Goal: Task Accomplishment & Management: Use online tool/utility

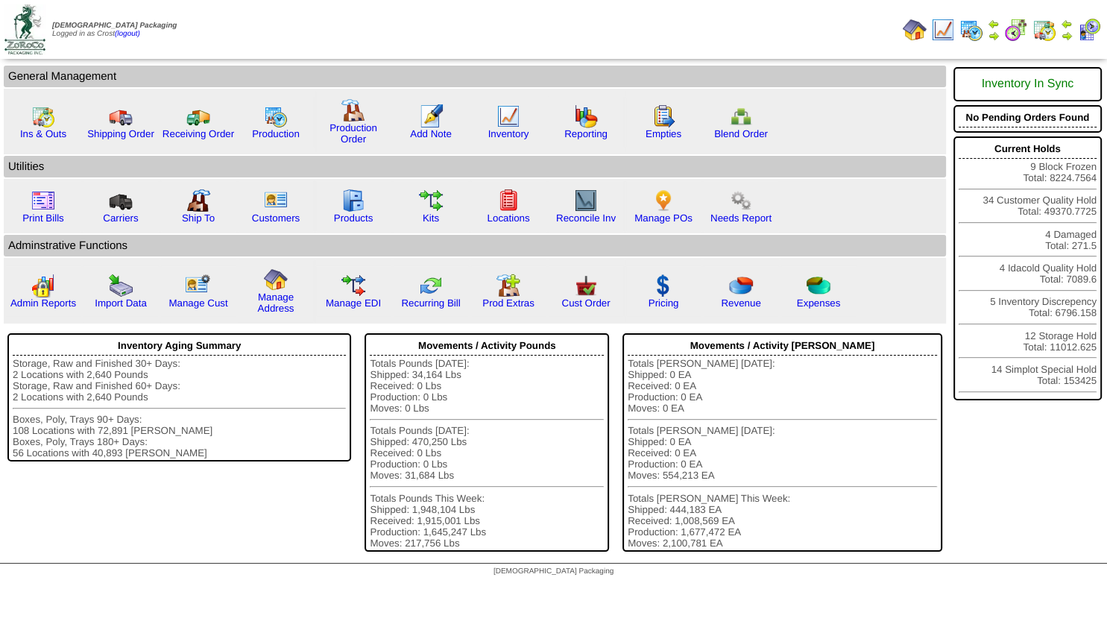
click at [1066, 37] on img at bounding box center [1067, 36] width 12 height 12
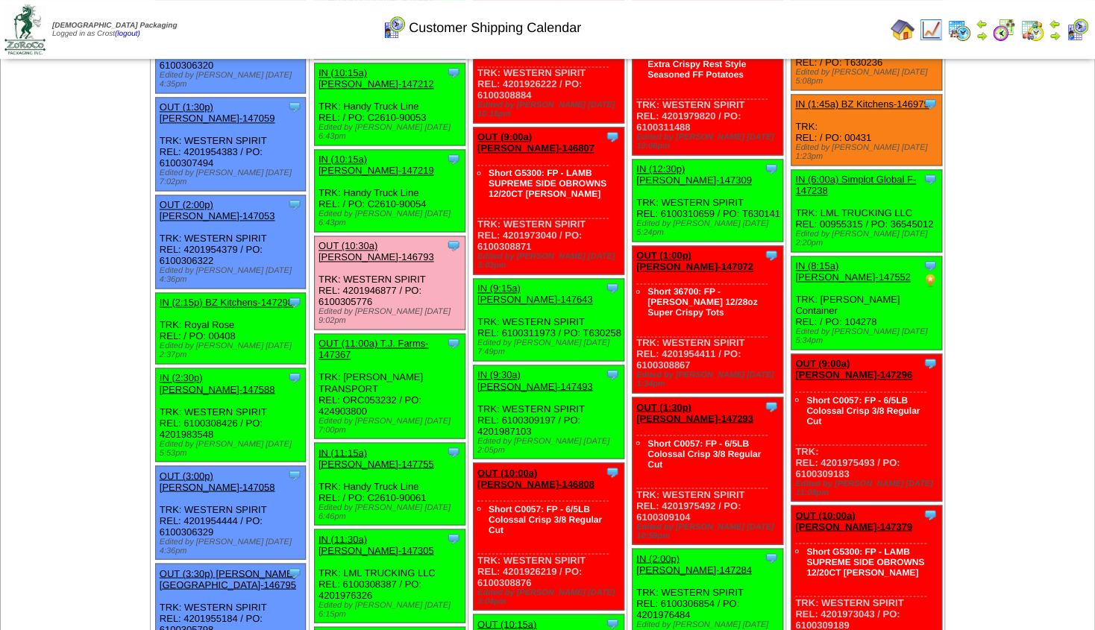
scroll to position [966, 0]
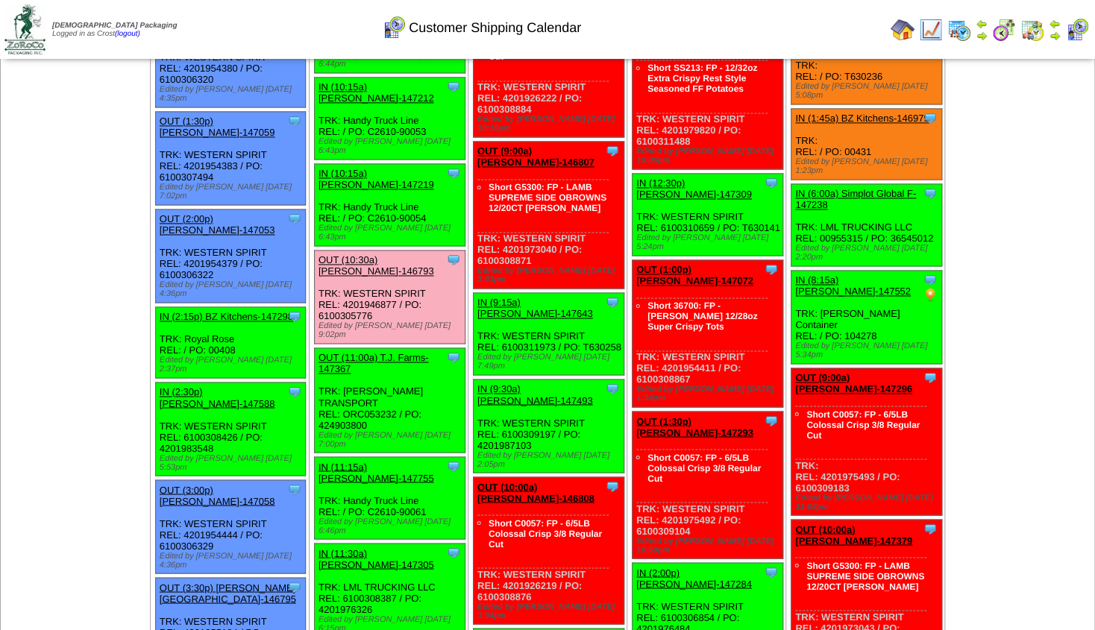
click at [904, 25] on img at bounding box center [902, 30] width 24 height 24
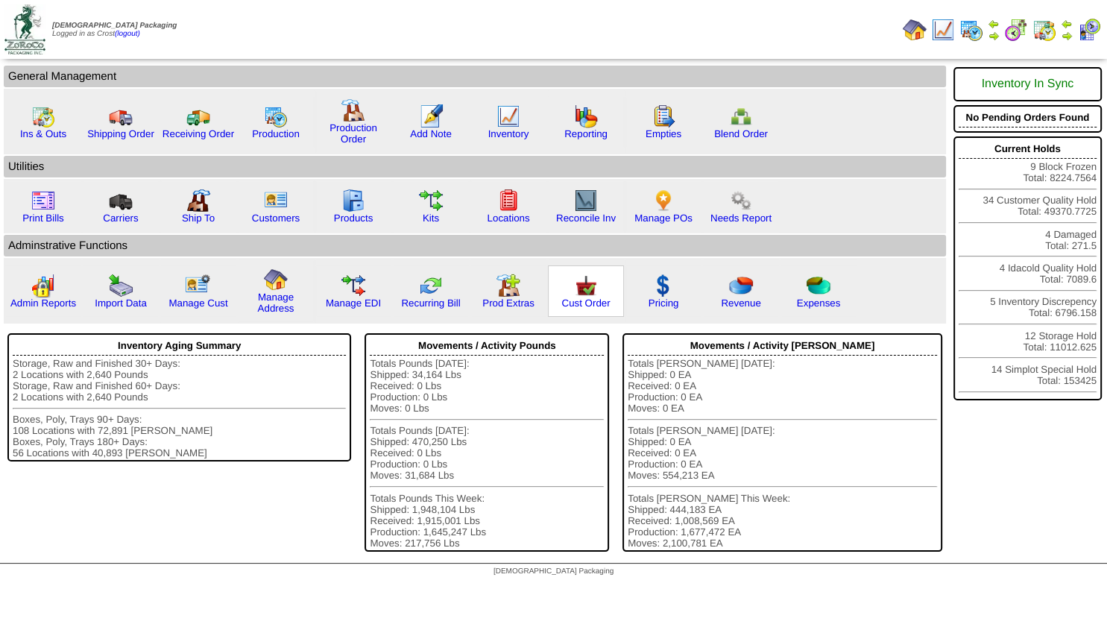
click at [576, 298] on img at bounding box center [586, 286] width 24 height 24
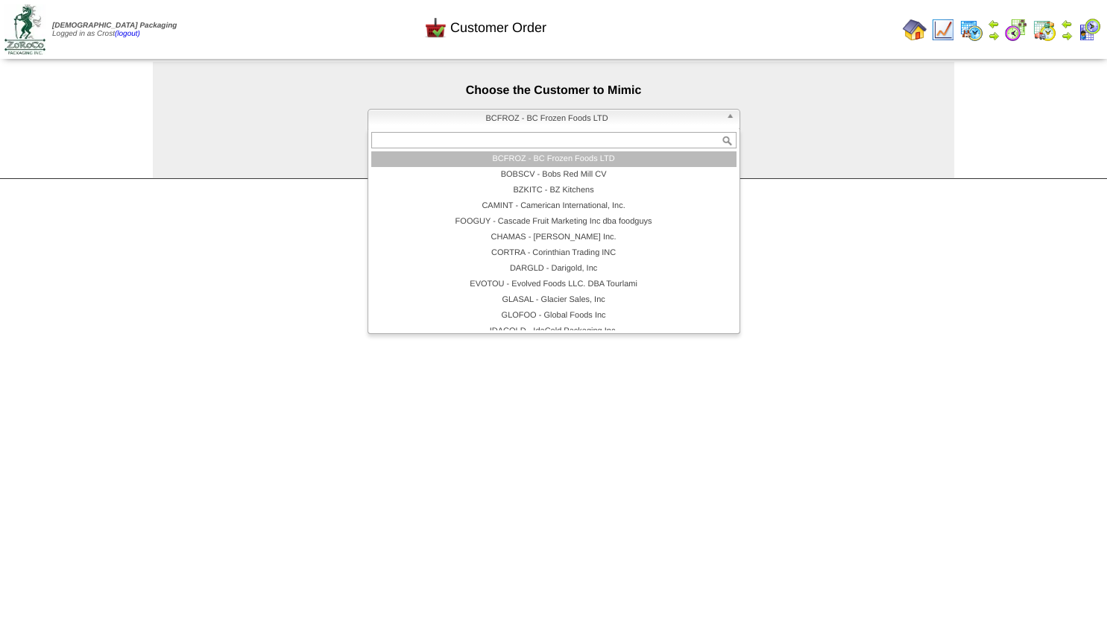
click at [564, 122] on span "BCFROZ - BC Frozen Foods LTD" at bounding box center [547, 119] width 346 height 18
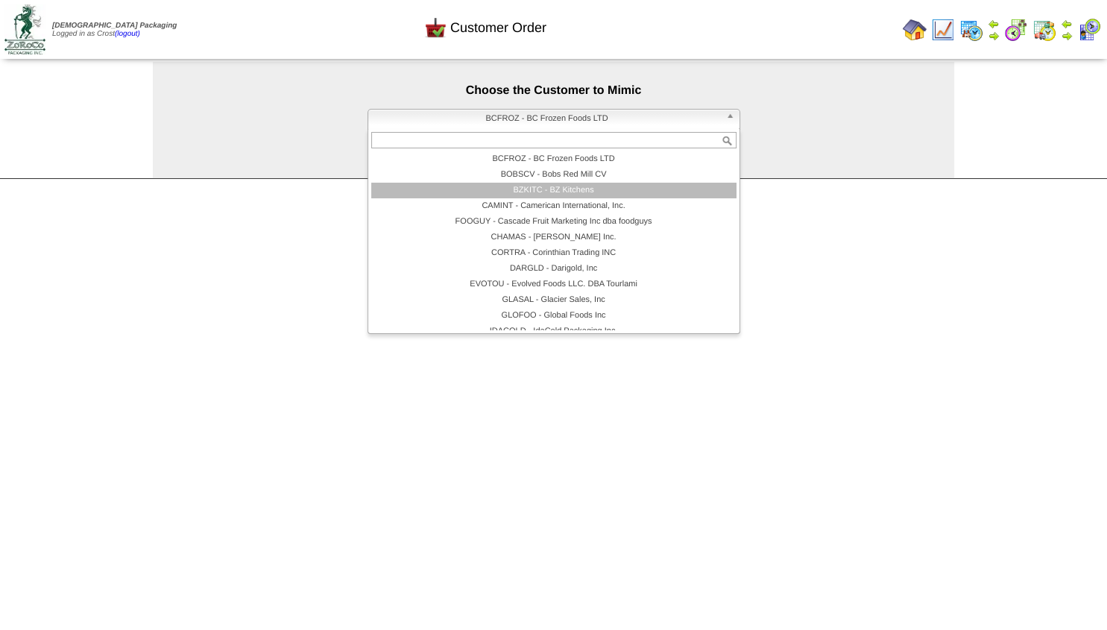
click at [547, 188] on li "BZKITC - BZ Kitchens" at bounding box center [553, 191] width 365 height 16
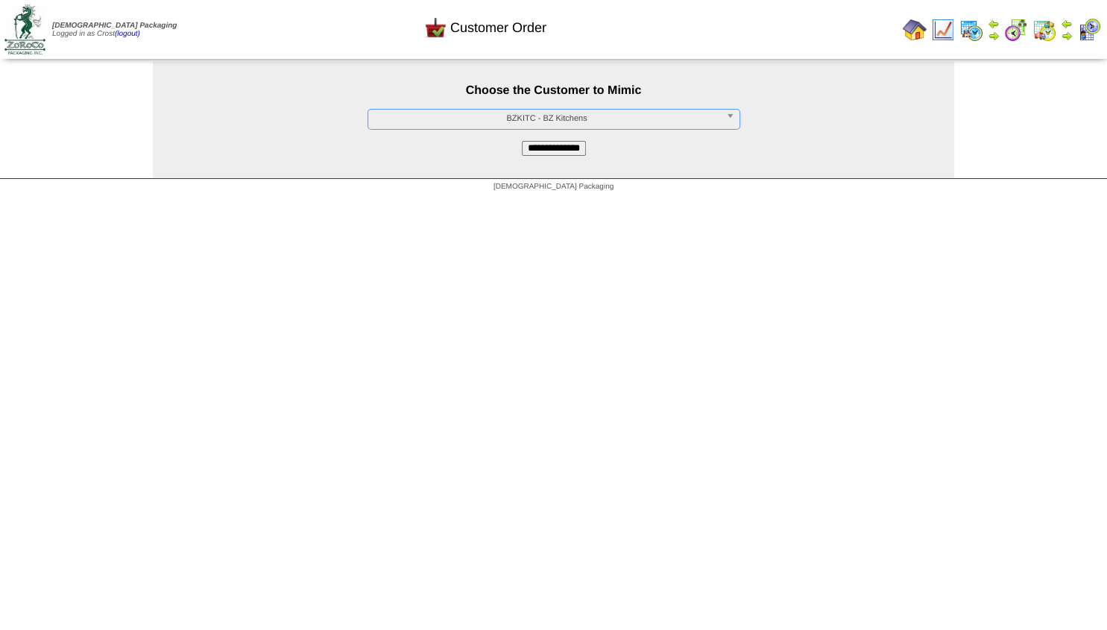
click at [550, 151] on input "**********" at bounding box center [554, 148] width 64 height 15
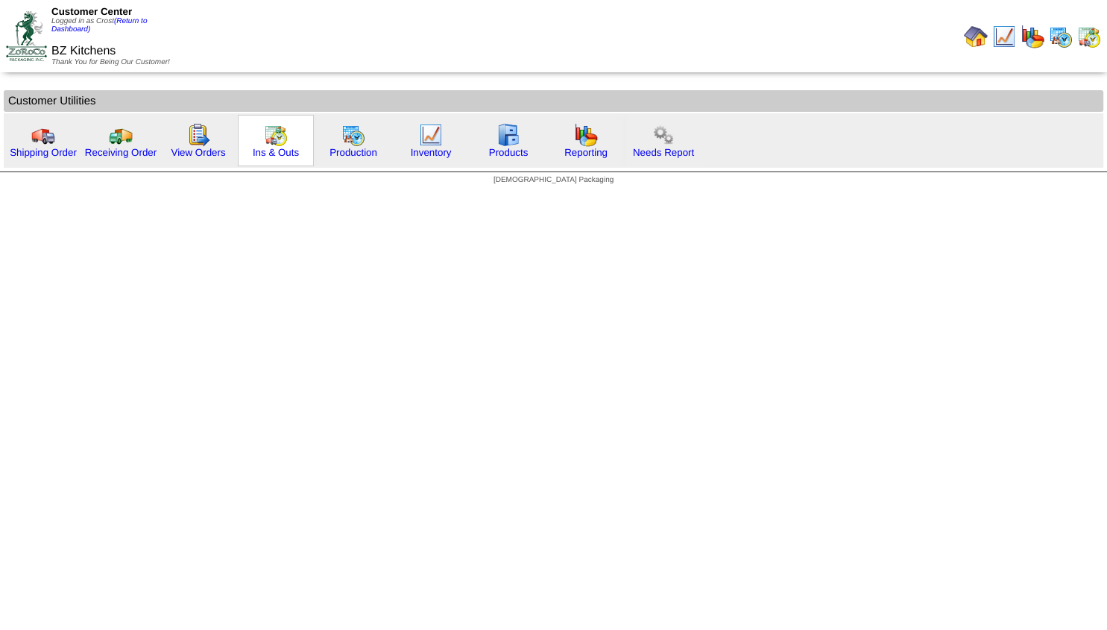
click at [276, 148] on link at bounding box center [276, 143] width 24 height 11
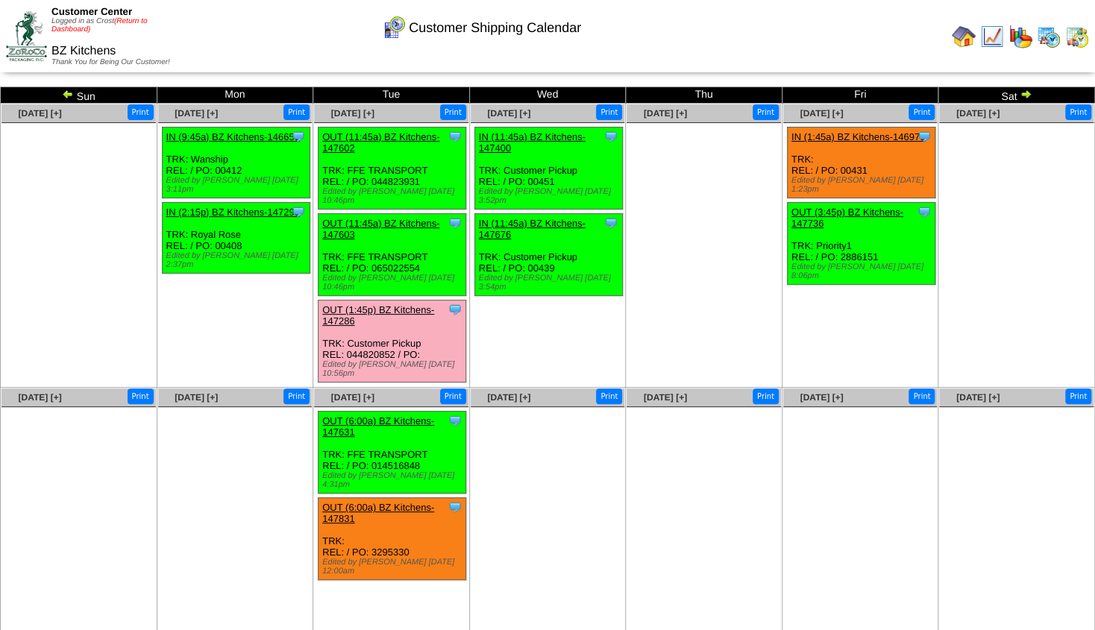
click at [130, 20] on link "(Return to Dashboard)" at bounding box center [98, 25] width 95 height 16
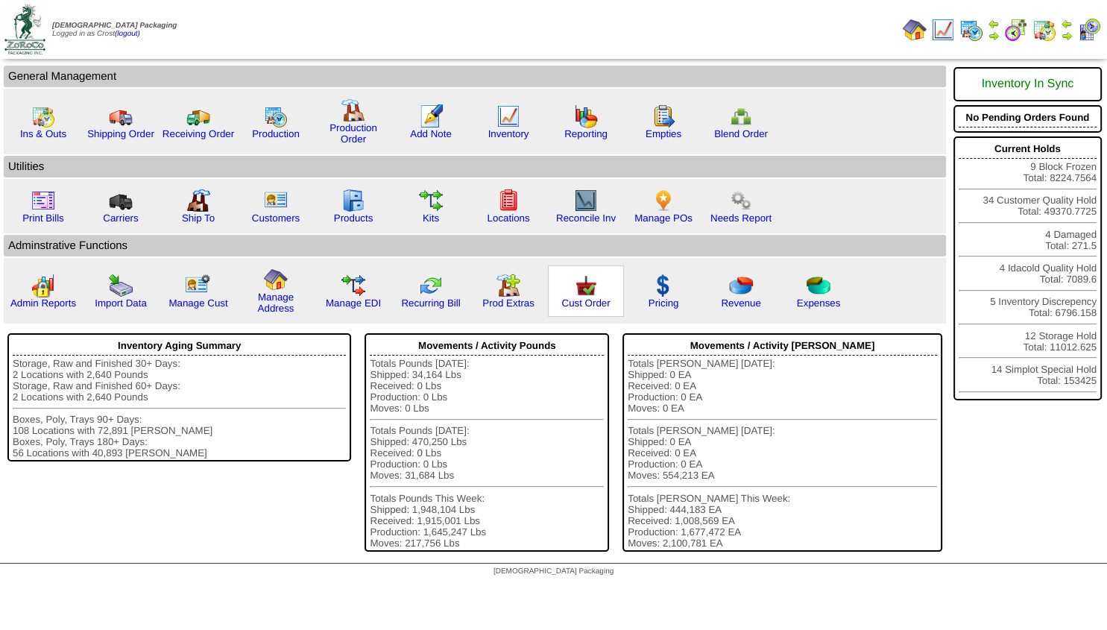
click at [585, 298] on img at bounding box center [586, 286] width 24 height 24
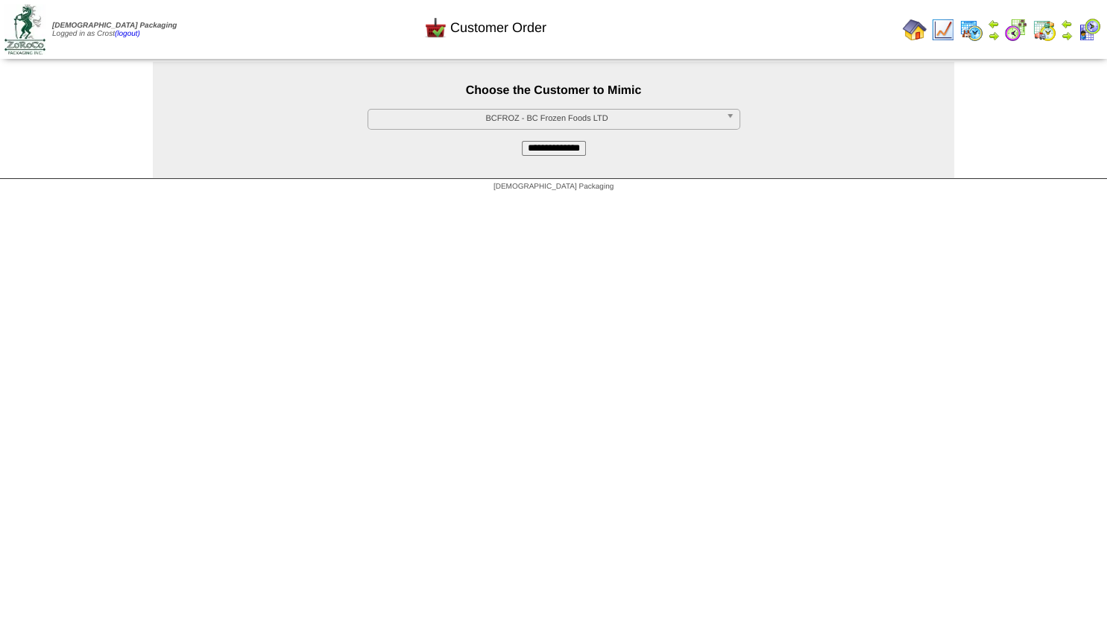
click at [523, 118] on span "BCFROZ - BC Frozen Foods LTD" at bounding box center [547, 119] width 346 height 18
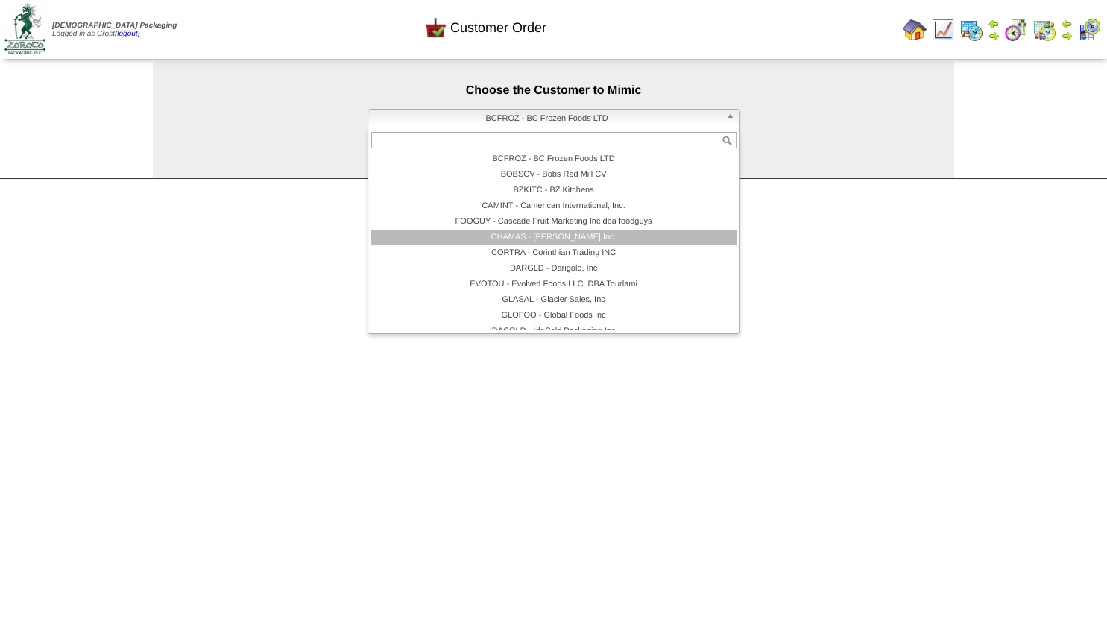
scroll to position [89, 0]
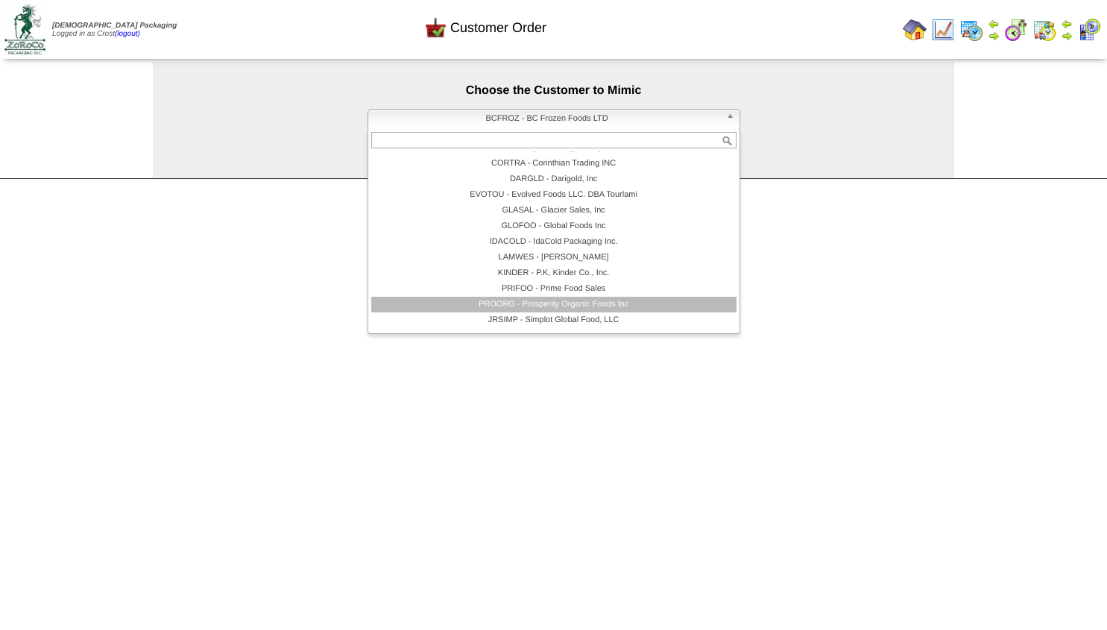
click at [519, 303] on li "PROORG - Prosperity Organic Foods Inc" at bounding box center [553, 305] width 365 height 16
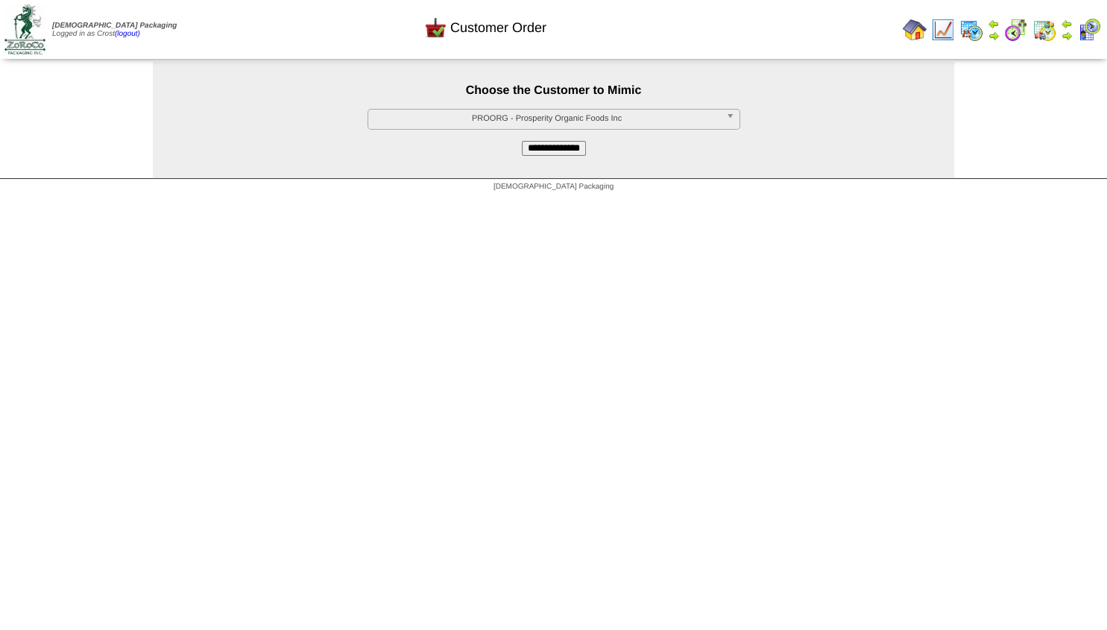
click at [544, 148] on input "**********" at bounding box center [554, 148] width 64 height 15
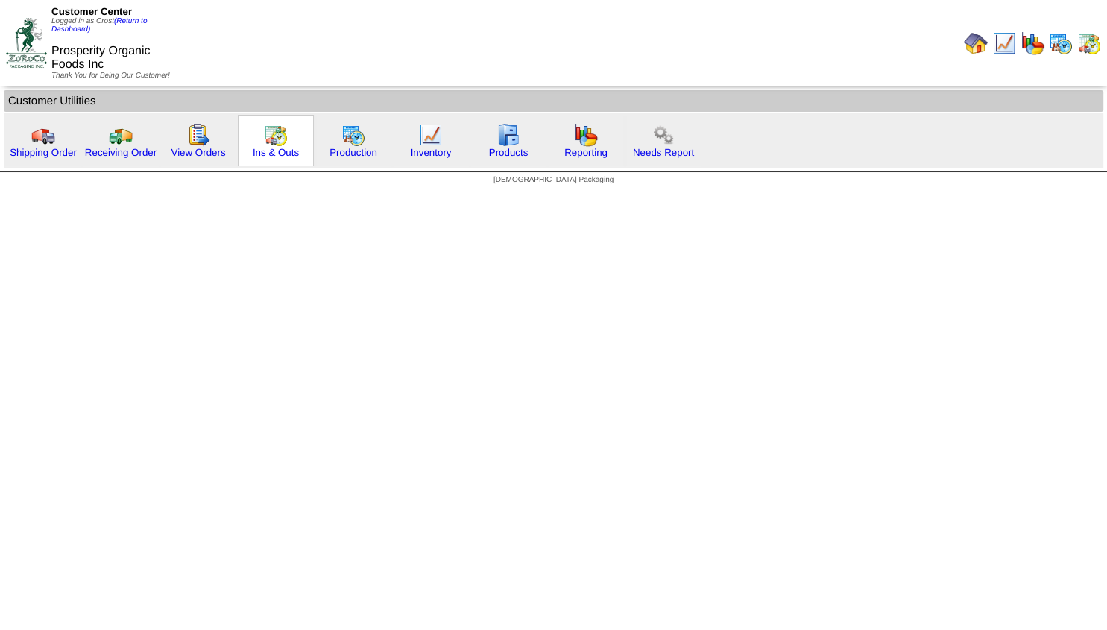
click at [277, 139] on img at bounding box center [276, 135] width 24 height 24
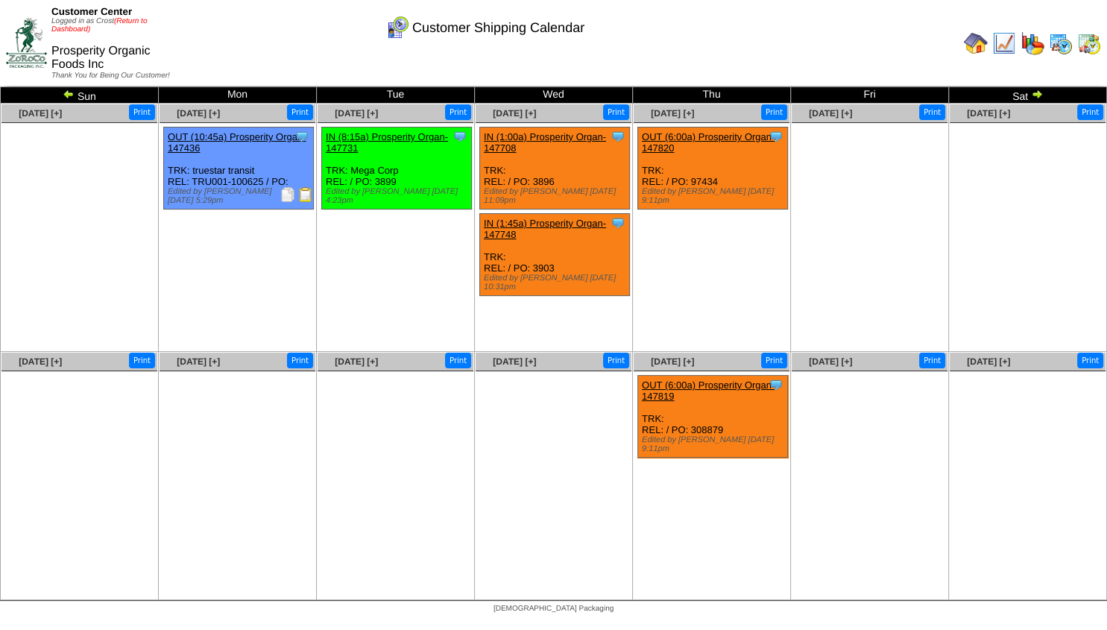
click at [131, 22] on link "(Return to Dashboard)" at bounding box center [98, 25] width 95 height 16
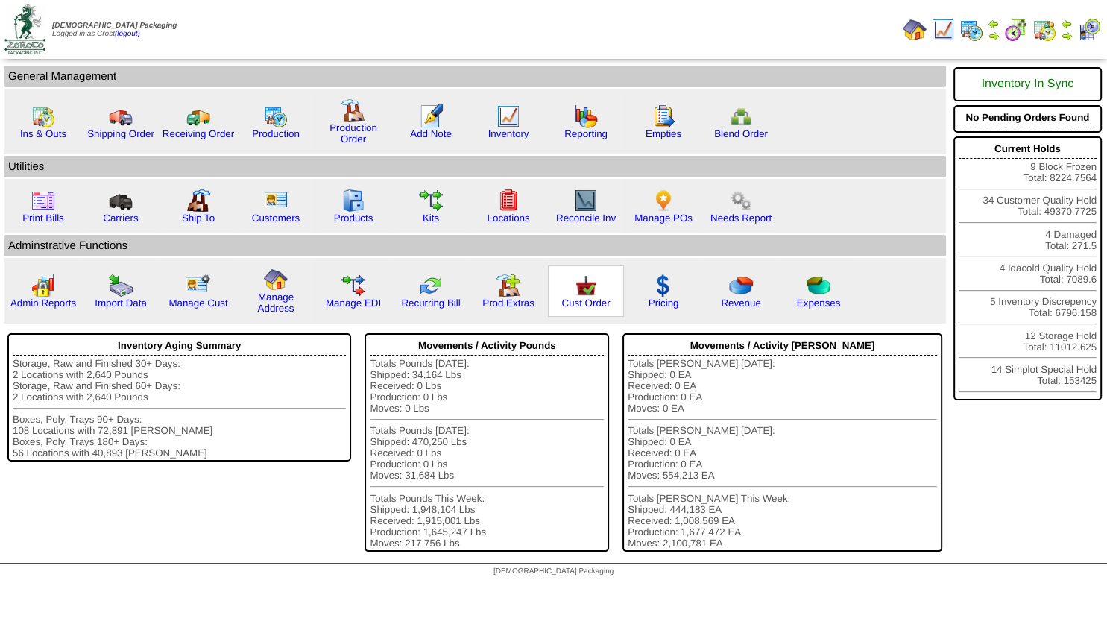
click at [585, 298] on img at bounding box center [586, 286] width 24 height 24
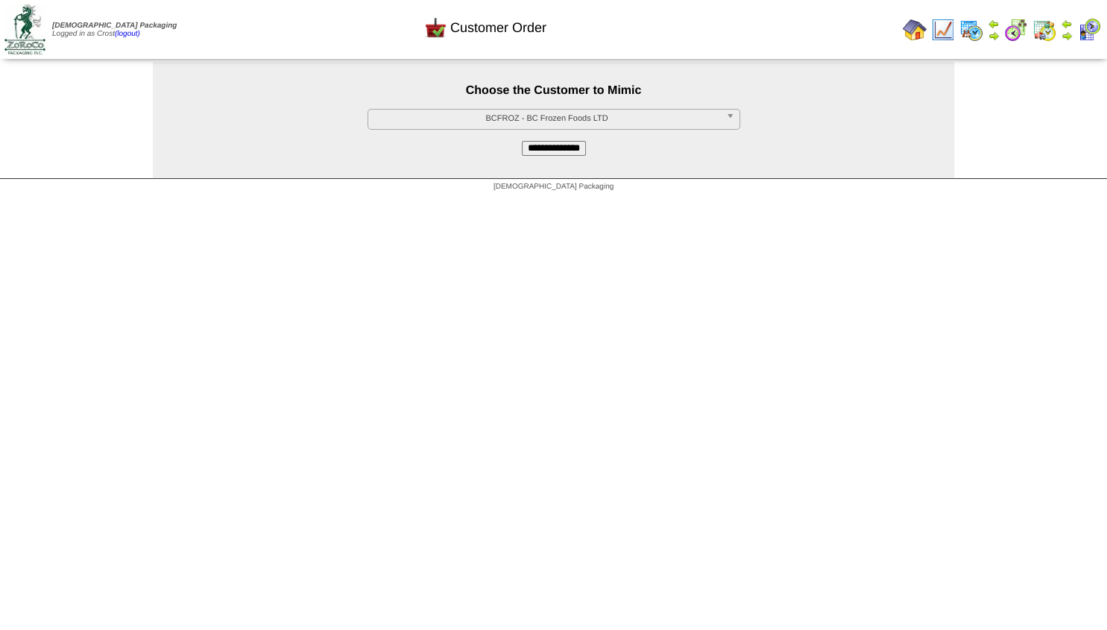
click at [519, 119] on span "BCFROZ - BC Frozen Foods LTD" at bounding box center [547, 119] width 346 height 18
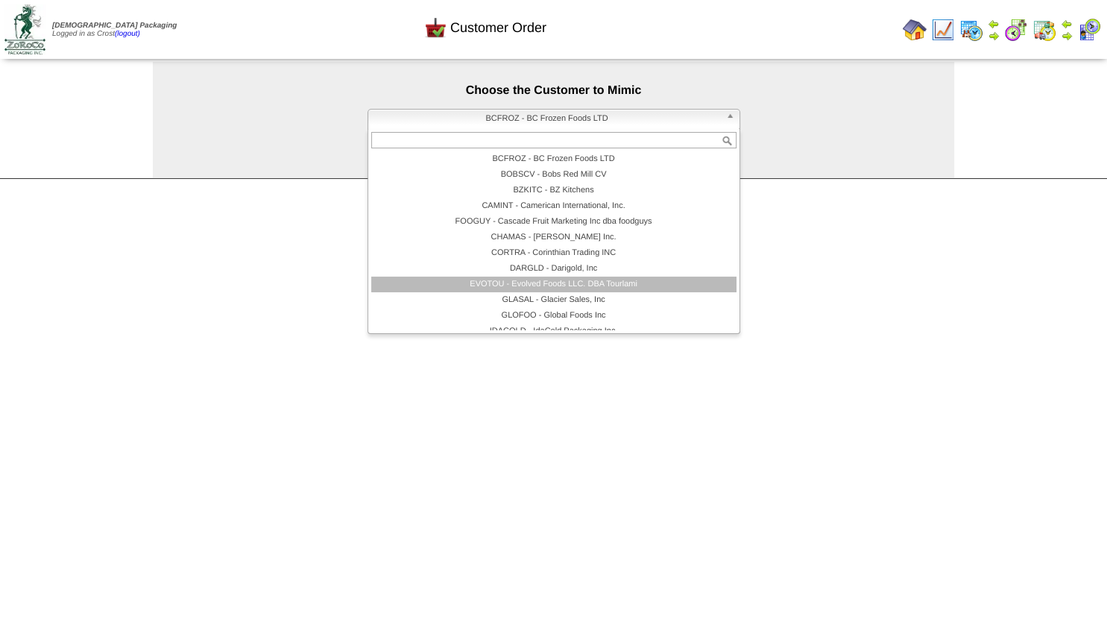
click at [543, 283] on li "EVOTOU - Evolved Foods LLC. DBA Tourlami" at bounding box center [553, 285] width 365 height 16
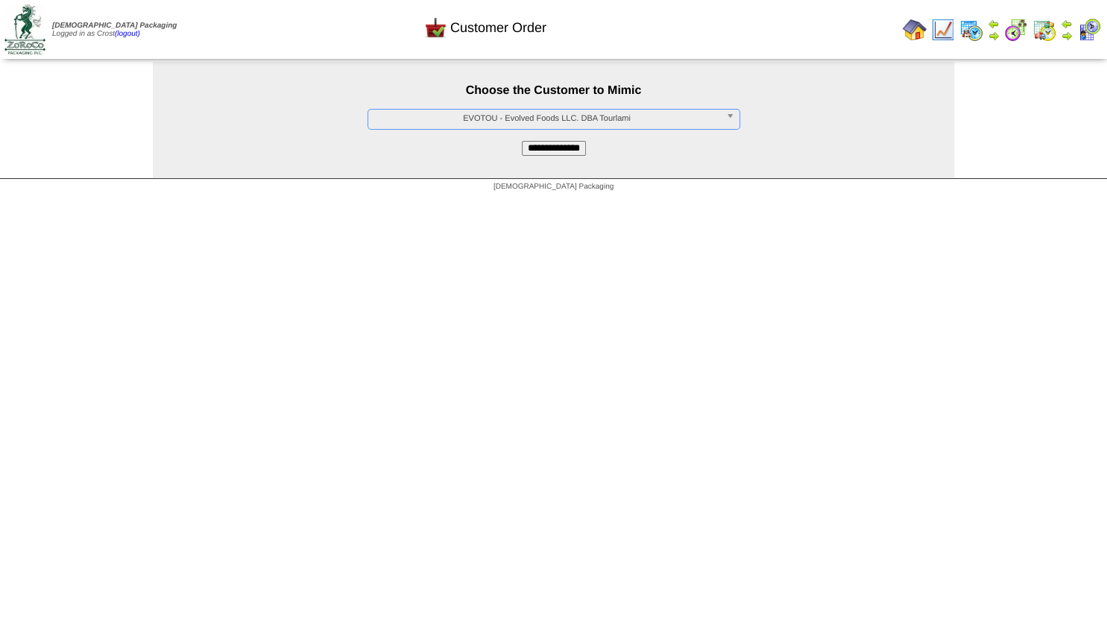
click at [541, 149] on input "**********" at bounding box center [554, 148] width 64 height 15
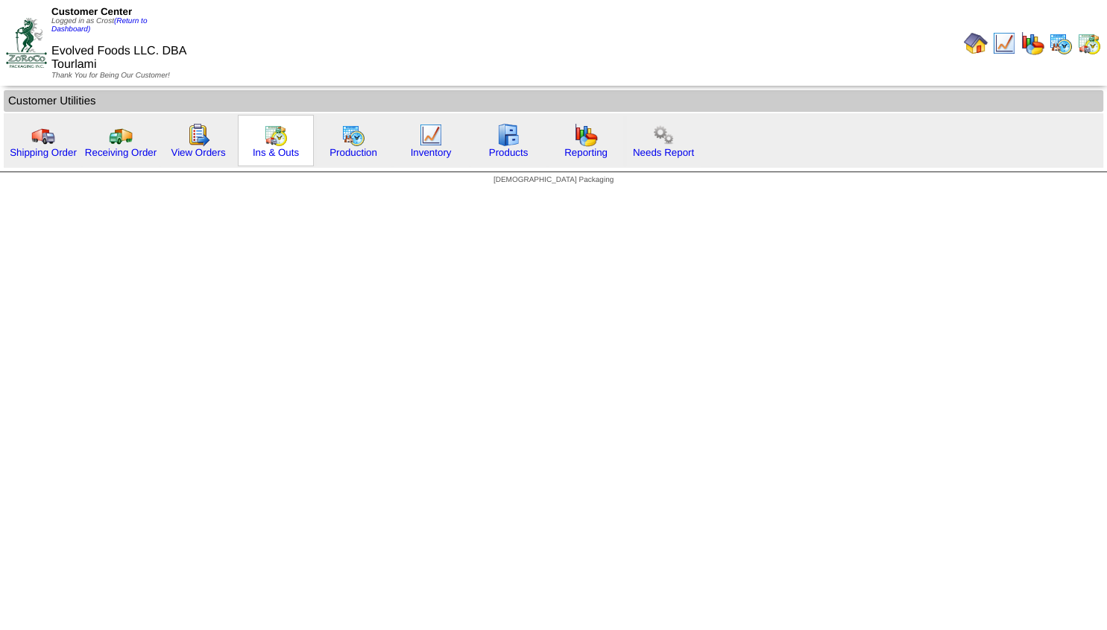
click at [271, 142] on img at bounding box center [276, 135] width 24 height 24
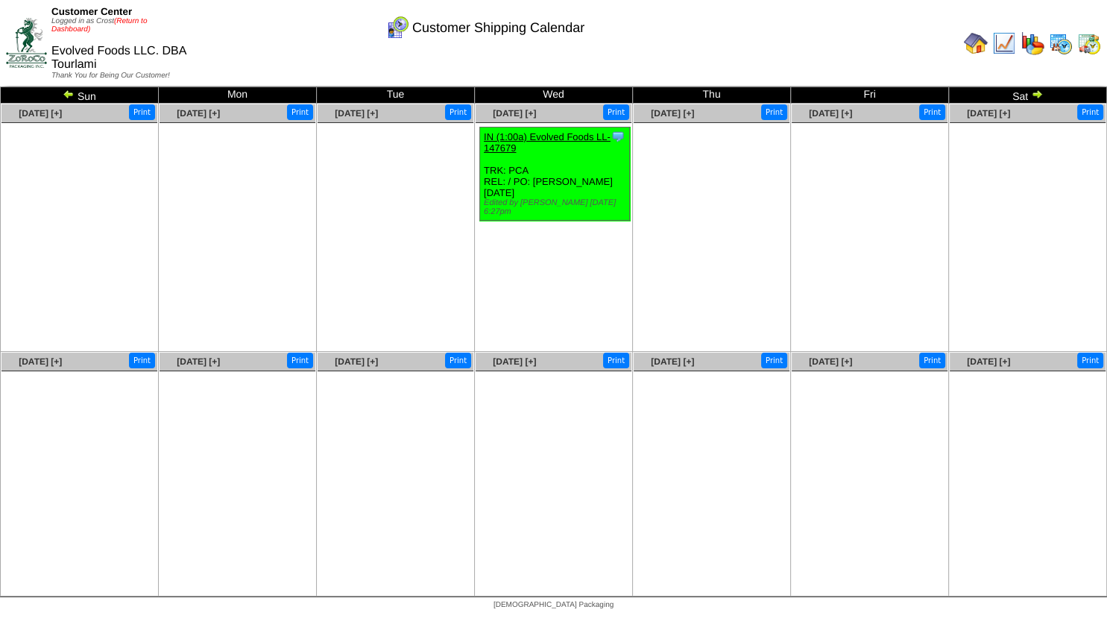
click at [133, 25] on link "(Return to Dashboard)" at bounding box center [98, 25] width 95 height 16
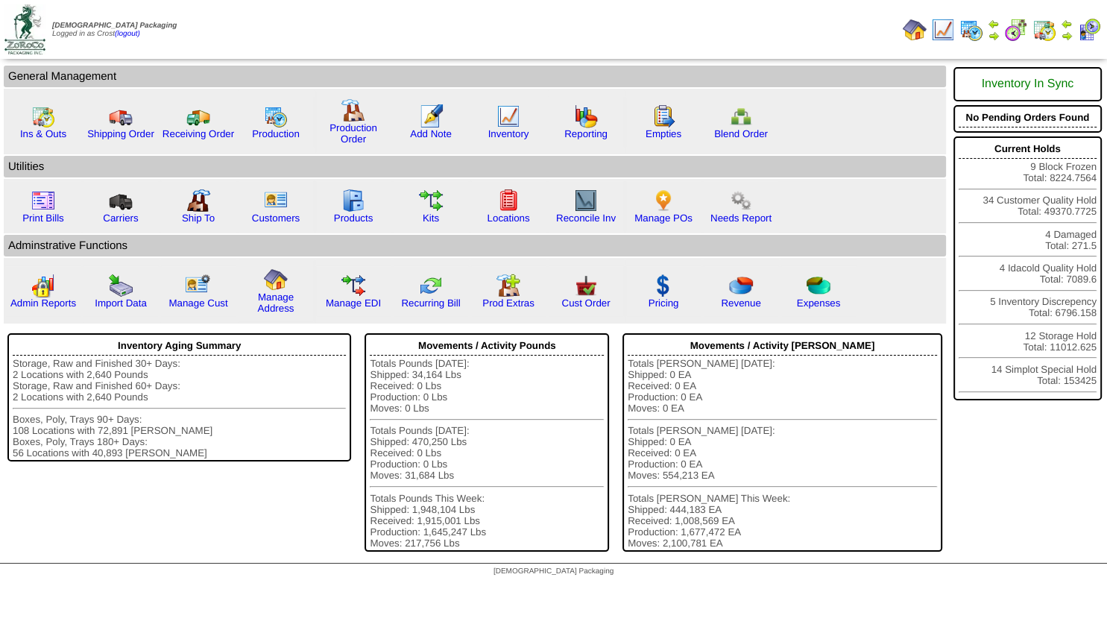
click at [1067, 30] on img at bounding box center [1067, 36] width 12 height 12
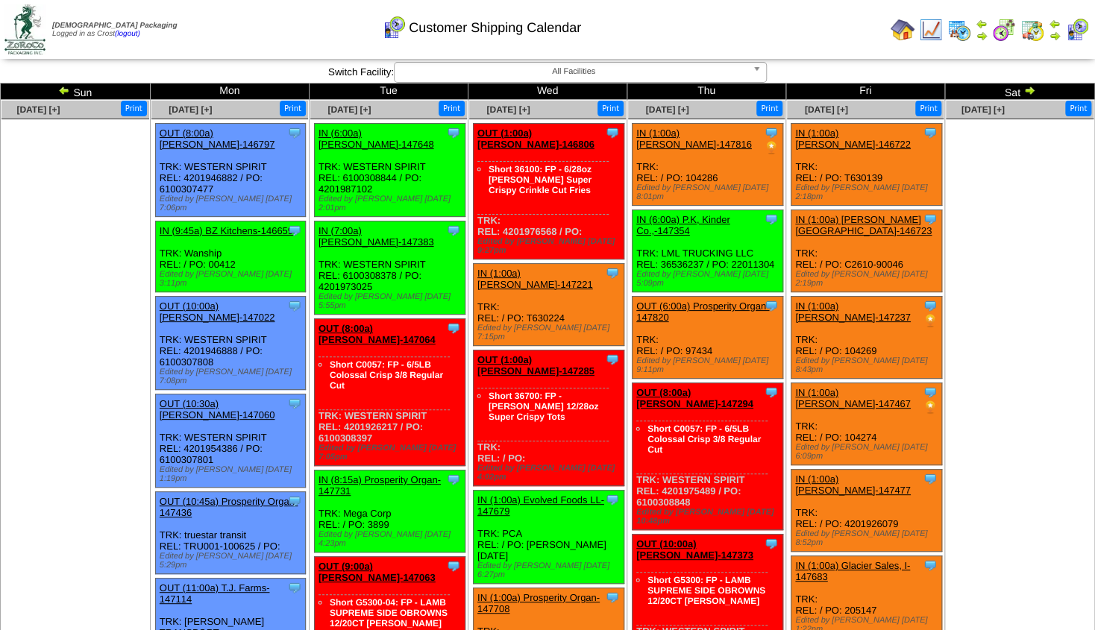
click at [64, 94] on img at bounding box center [64, 90] width 12 height 12
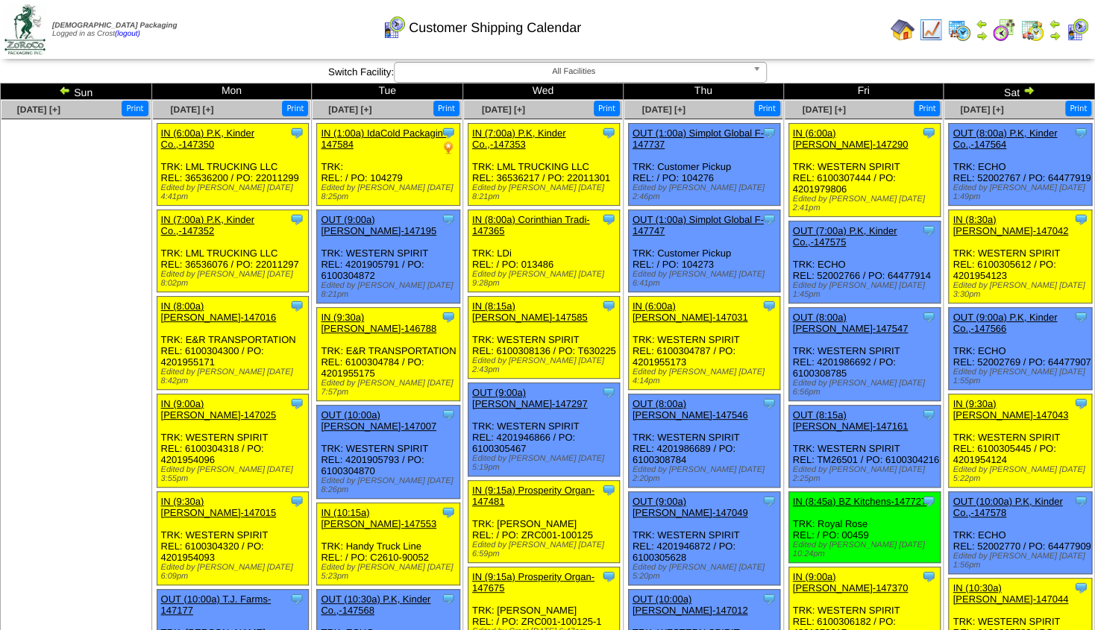
click at [1027, 92] on img at bounding box center [1028, 90] width 12 height 12
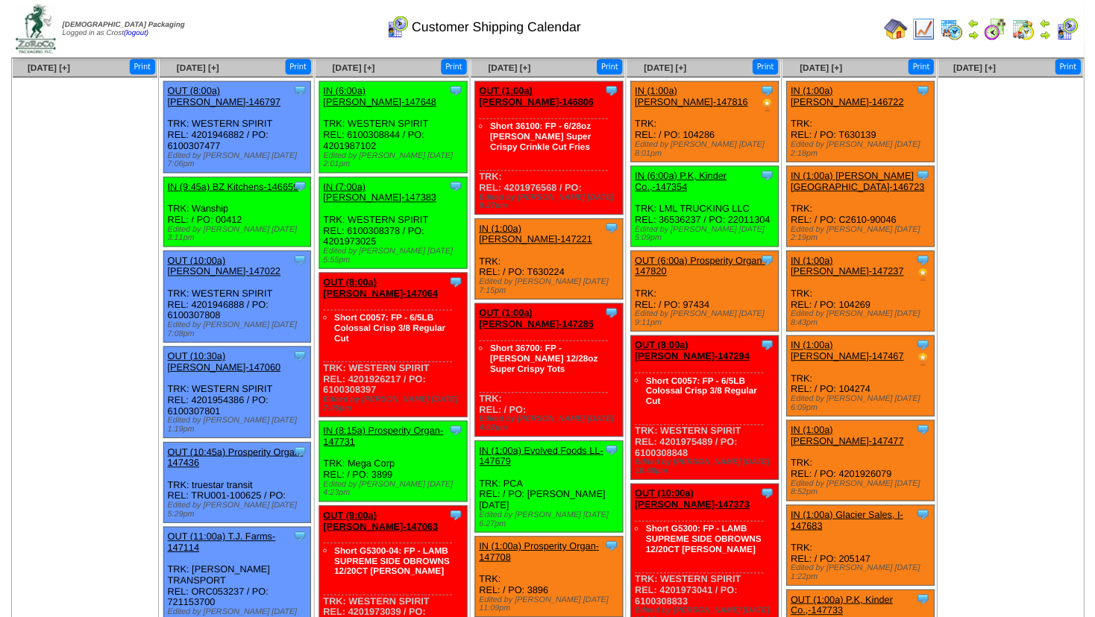
scroll to position [81, 0]
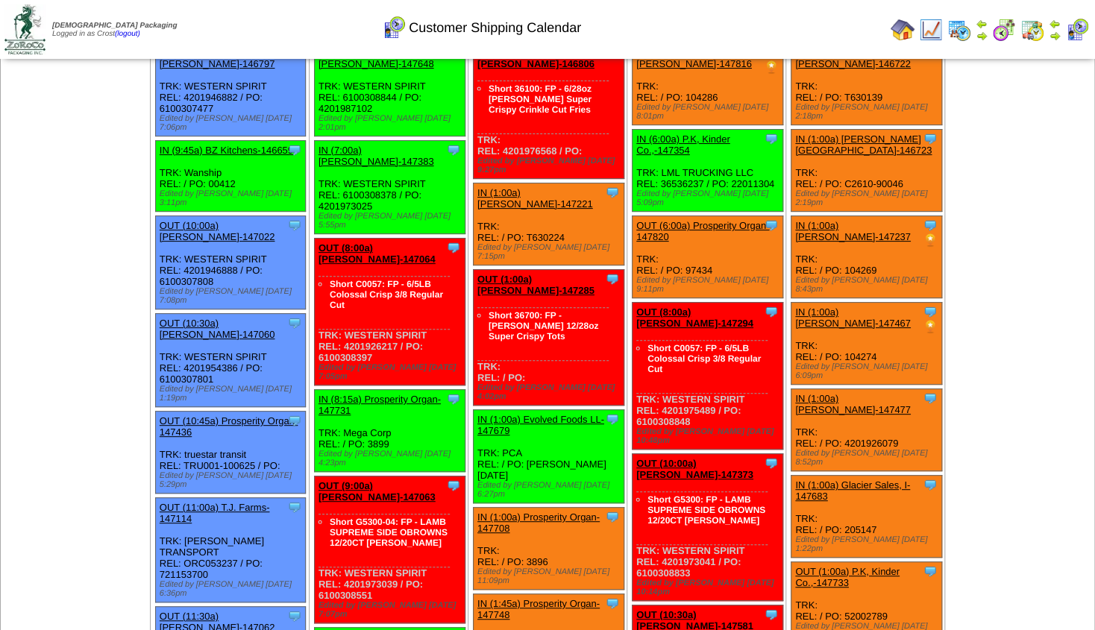
click at [389, 242] on link "OUT (8:00a) [PERSON_NAME]-147064" at bounding box center [376, 253] width 117 height 22
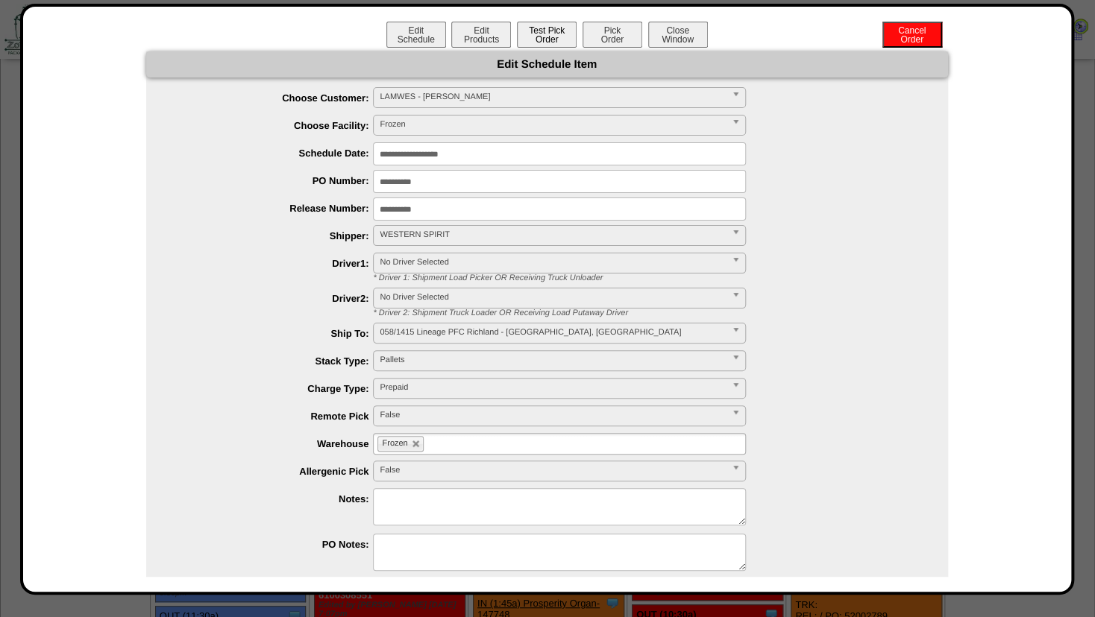
click at [529, 37] on button "Test Pick Order" at bounding box center [547, 35] width 60 height 26
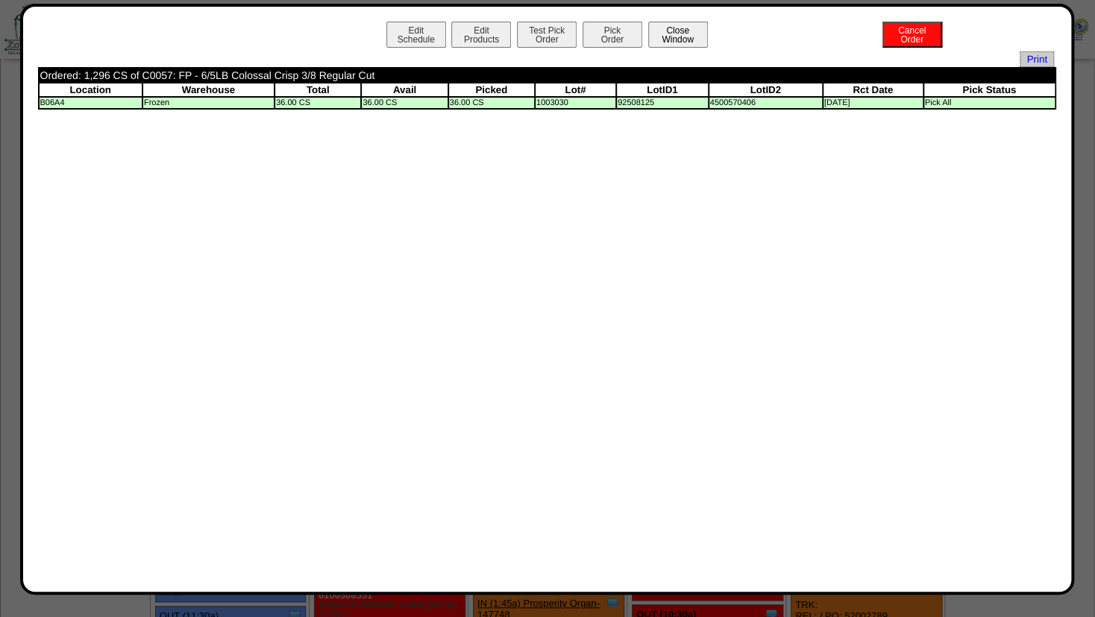
click at [663, 37] on button "Close Window" at bounding box center [678, 35] width 60 height 26
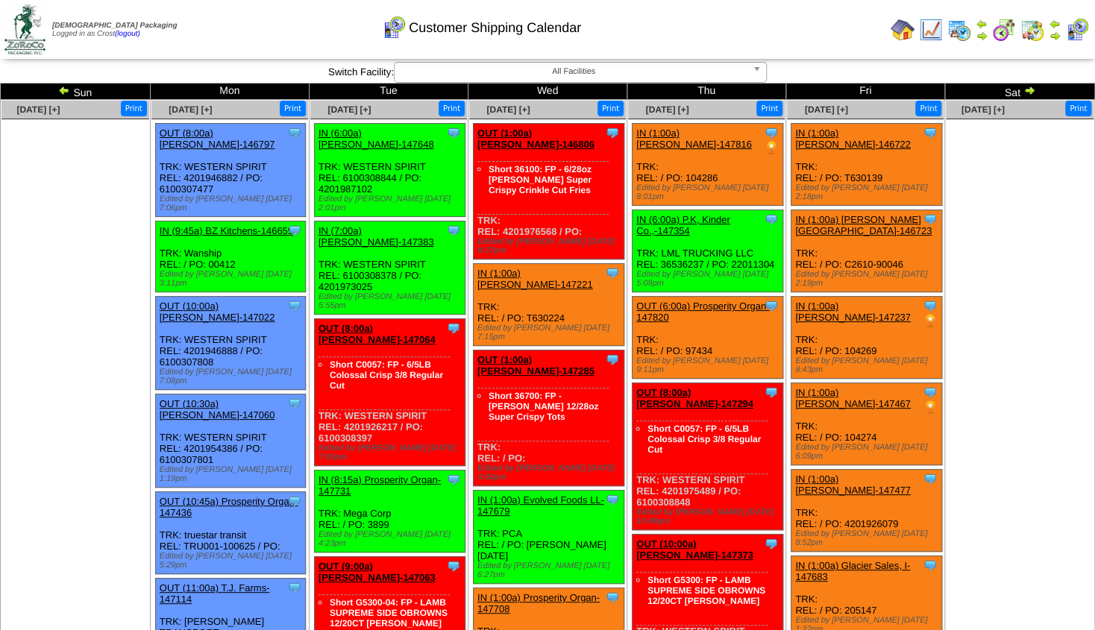
click at [981, 34] on img at bounding box center [981, 36] width 12 height 12
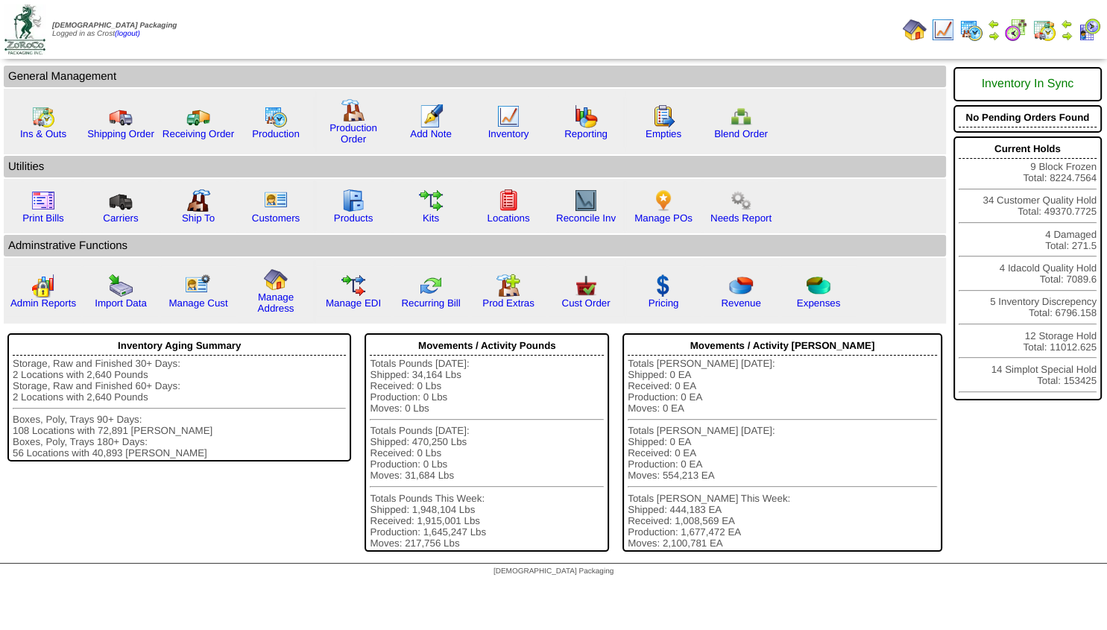
click at [992, 30] on img at bounding box center [994, 36] width 12 height 12
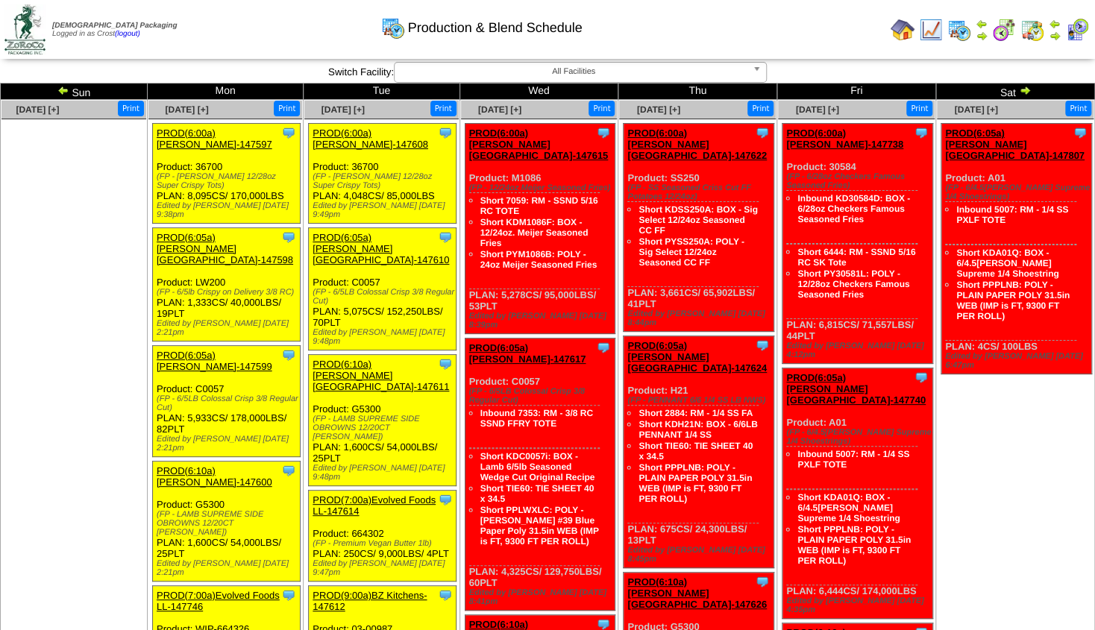
click at [1056, 36] on img at bounding box center [1054, 36] width 12 height 12
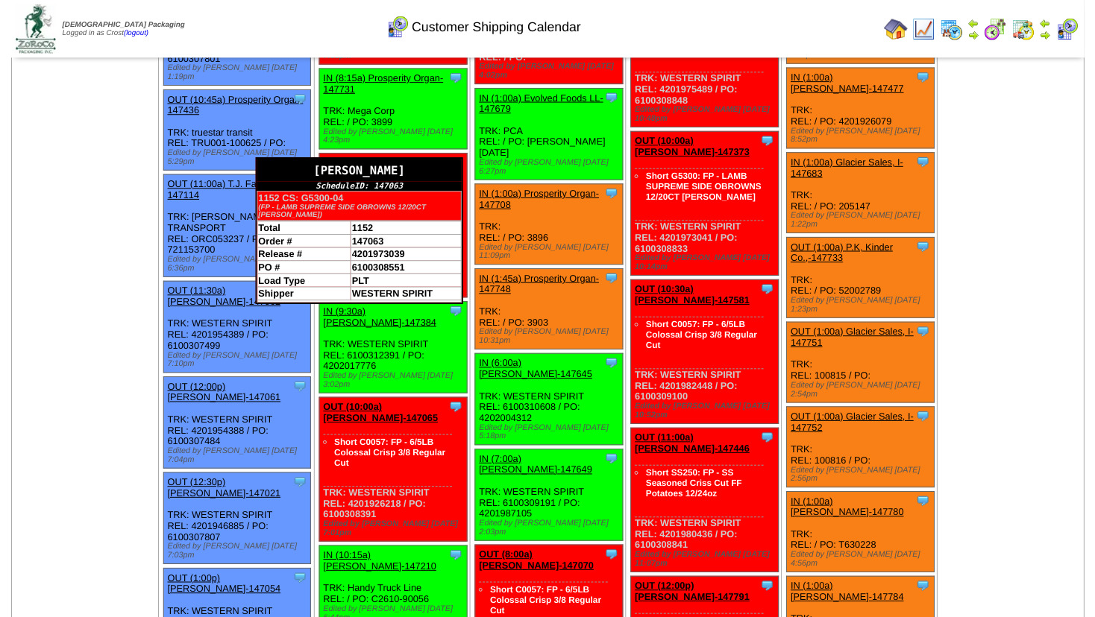
scroll to position [403, 0]
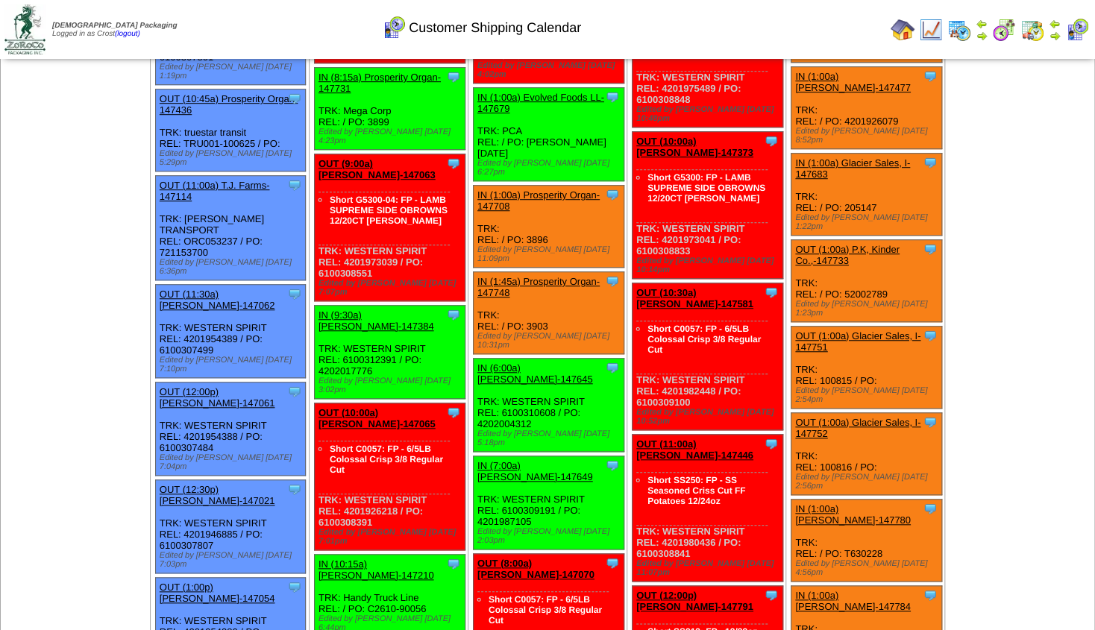
click at [371, 158] on link "OUT (9:00a) [PERSON_NAME]-147063" at bounding box center [376, 169] width 117 height 22
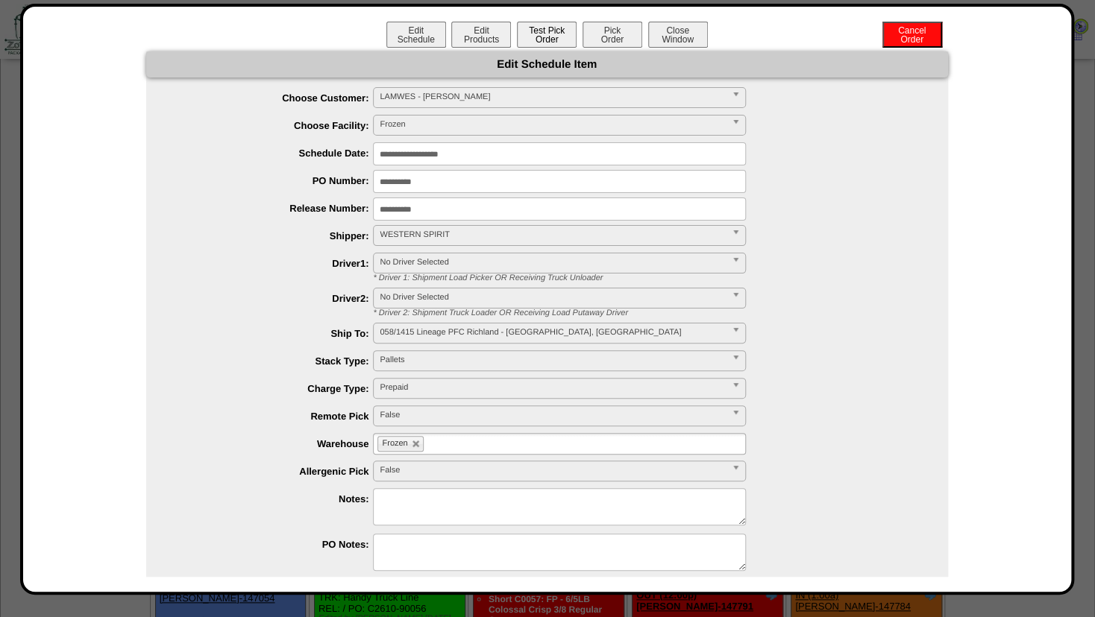
click at [541, 31] on button "Test Pick Order" at bounding box center [547, 35] width 60 height 26
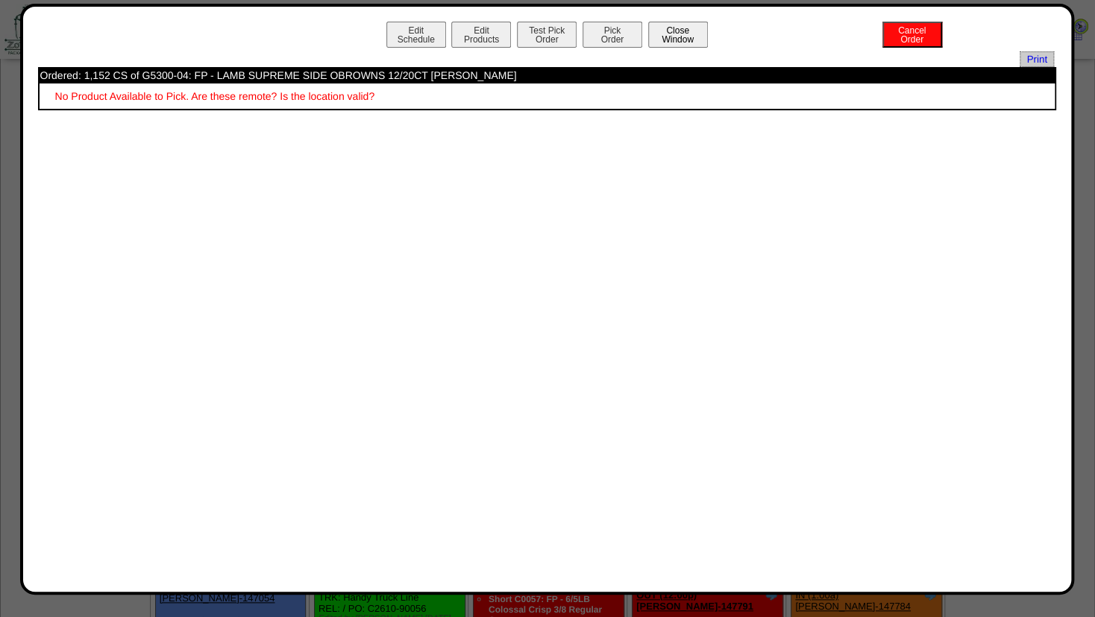
click at [682, 28] on button "Close Window" at bounding box center [678, 35] width 60 height 26
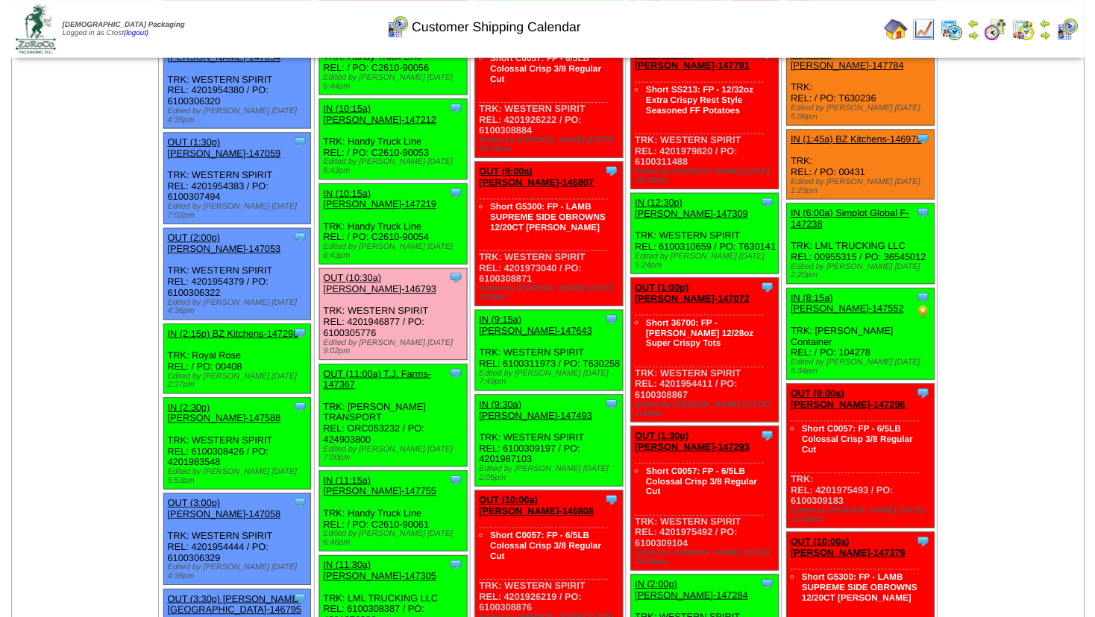
scroll to position [966, 0]
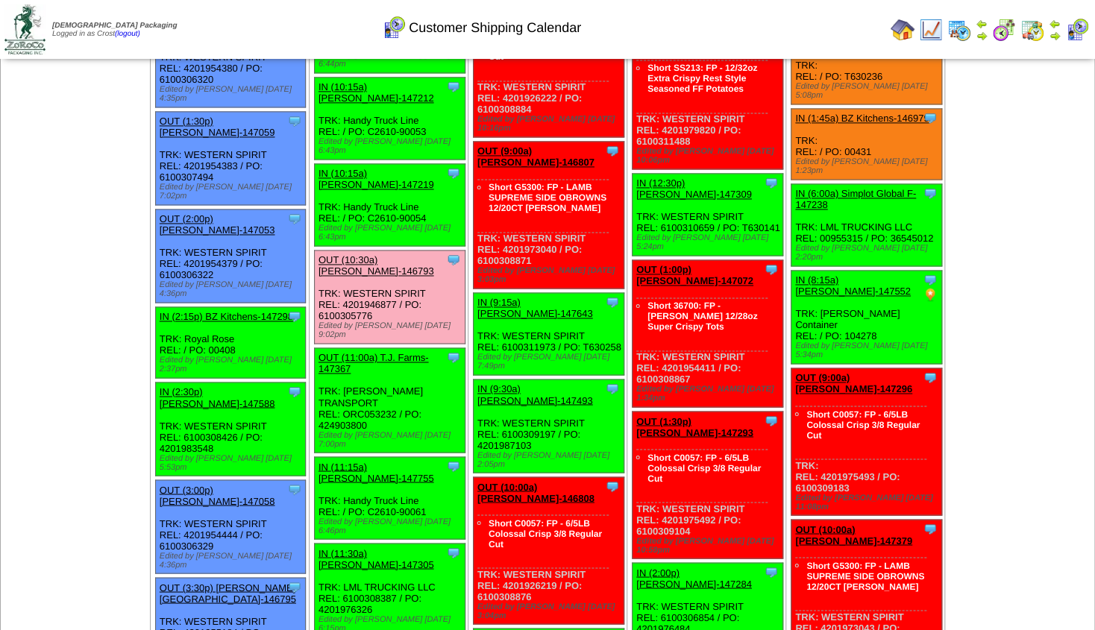
click at [356, 352] on link "OUT (11:00a) T.J. Farms-147367" at bounding box center [373, 363] width 110 height 22
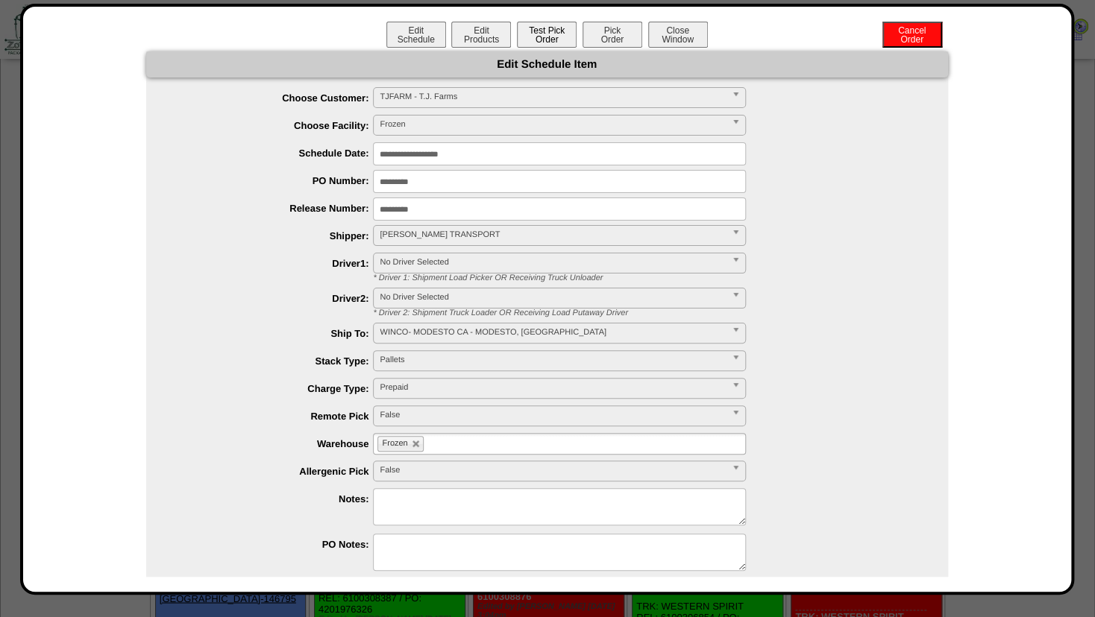
click at [532, 39] on button "Test Pick Order" at bounding box center [547, 35] width 60 height 26
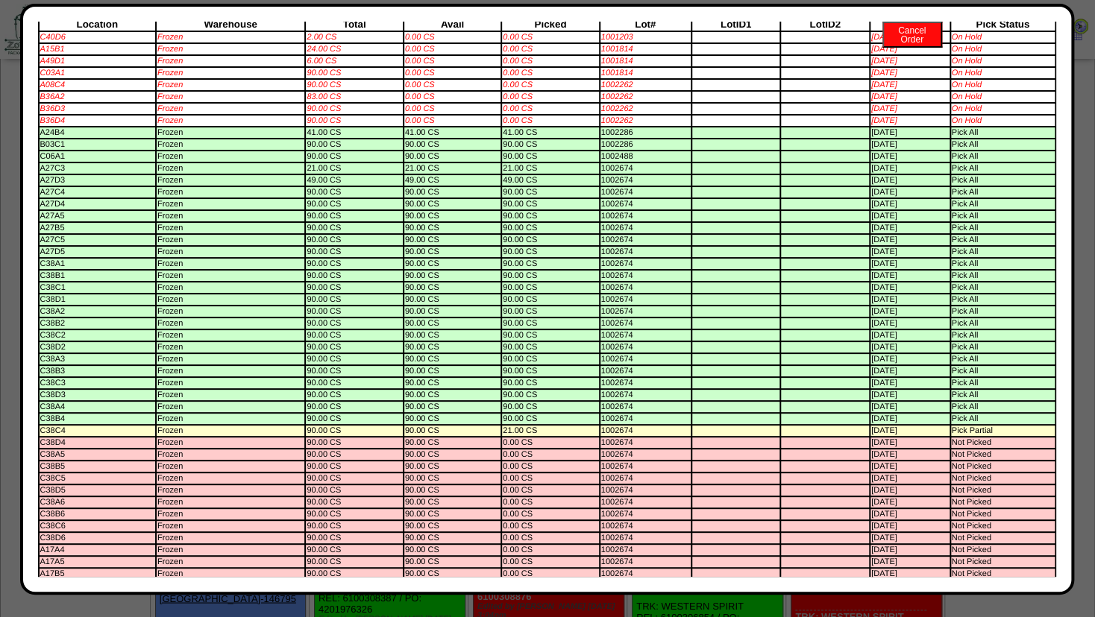
scroll to position [0, 0]
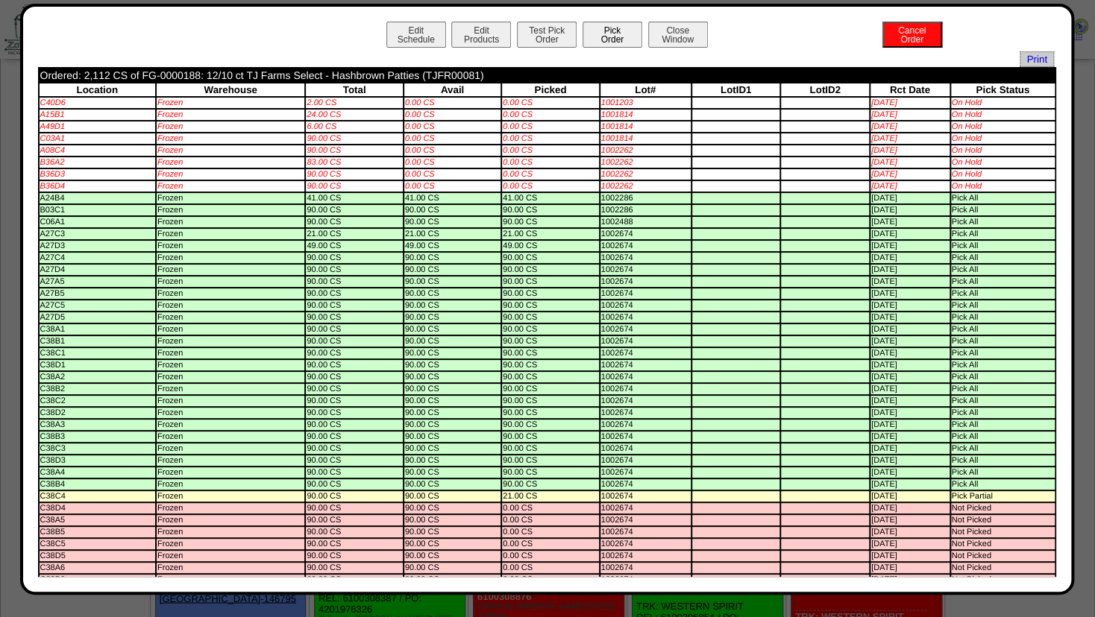
click at [592, 33] on button "Pick Order" at bounding box center [612, 35] width 60 height 26
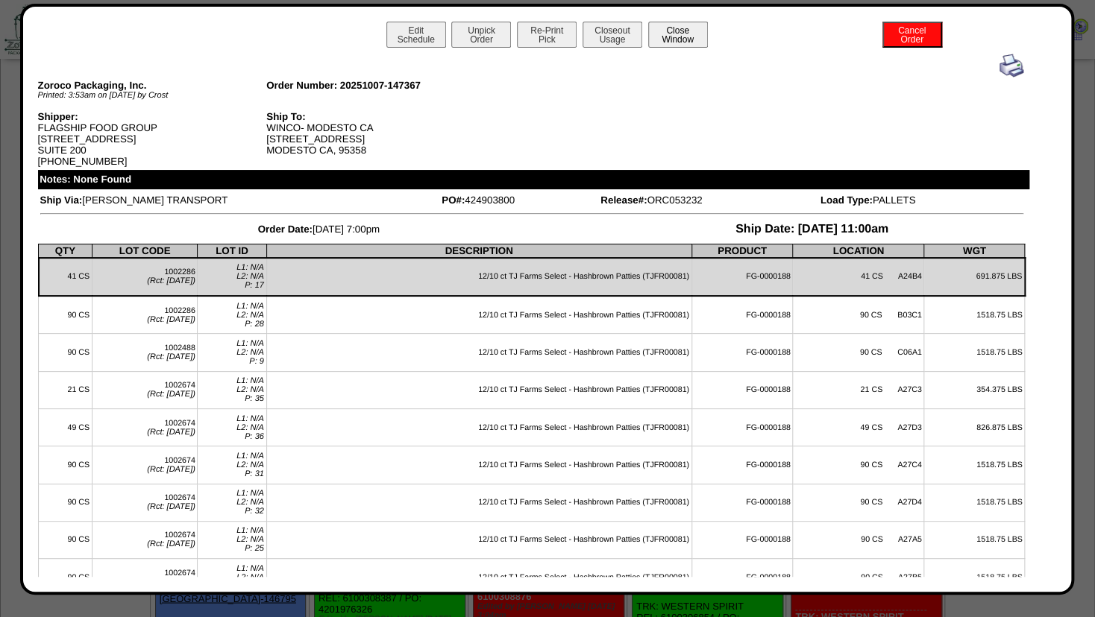
click at [667, 28] on button "Close Window" at bounding box center [678, 35] width 60 height 26
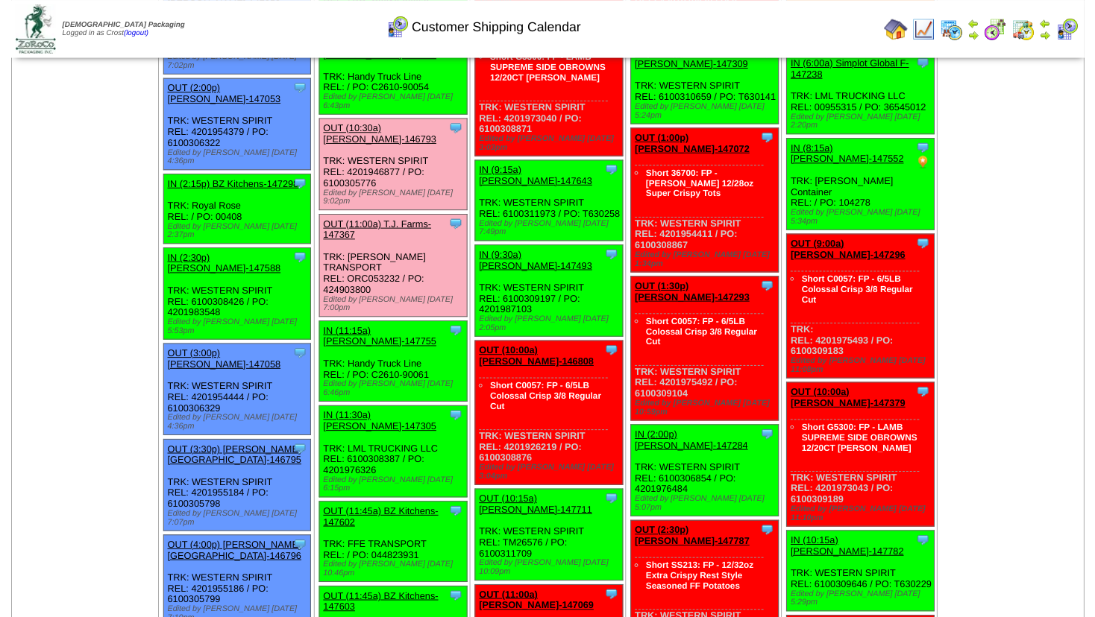
scroll to position [1127, 0]
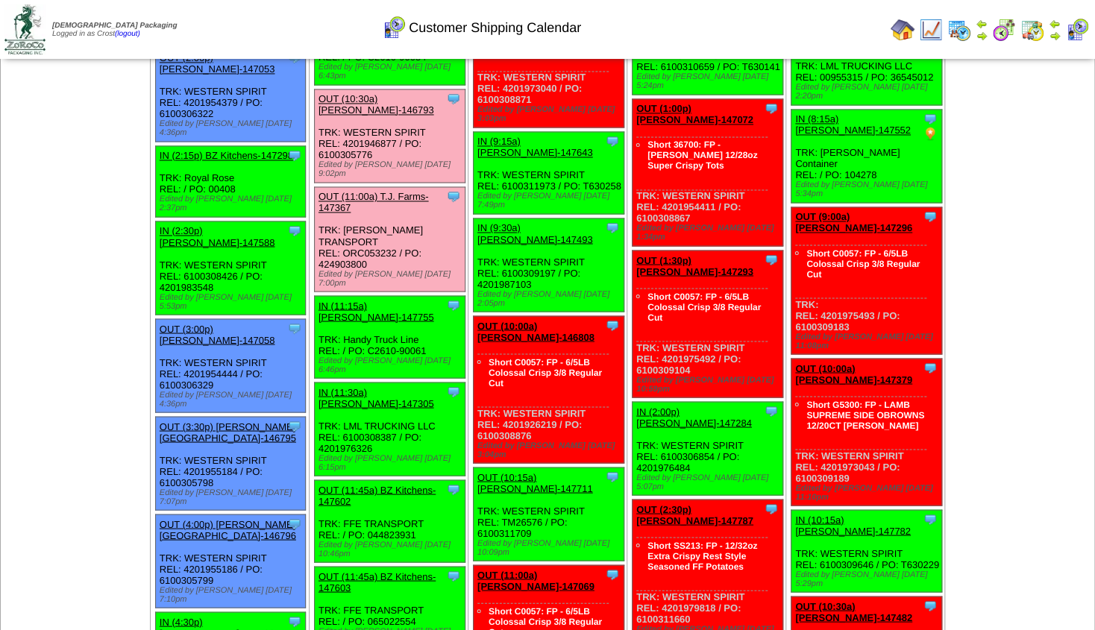
click at [354, 484] on link "OUT (11:45a) BZ Kitchens-147602" at bounding box center [376, 495] width 117 height 22
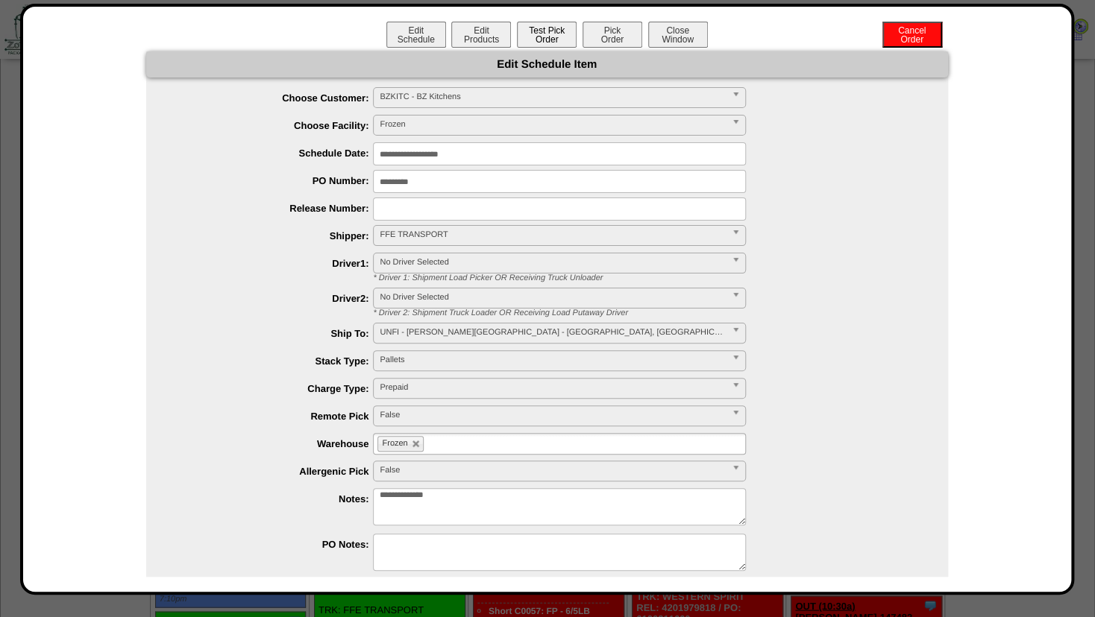
click at [544, 30] on button "Test Pick Order" at bounding box center [547, 35] width 60 height 26
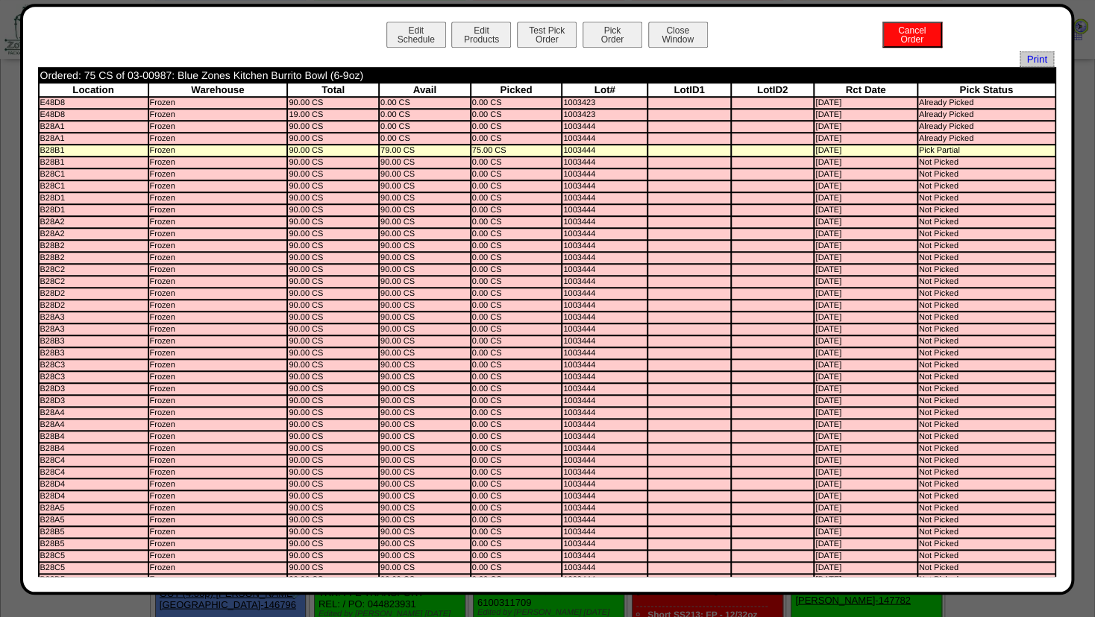
scroll to position [725, 0]
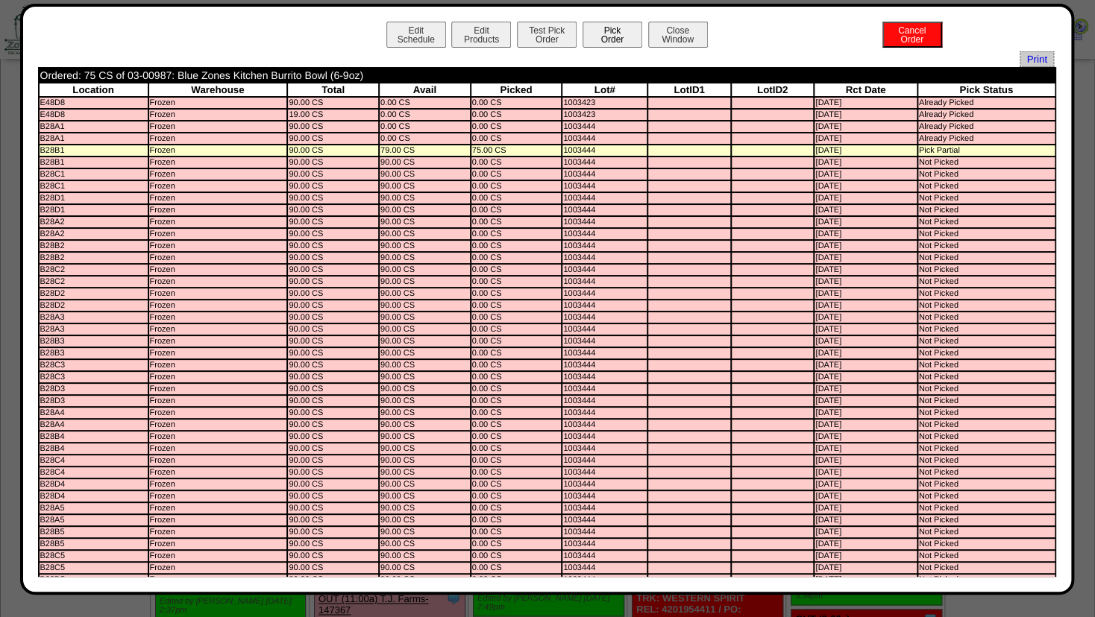
click at [596, 30] on button "Pick Order" at bounding box center [612, 35] width 60 height 26
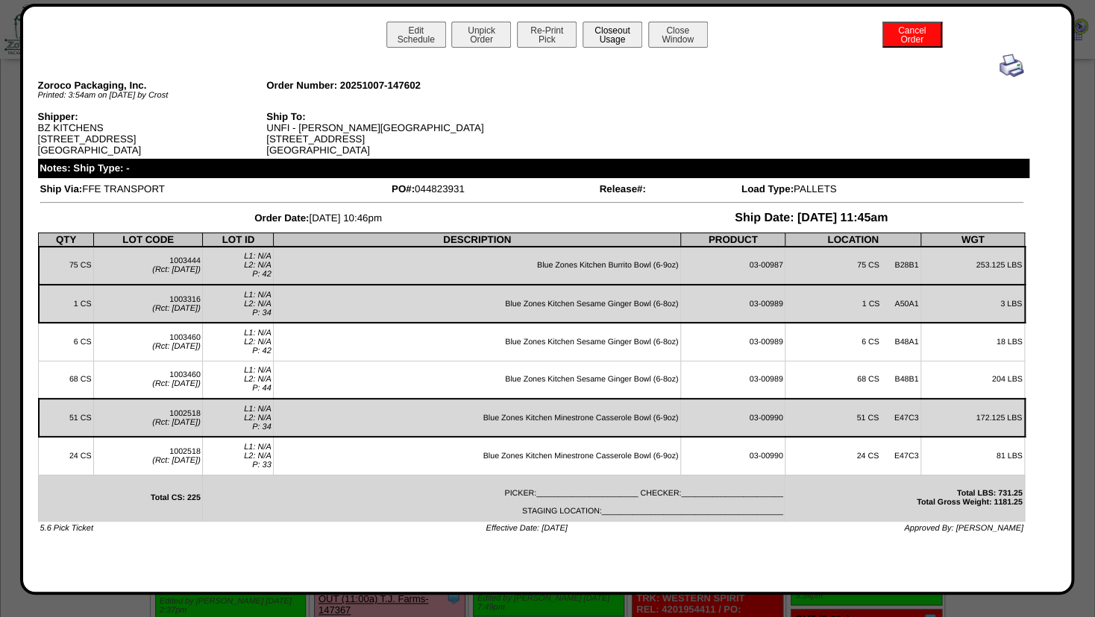
click at [624, 35] on button "Closeout Usage" at bounding box center [612, 35] width 60 height 26
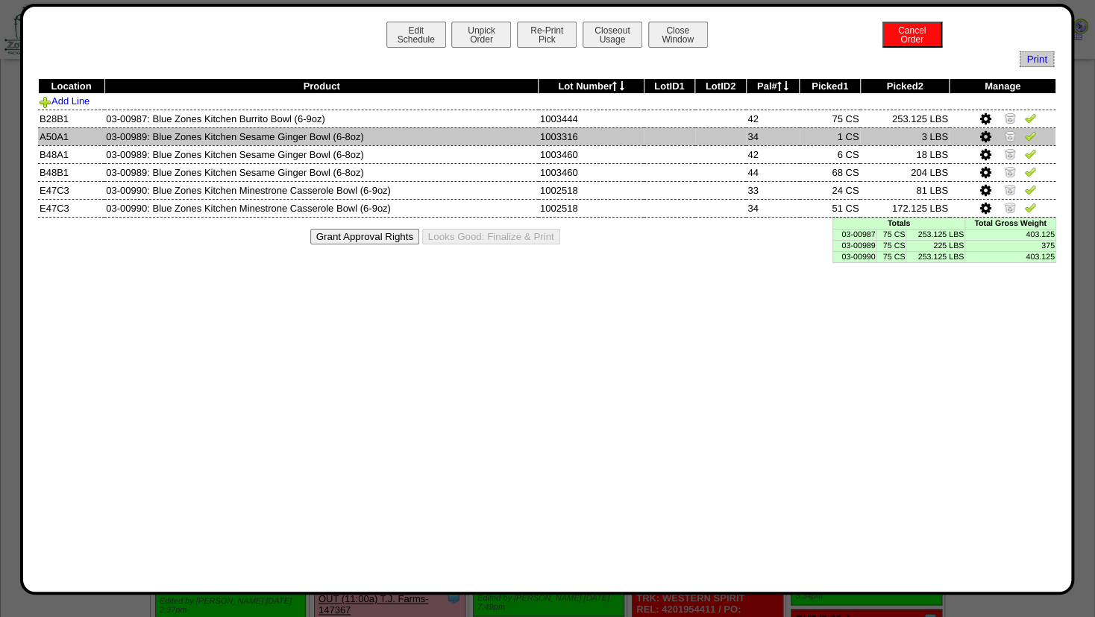
click at [1013, 133] on img at bounding box center [1010, 136] width 12 height 12
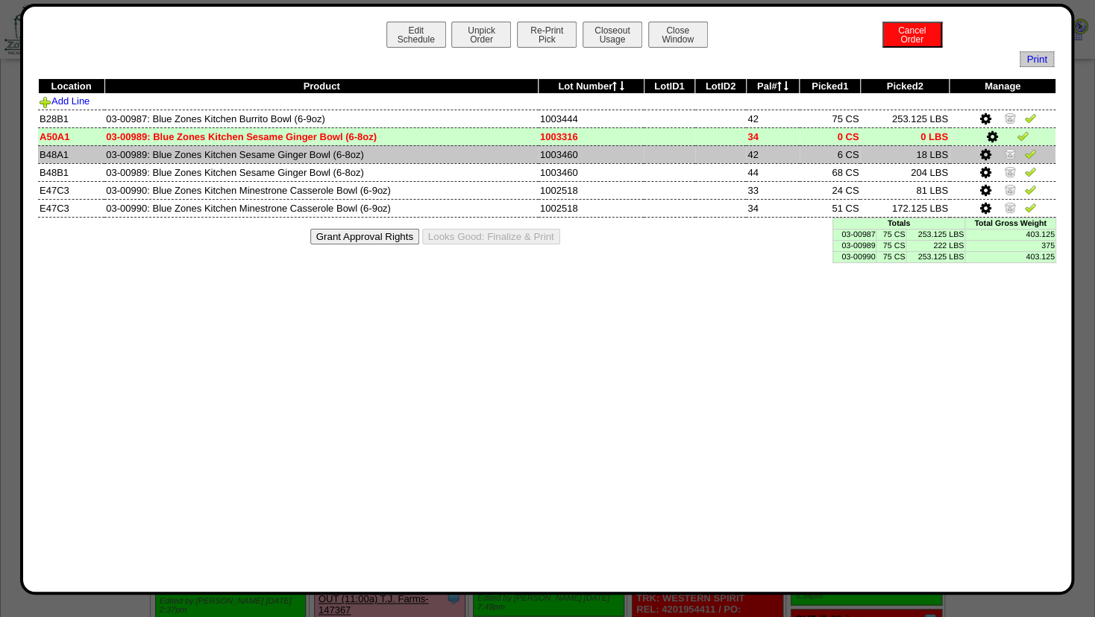
click at [1013, 149] on img at bounding box center [1010, 154] width 12 height 12
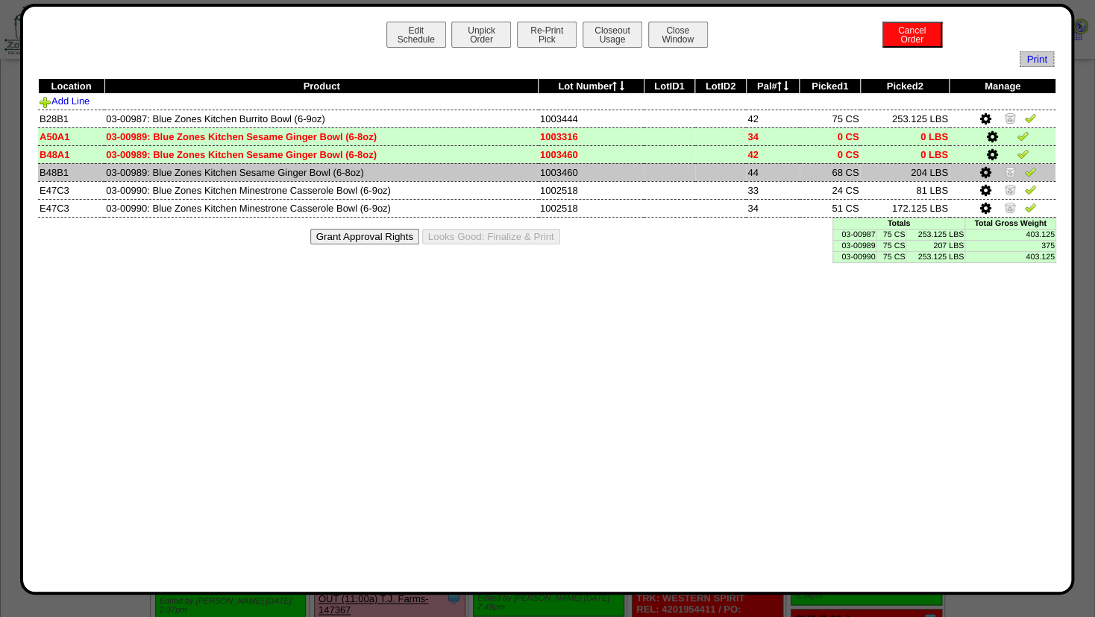
click at [984, 174] on icon at bounding box center [984, 172] width 11 height 13
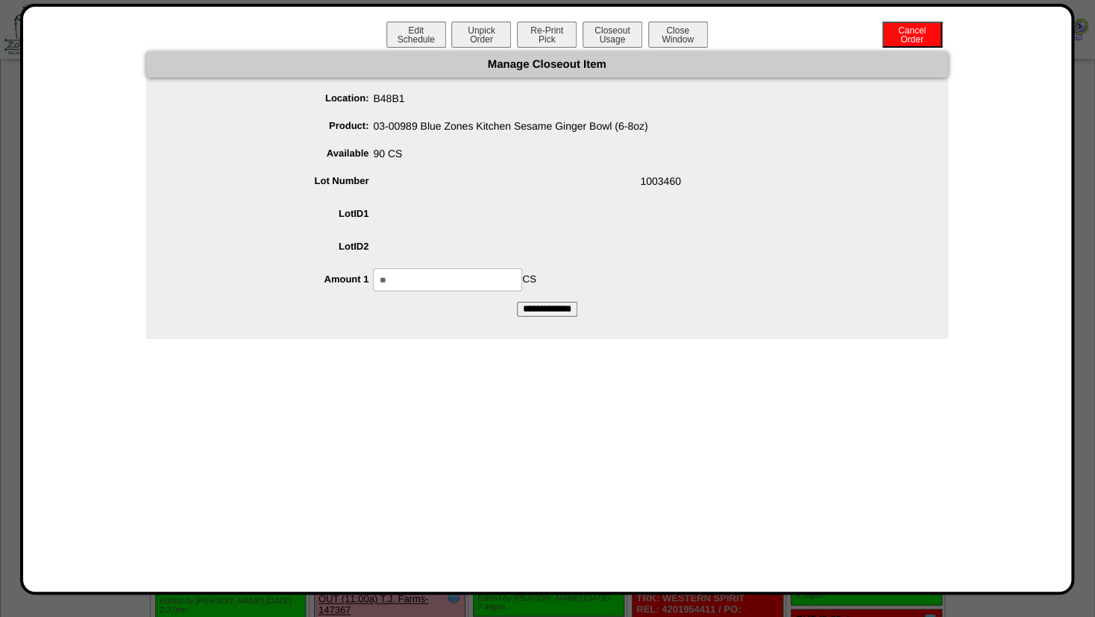
drag, startPoint x: 403, startPoint y: 278, endPoint x: 243, endPoint y: 267, distance: 160.0
click at [373, 270] on input "**" at bounding box center [447, 279] width 149 height 23
type input "**"
drag, startPoint x: 359, startPoint y: 189, endPoint x: 393, endPoint y: 193, distance: 34.6
click at [359, 189] on span "1003460" at bounding box center [562, 184] width 772 height 28
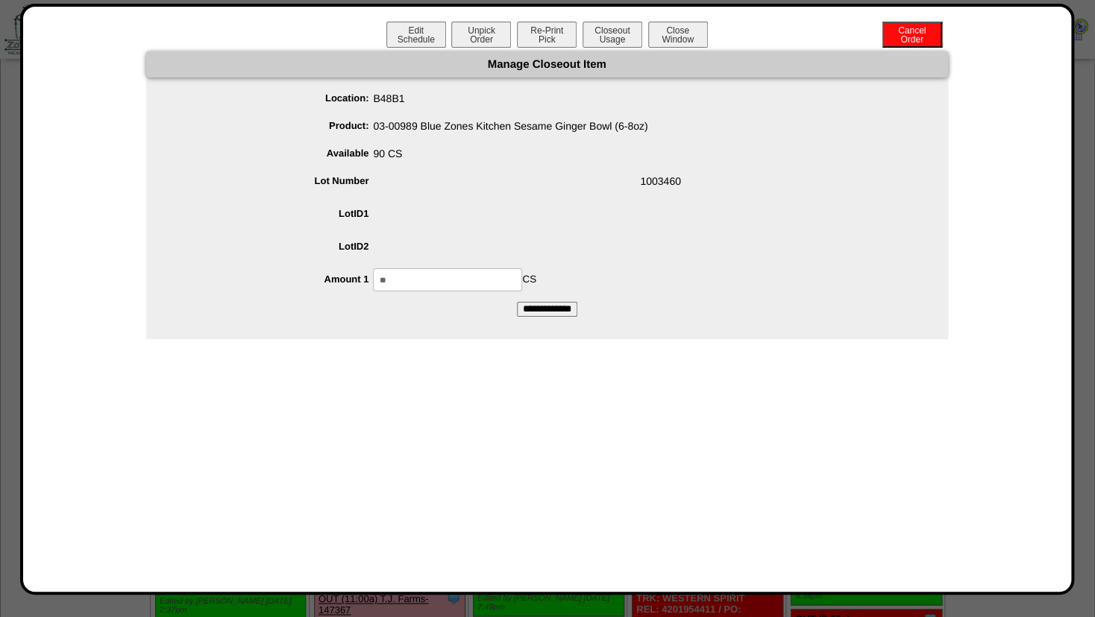
click at [542, 306] on input "**********" at bounding box center [547, 309] width 60 height 15
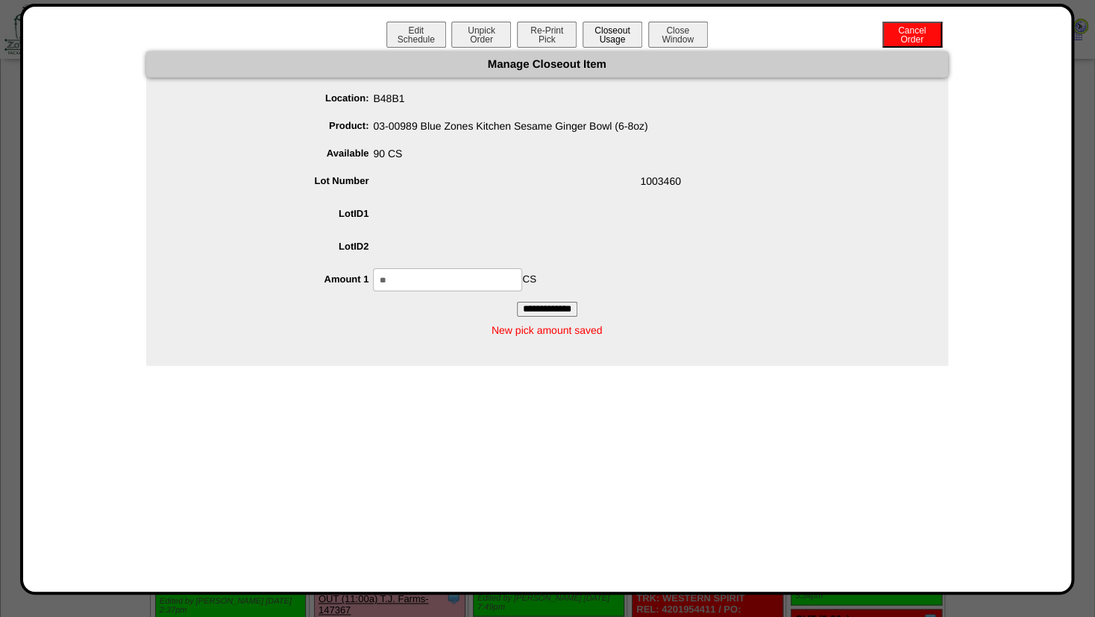
click at [611, 27] on button "Closeout Usage" at bounding box center [612, 35] width 60 height 26
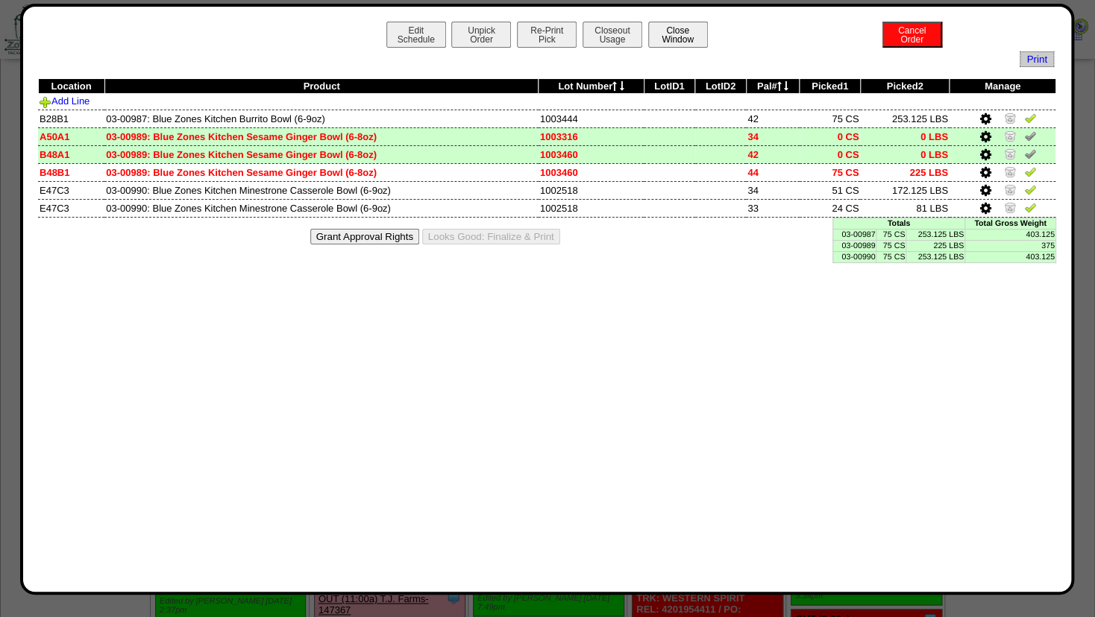
click at [690, 36] on button "Close Window" at bounding box center [678, 35] width 60 height 26
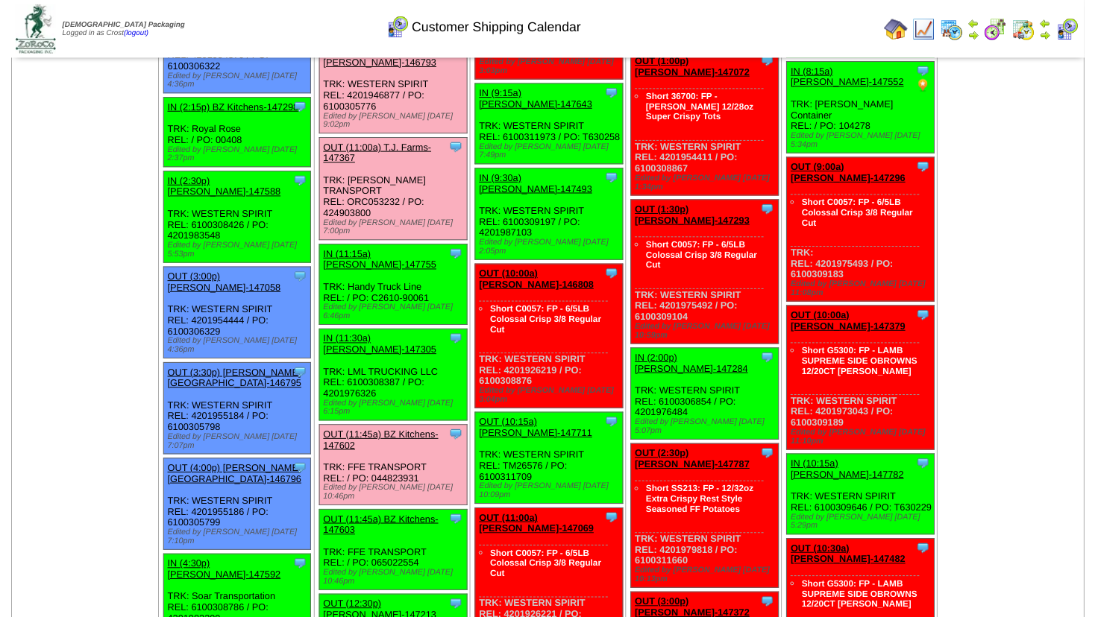
scroll to position [1208, 0]
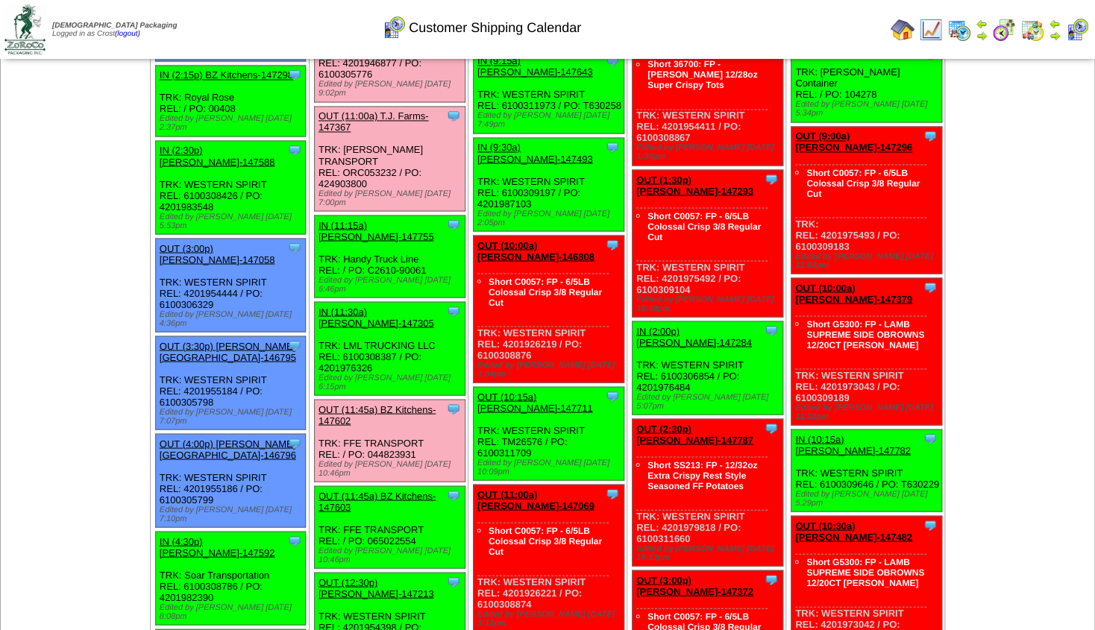
click at [361, 490] on link "OUT (11:45a) BZ Kitchens-147603" at bounding box center [376, 501] width 117 height 22
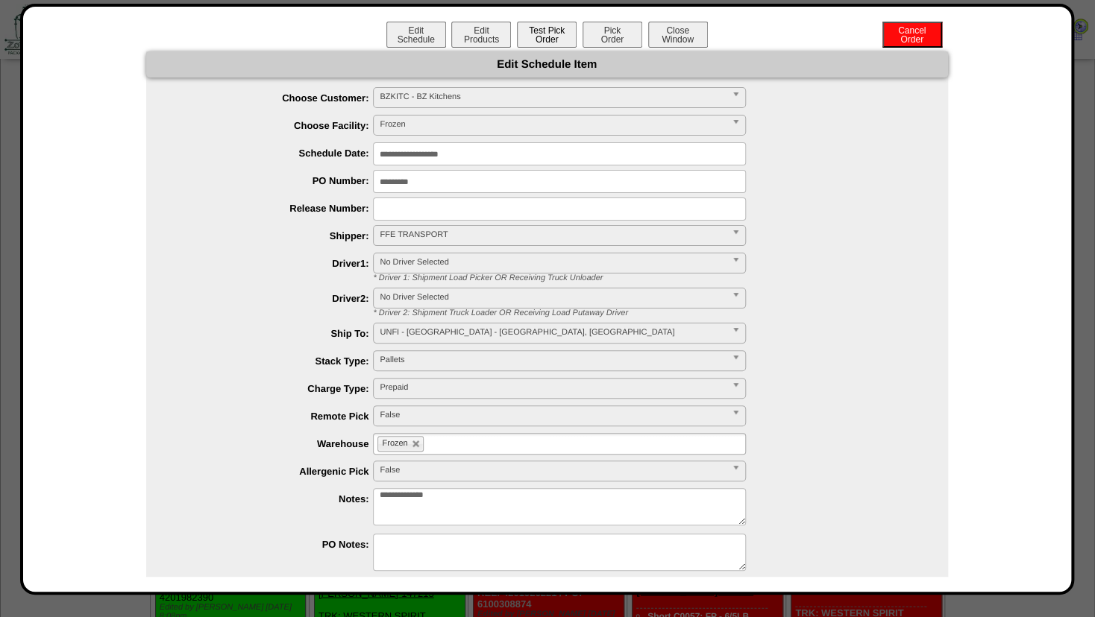
click at [535, 33] on button "Test Pick Order" at bounding box center [547, 35] width 60 height 26
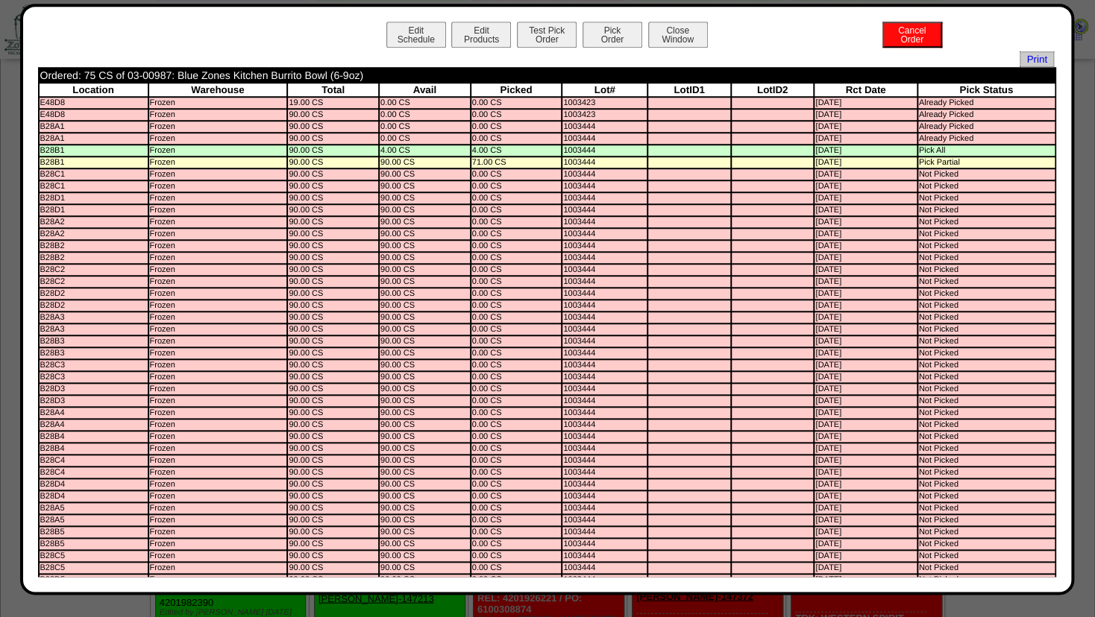
scroll to position [805, 0]
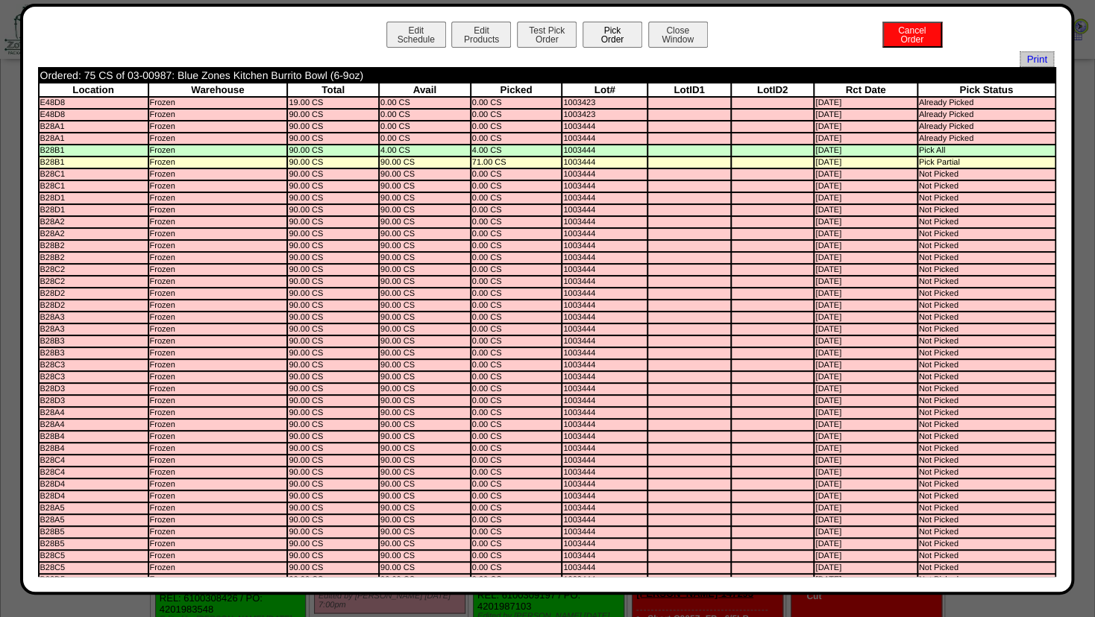
click at [602, 36] on button "Pick Order" at bounding box center [612, 35] width 60 height 26
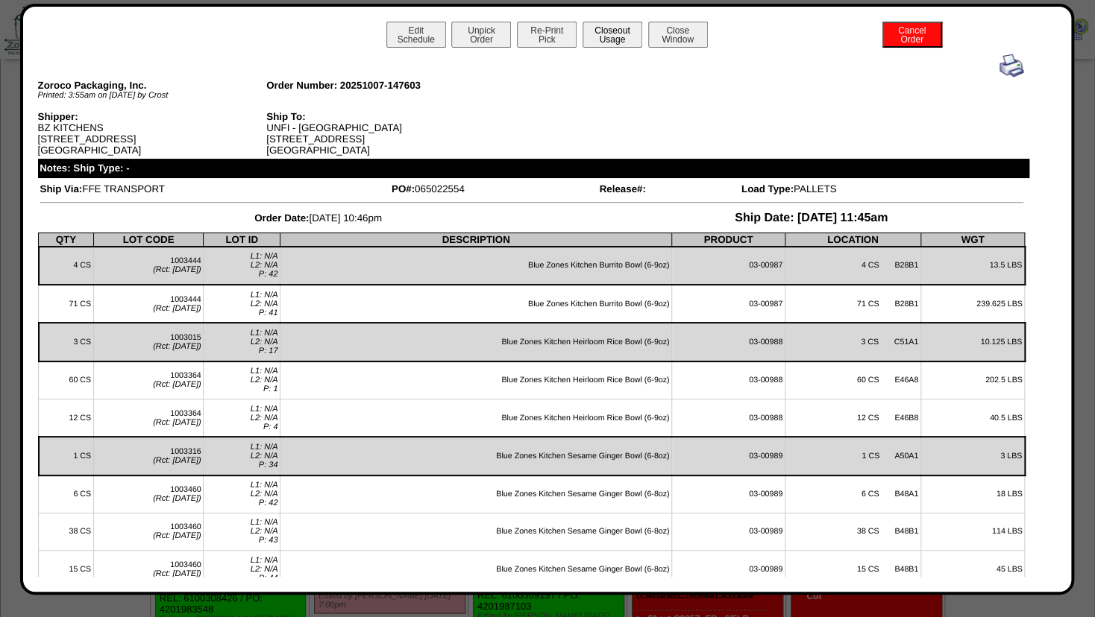
click at [603, 33] on button "Closeout Usage" at bounding box center [612, 35] width 60 height 26
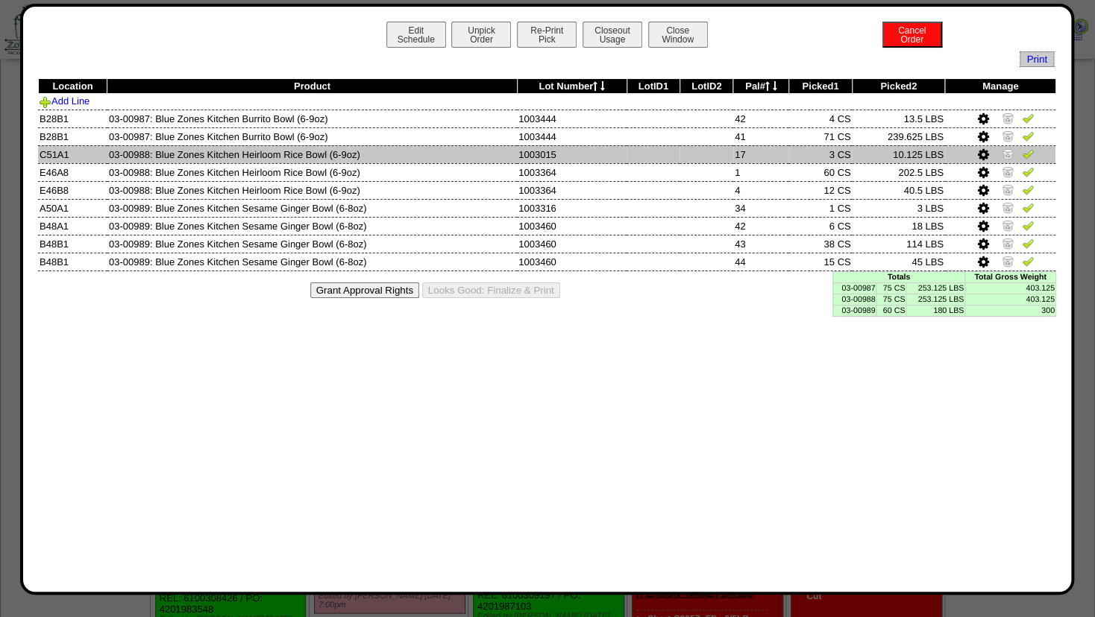
click at [1005, 154] on img at bounding box center [1007, 154] width 12 height 12
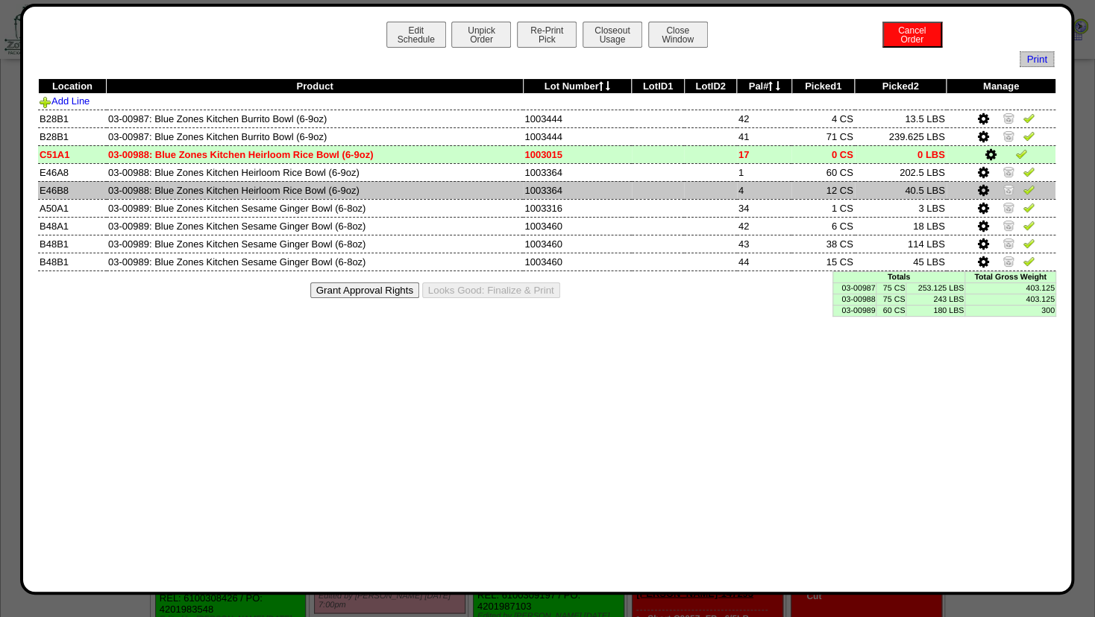
click at [983, 191] on icon at bounding box center [983, 190] width 11 height 13
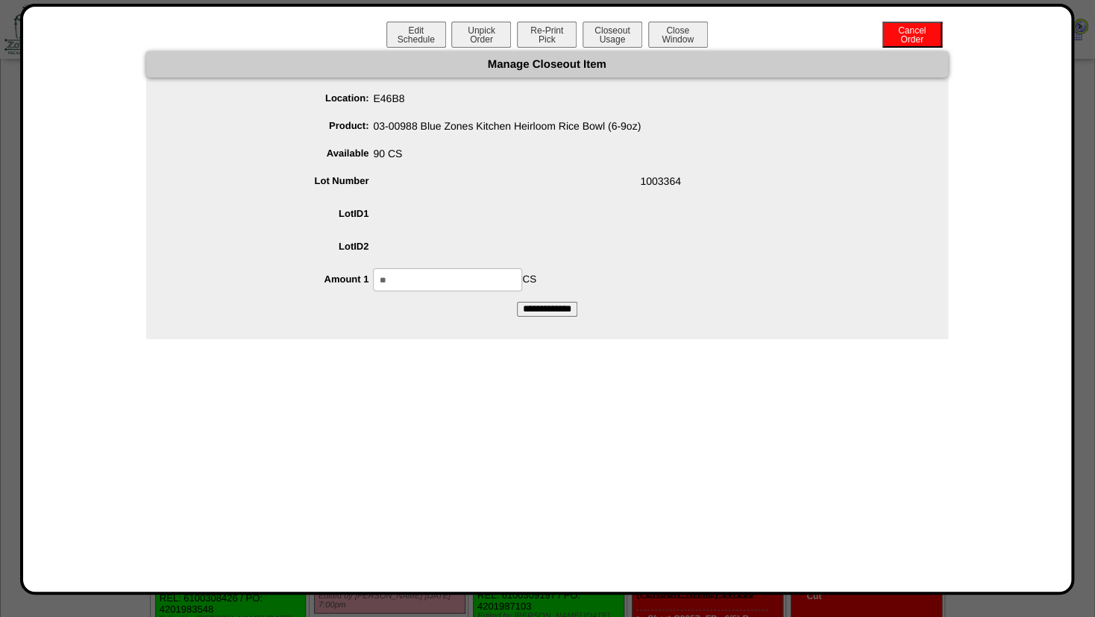
drag, startPoint x: 405, startPoint y: 282, endPoint x: 317, endPoint y: 280, distance: 88.0
click at [373, 281] on input "**" at bounding box center [447, 279] width 149 height 23
type input "**"
click at [486, 199] on ul "Location: E46B8 Product: 03-00988 Blue Zones Kitchen Heirloom Rice Bowl (6-9oz)…" at bounding box center [547, 189] width 802 height 204
click at [541, 308] on input "**********" at bounding box center [547, 309] width 60 height 15
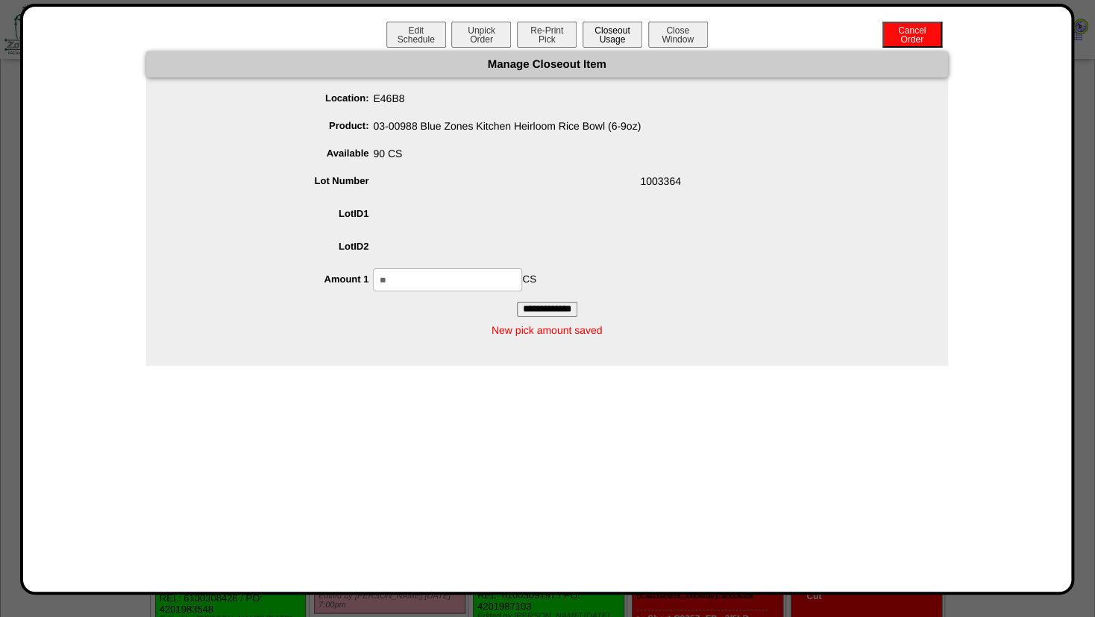
click at [594, 37] on button "Closeout Usage" at bounding box center [612, 35] width 60 height 26
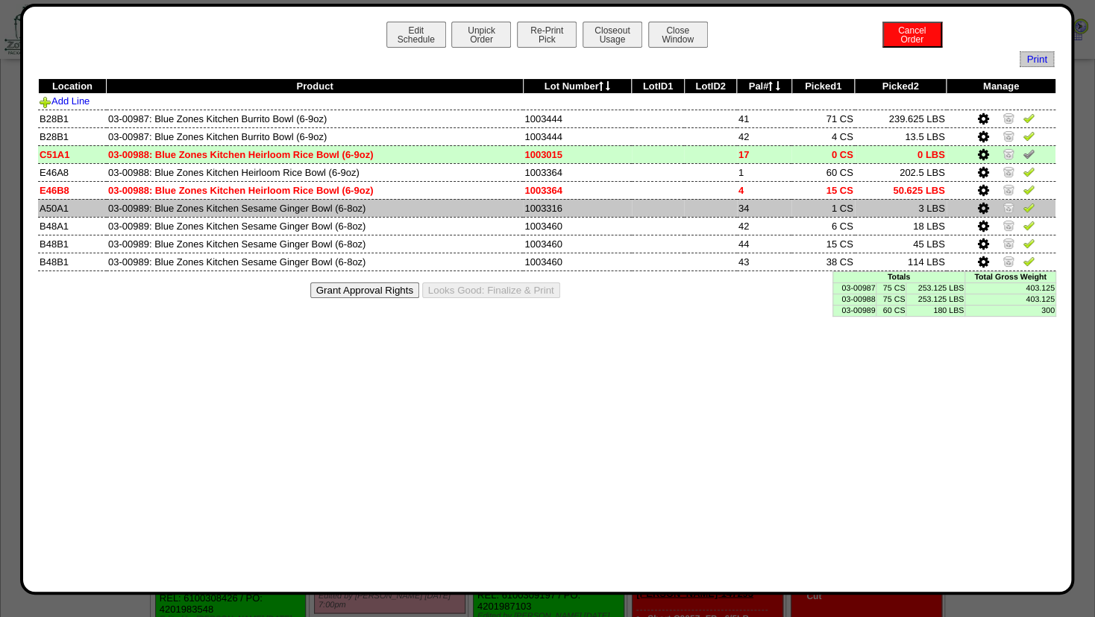
click at [1007, 207] on img at bounding box center [1008, 207] width 12 height 12
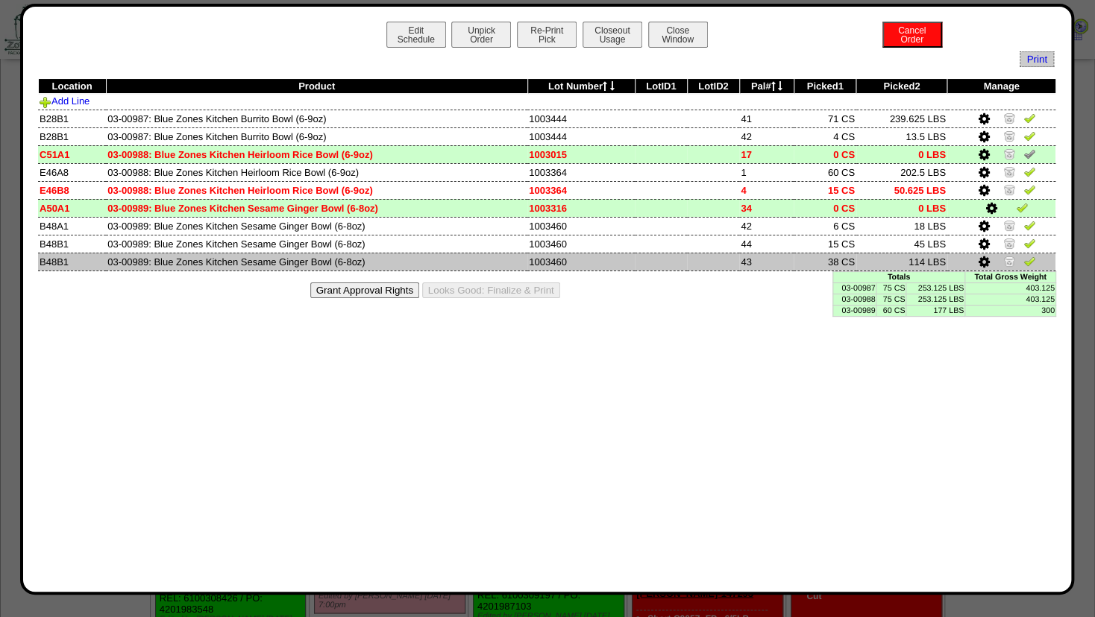
click at [982, 265] on icon at bounding box center [983, 262] width 11 height 13
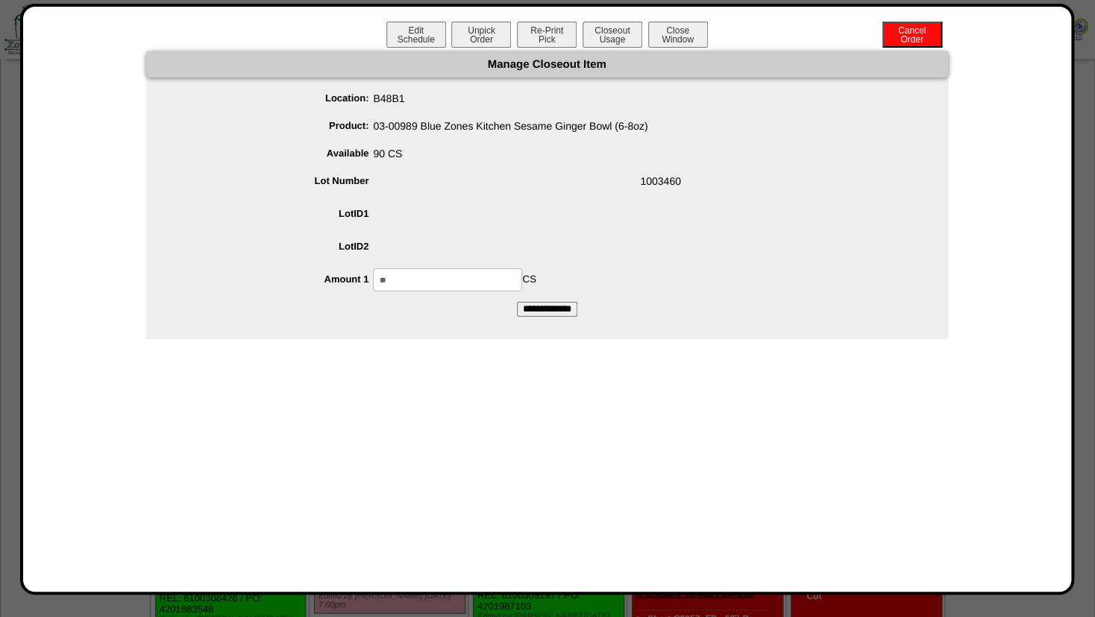
drag, startPoint x: 349, startPoint y: 280, endPoint x: 274, endPoint y: 284, distance: 74.7
click at [373, 285] on input "**" at bounding box center [447, 279] width 149 height 23
type input "**"
click at [480, 217] on span at bounding box center [562, 217] width 772 height 28
click at [532, 308] on input "**********" at bounding box center [547, 309] width 60 height 15
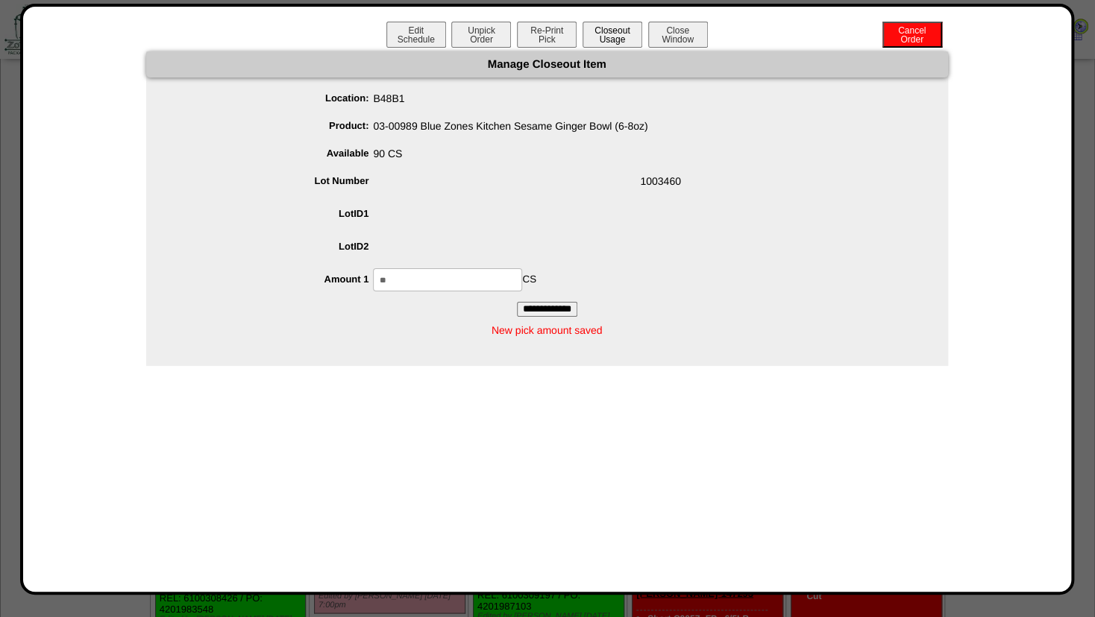
click at [605, 40] on button "Closeout Usage" at bounding box center [612, 35] width 60 height 26
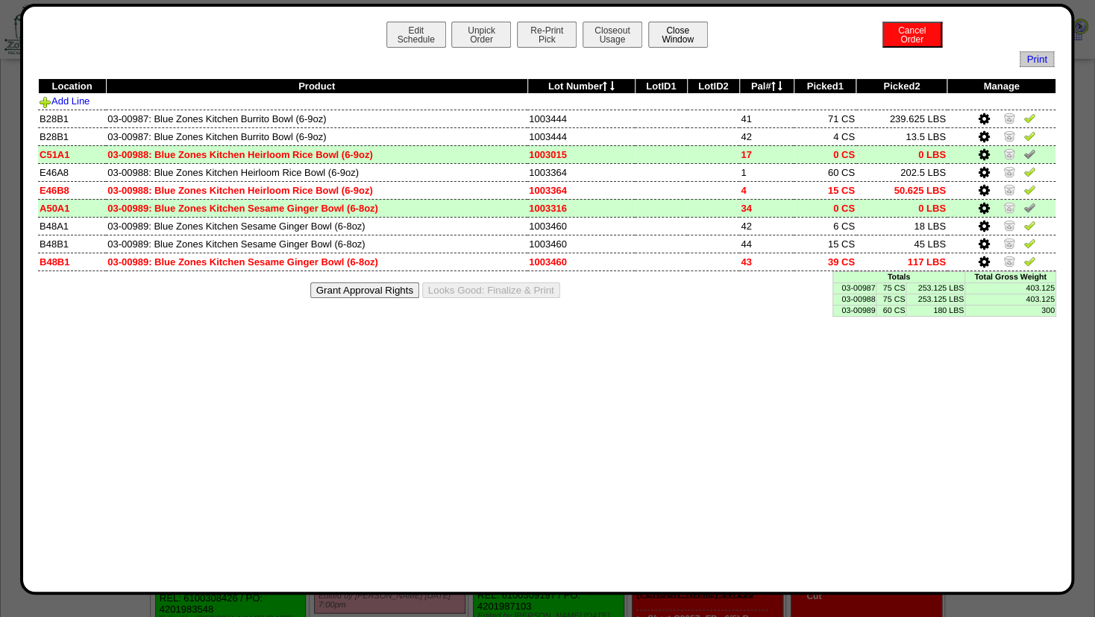
click at [687, 34] on button "Close Window" at bounding box center [678, 35] width 60 height 26
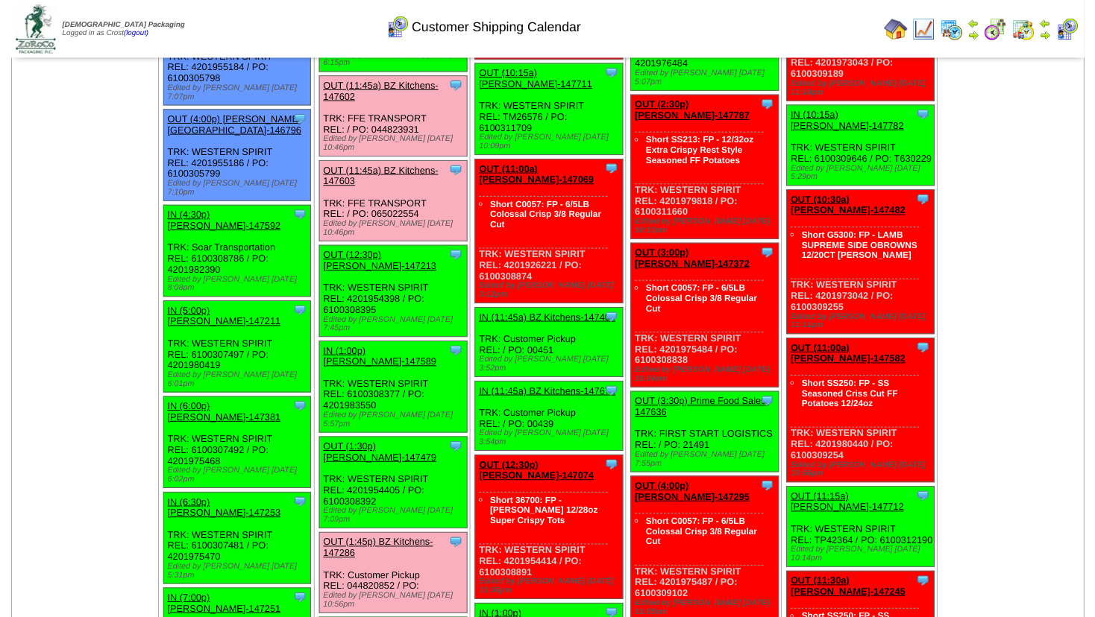
scroll to position [1450, 0]
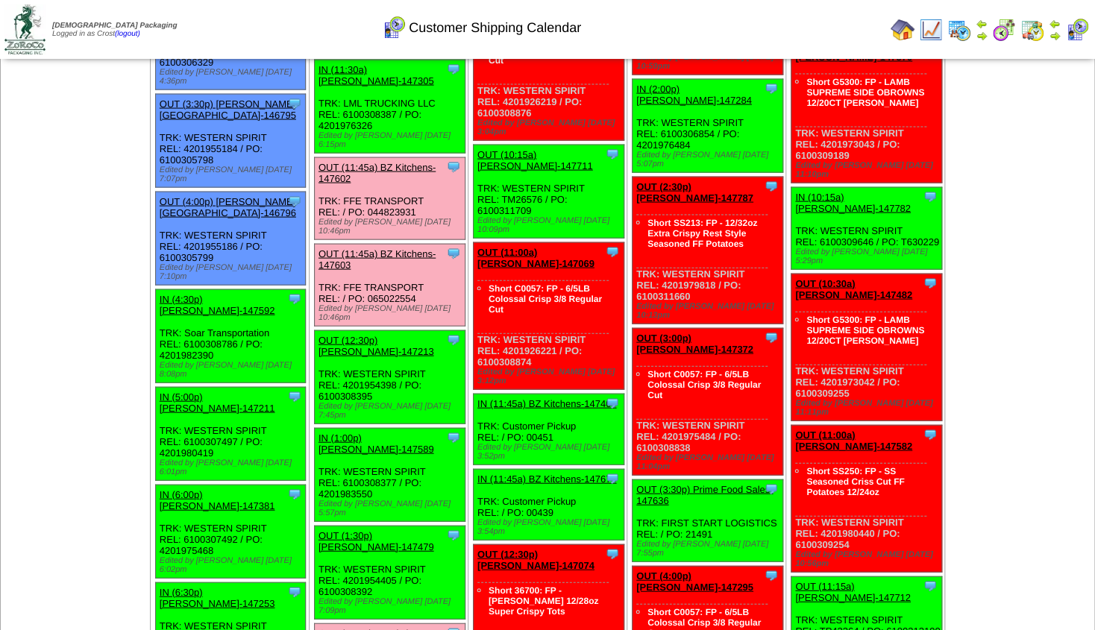
click at [371, 335] on link "OUT (12:30p) [PERSON_NAME]-147213" at bounding box center [376, 346] width 116 height 22
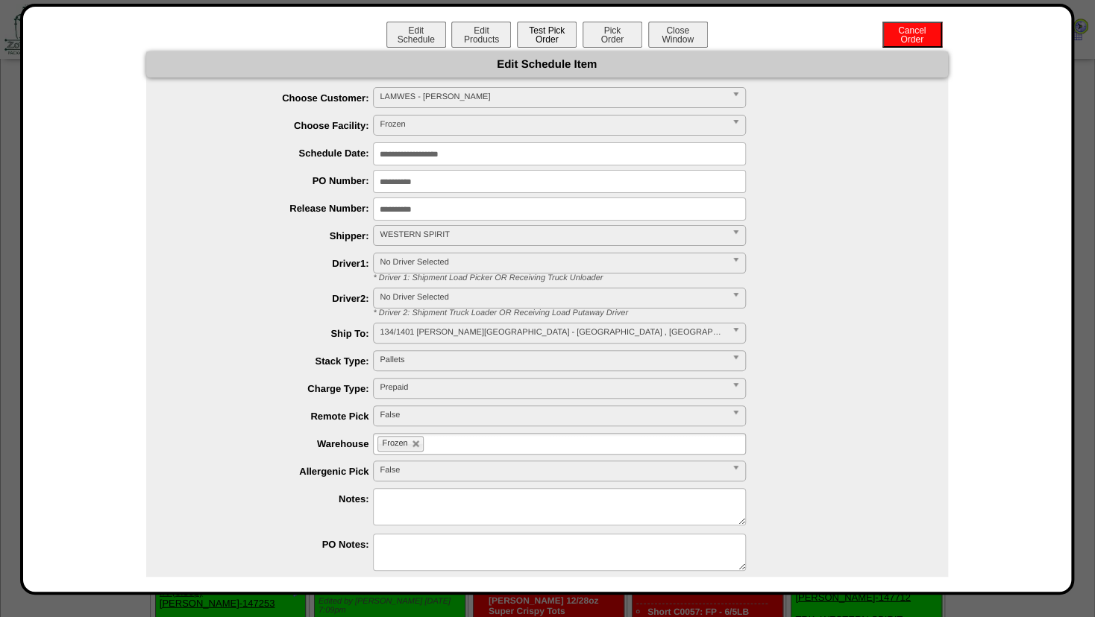
click at [530, 30] on button "Test Pick Order" at bounding box center [547, 35] width 60 height 26
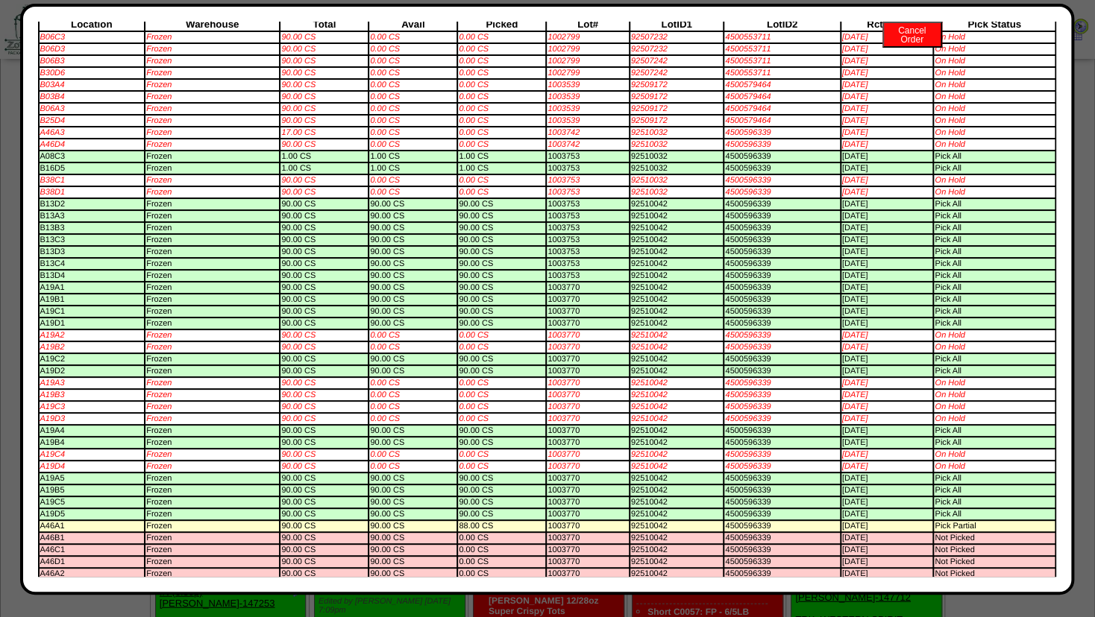
scroll to position [0, 0]
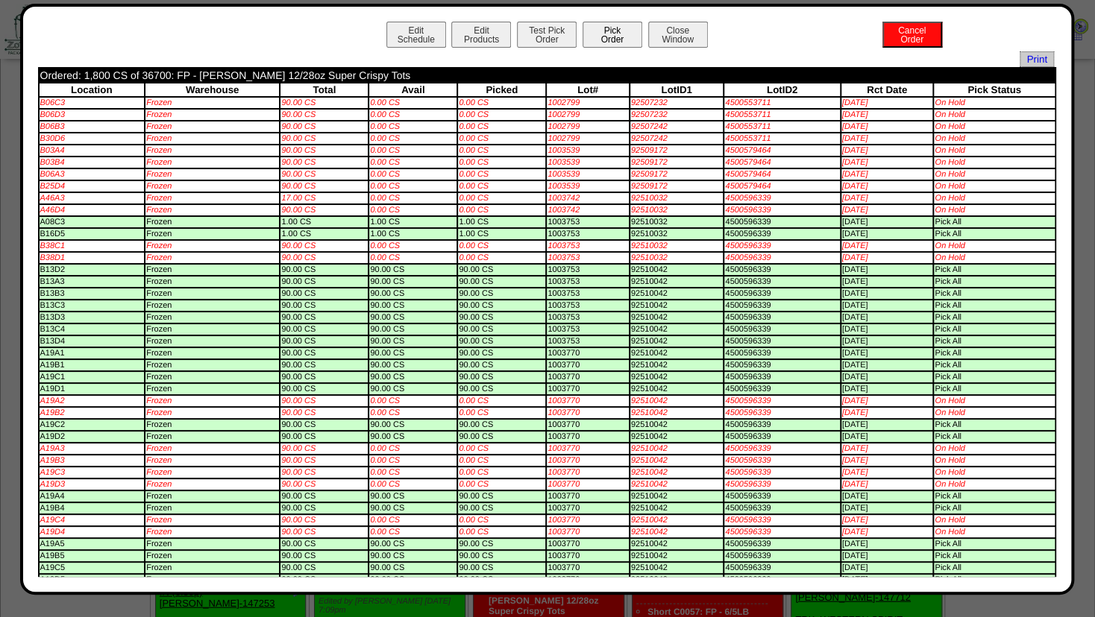
click at [603, 33] on button "Pick Order" at bounding box center [612, 35] width 60 height 26
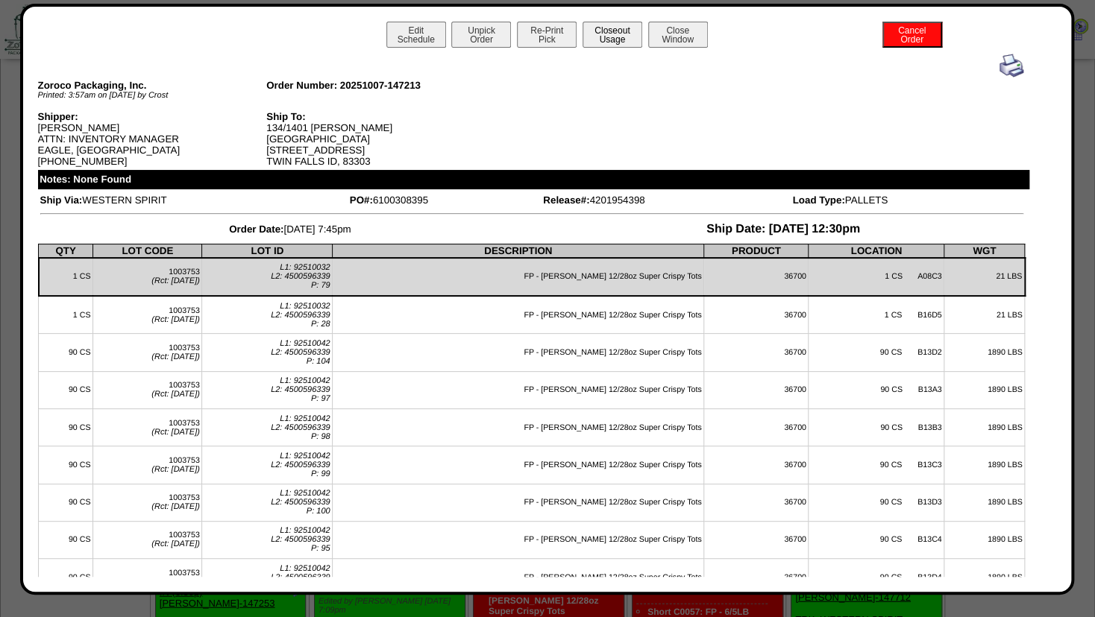
click at [611, 37] on button "Closeout Usage" at bounding box center [612, 35] width 60 height 26
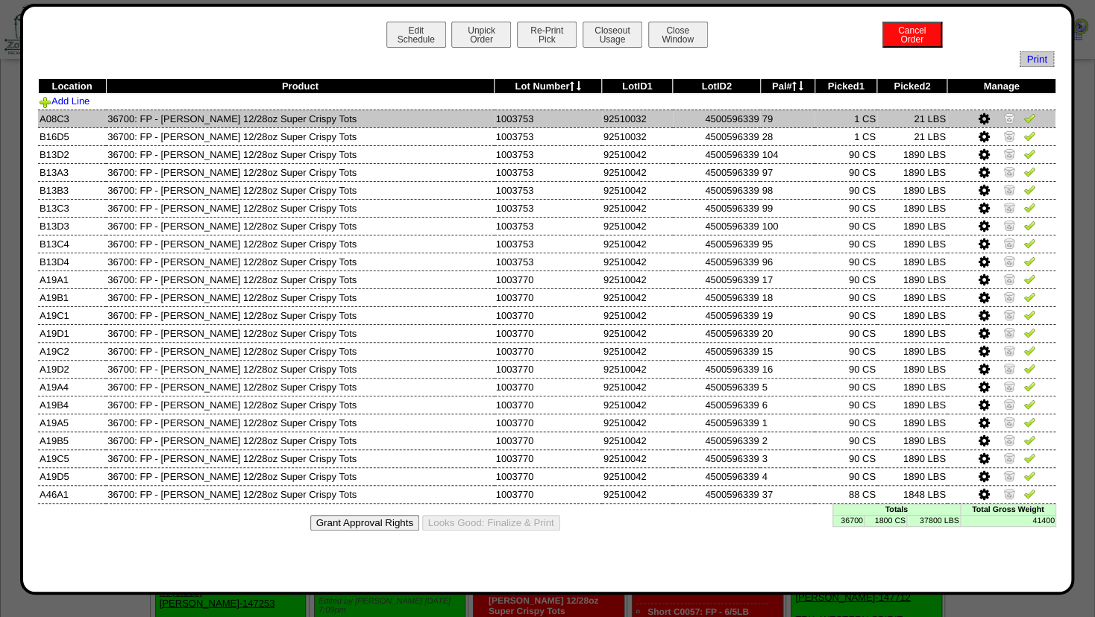
click at [1006, 115] on img at bounding box center [1009, 118] width 12 height 12
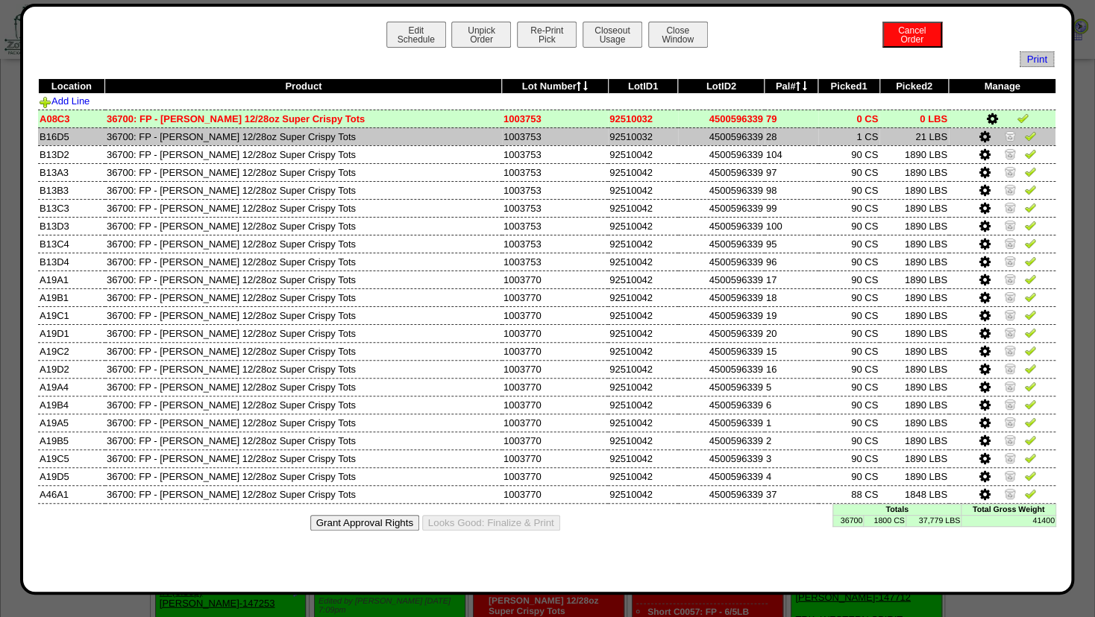
click at [1006, 133] on img at bounding box center [1010, 136] width 12 height 12
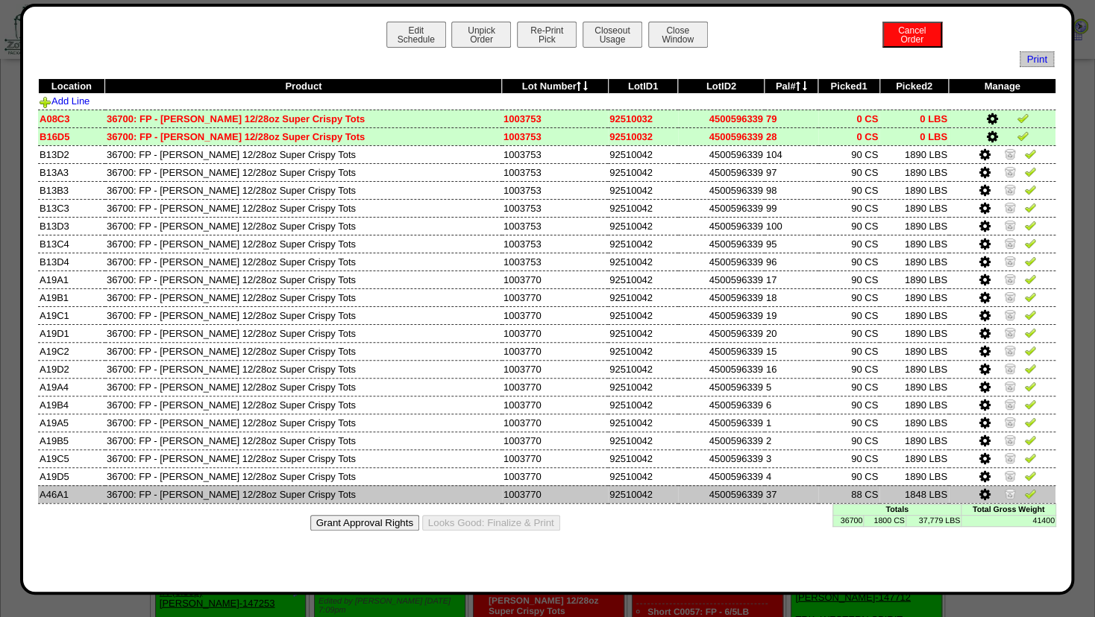
click at [984, 497] on icon at bounding box center [984, 494] width 11 height 13
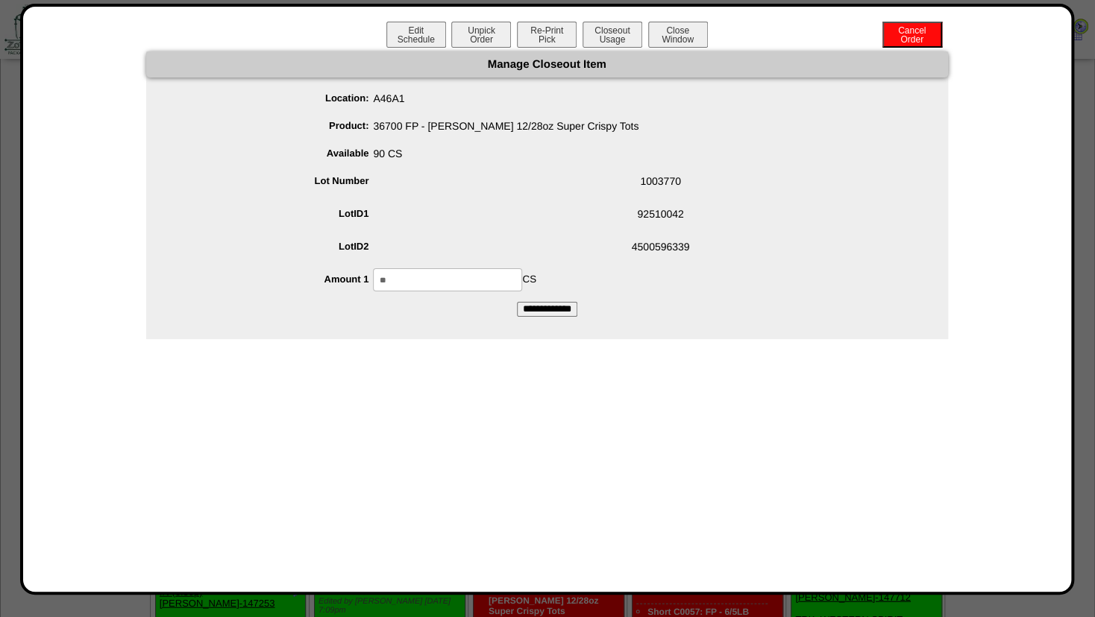
drag, startPoint x: 388, startPoint y: 277, endPoint x: 206, endPoint y: 239, distance: 186.8
click at [373, 268] on input "**" at bounding box center [447, 279] width 149 height 23
type input "**"
drag, startPoint x: 449, startPoint y: 193, endPoint x: 526, endPoint y: 276, distance: 112.9
click at [450, 195] on span "1003770" at bounding box center [562, 184] width 772 height 28
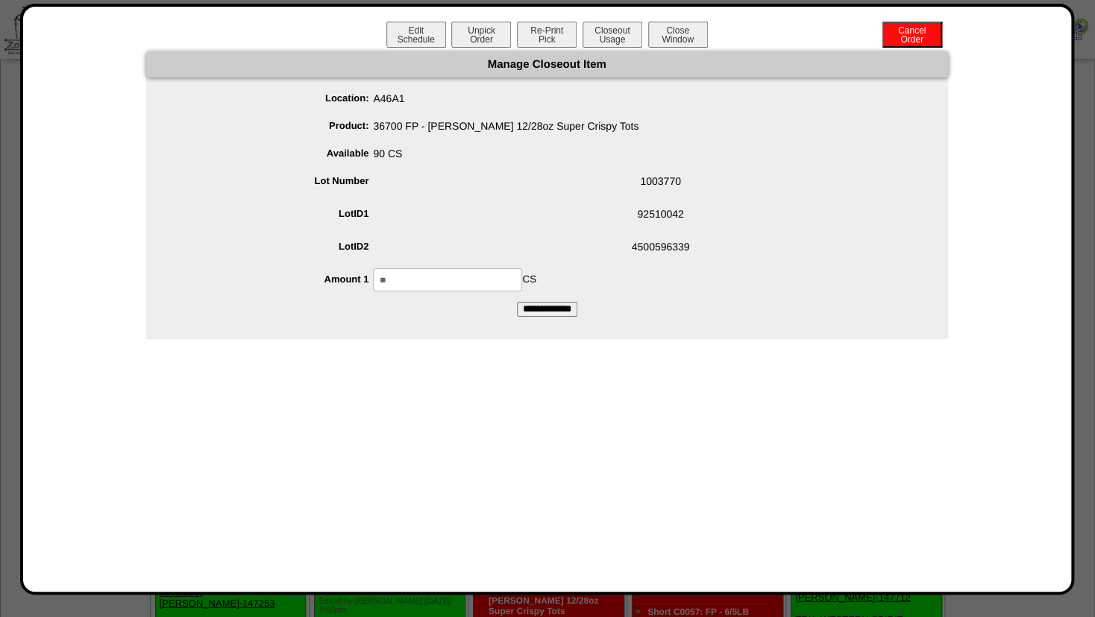
click at [543, 307] on input "**********" at bounding box center [547, 309] width 60 height 15
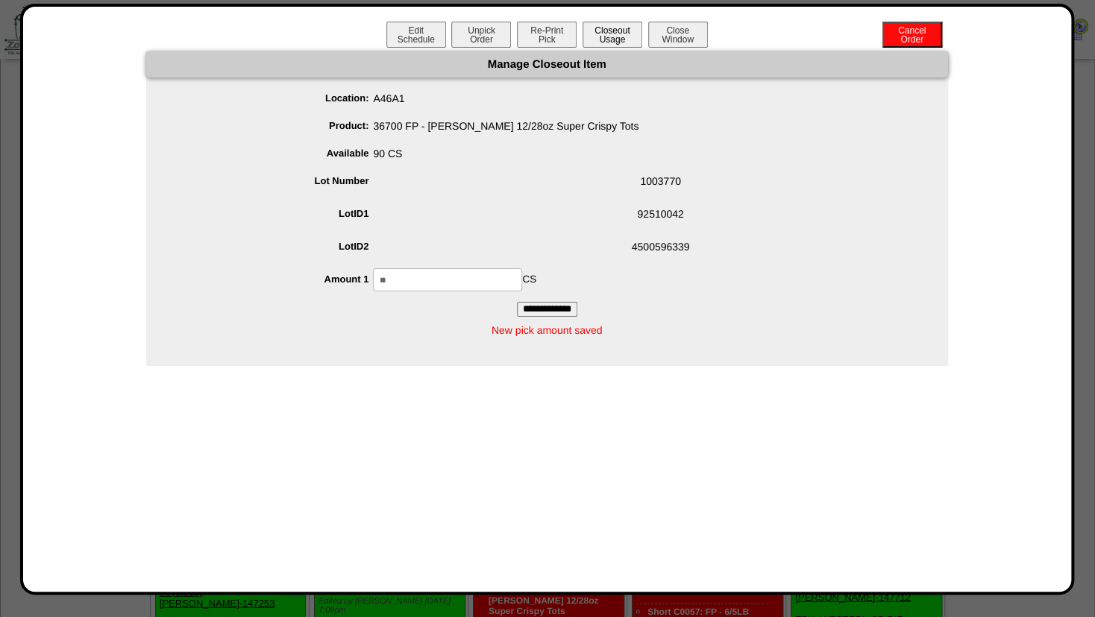
click at [601, 28] on button "Closeout Usage" at bounding box center [612, 35] width 60 height 26
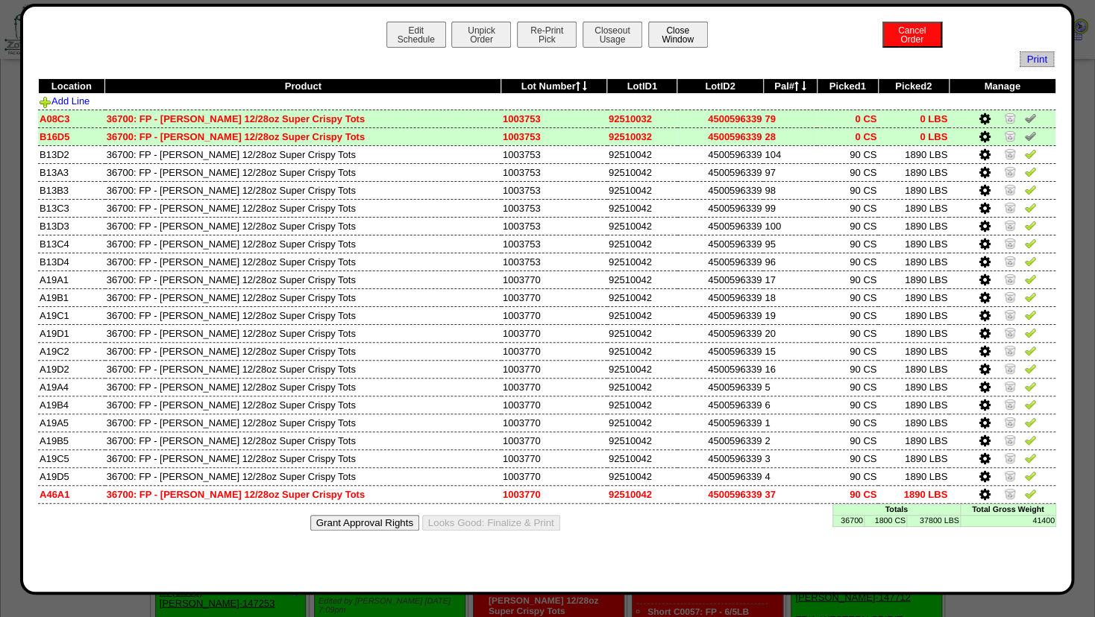
click at [687, 40] on button "Close Window" at bounding box center [678, 35] width 60 height 26
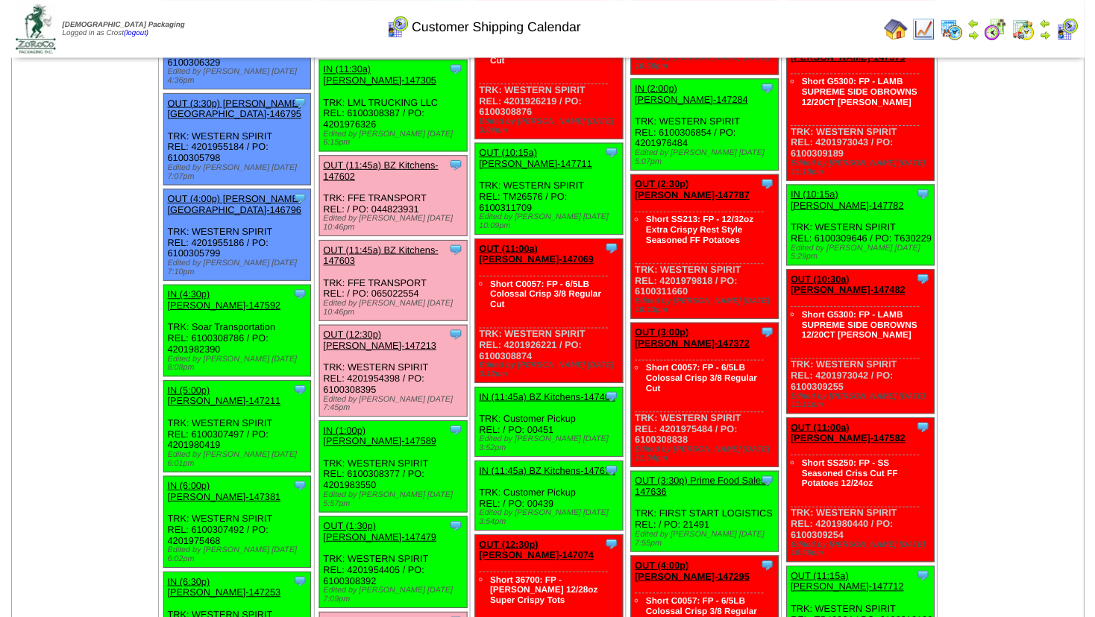
scroll to position [1450, 0]
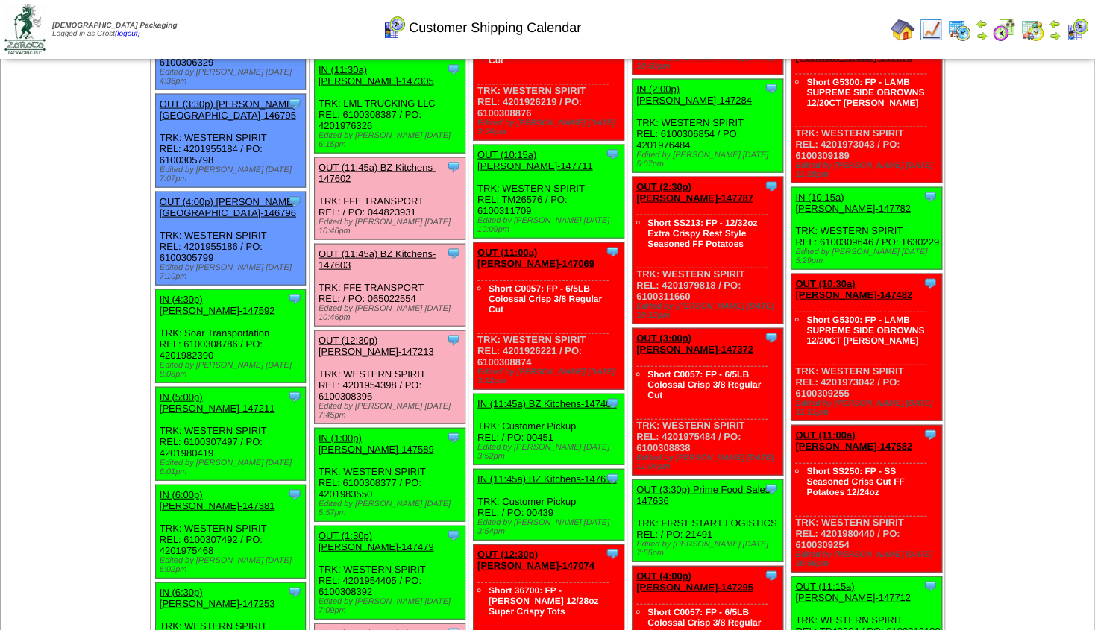
click at [376, 530] on link "OUT (1:30p) [PERSON_NAME]-147479" at bounding box center [376, 541] width 116 height 22
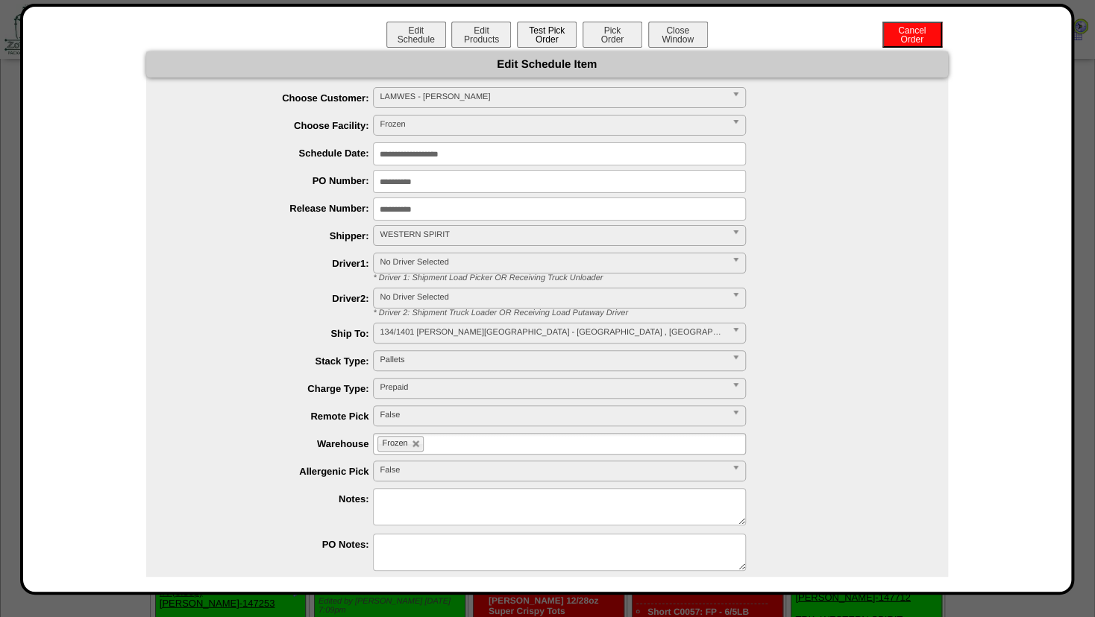
click at [535, 42] on button "Test Pick Order" at bounding box center [547, 35] width 60 height 26
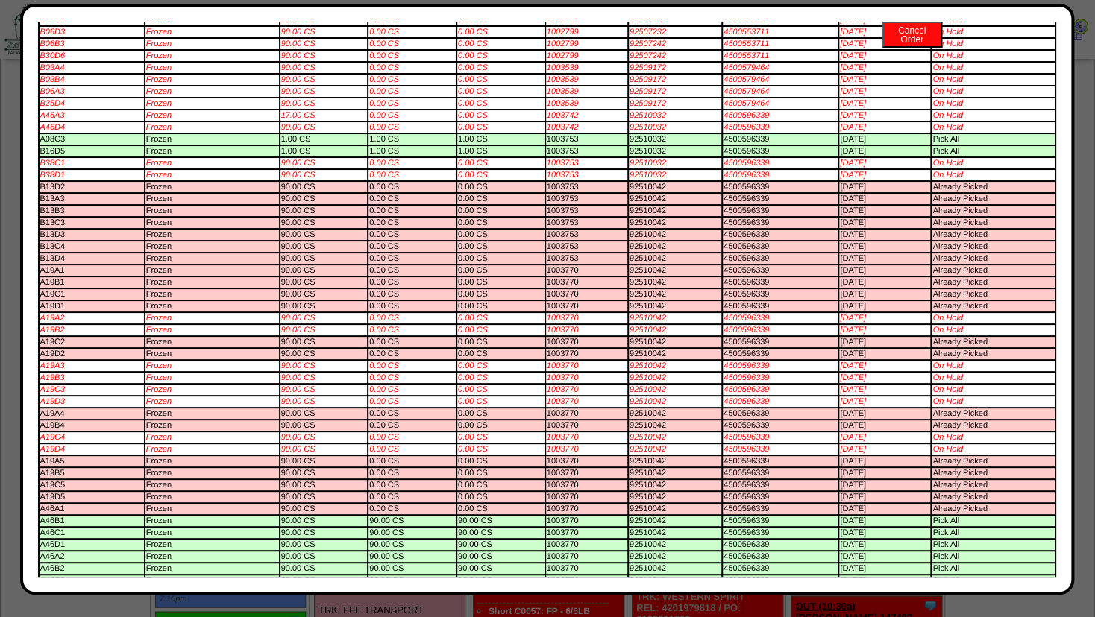
scroll to position [0, 0]
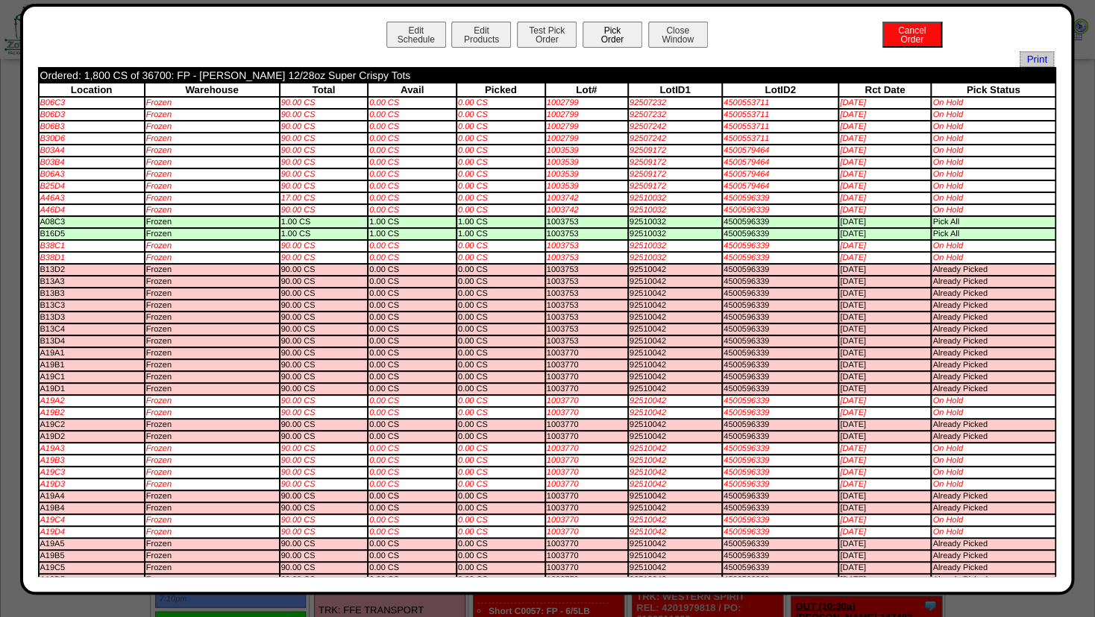
click at [608, 31] on button "Pick Order" at bounding box center [612, 35] width 60 height 26
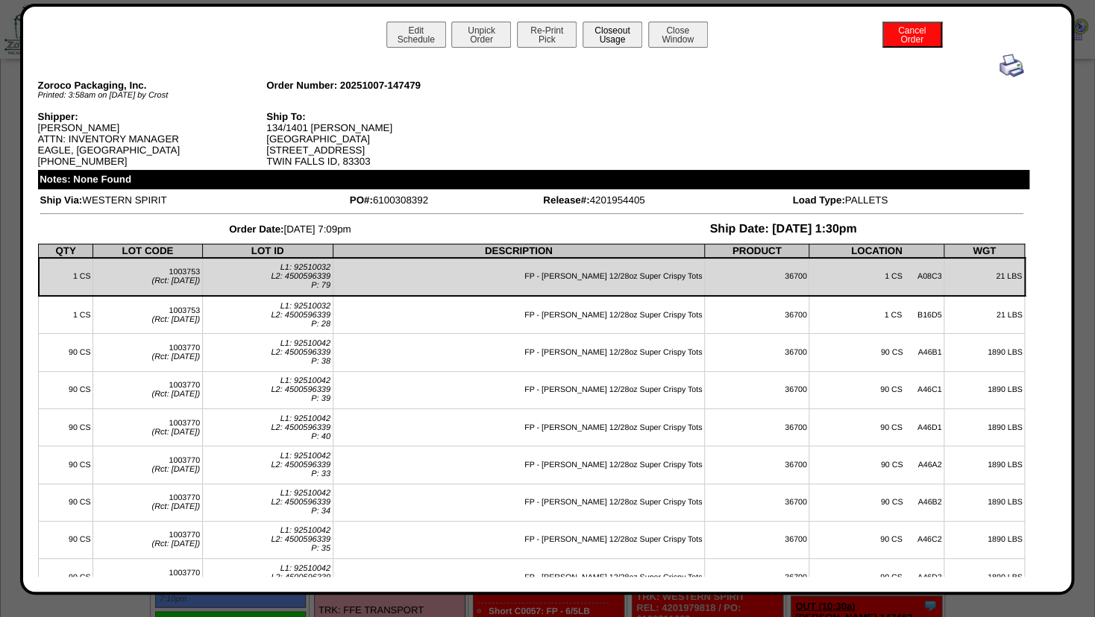
click at [611, 33] on button "Closeout Usage" at bounding box center [612, 35] width 60 height 26
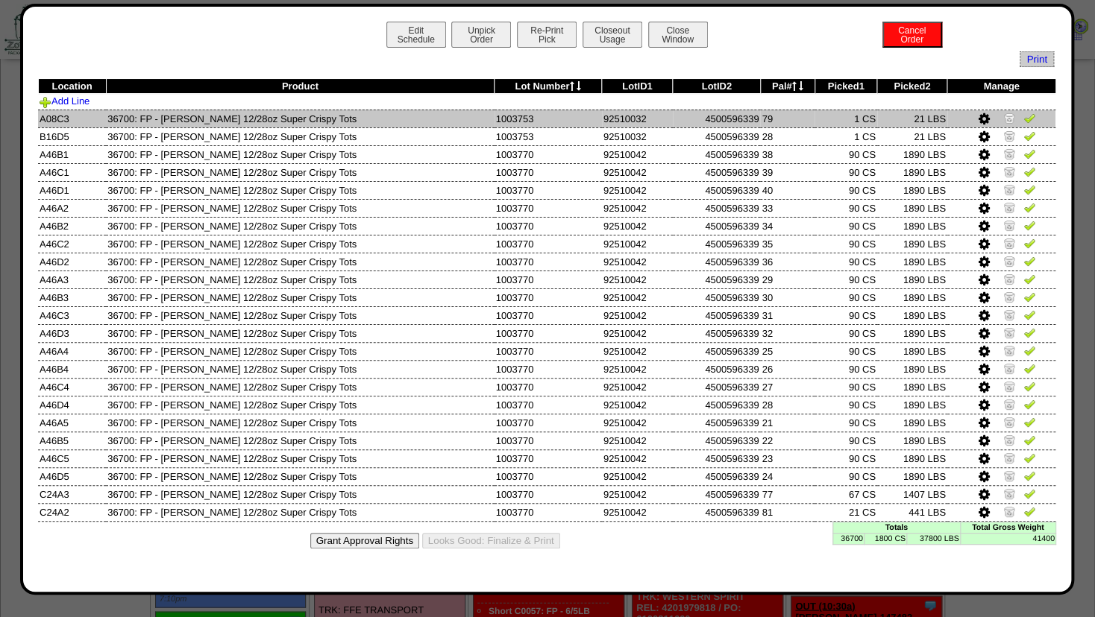
click at [1010, 115] on img at bounding box center [1009, 118] width 12 height 12
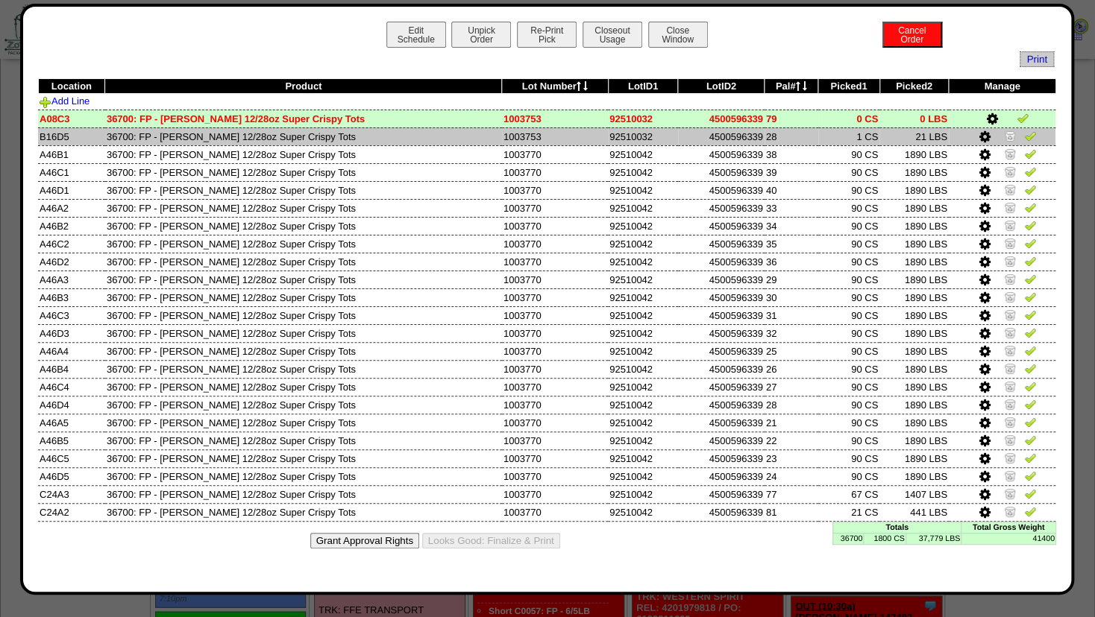
click at [1009, 131] on img at bounding box center [1010, 136] width 12 height 12
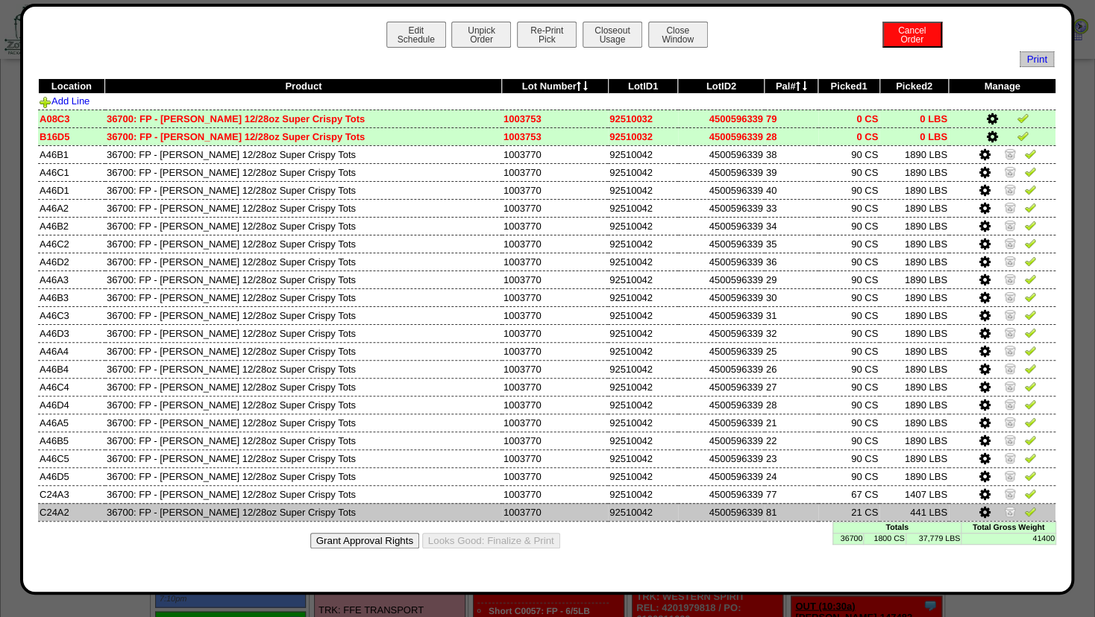
click at [987, 510] on icon at bounding box center [984, 512] width 11 height 13
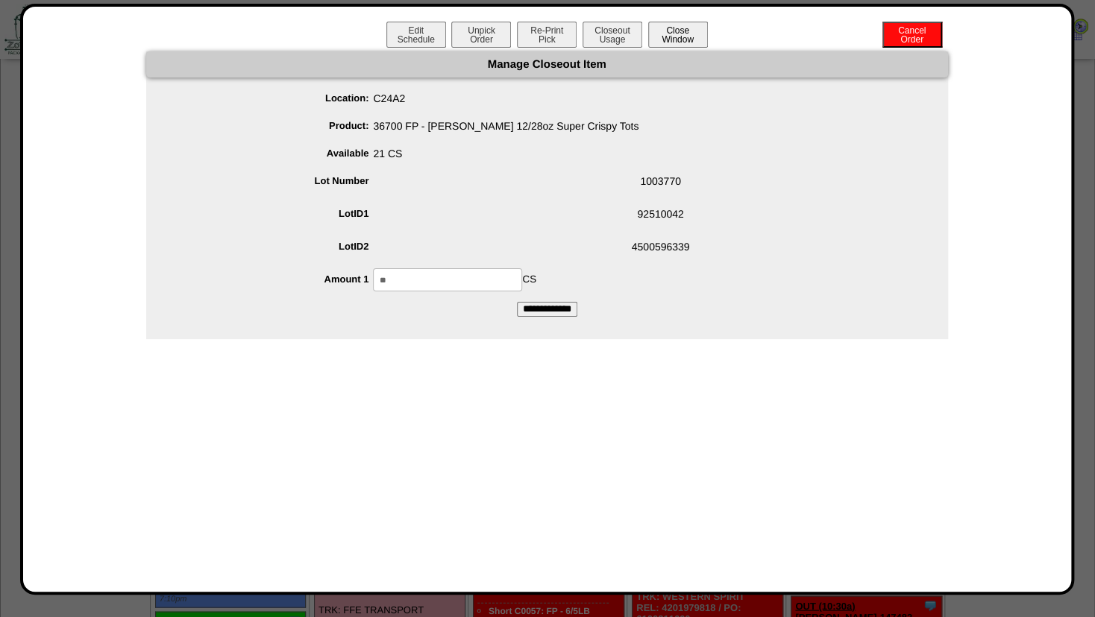
click at [693, 37] on button "Close Window" at bounding box center [678, 35] width 60 height 26
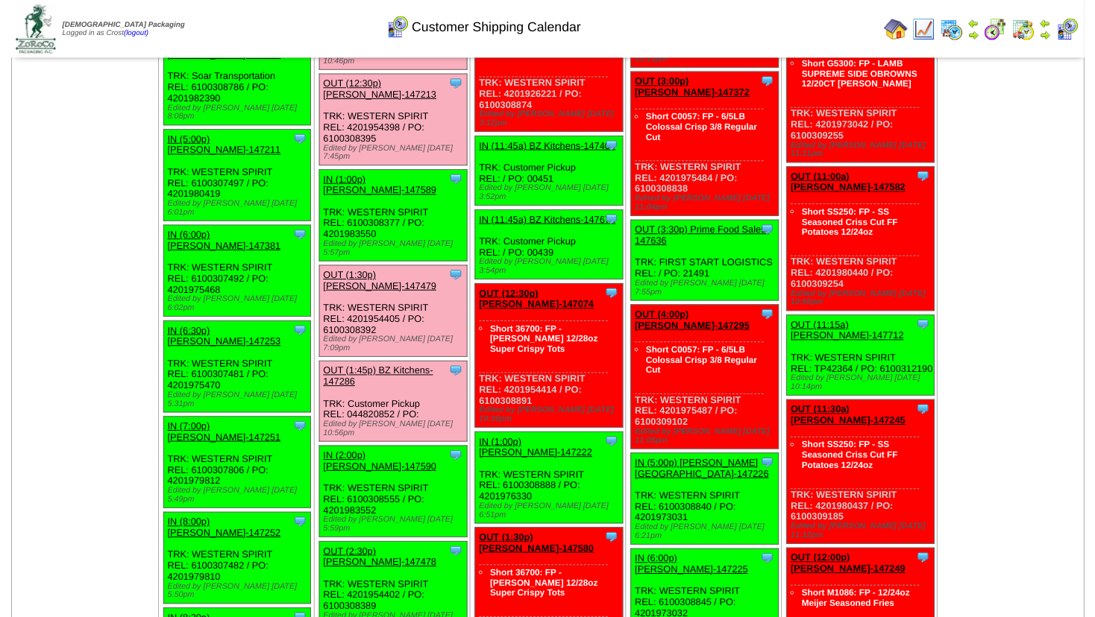
scroll to position [1772, 0]
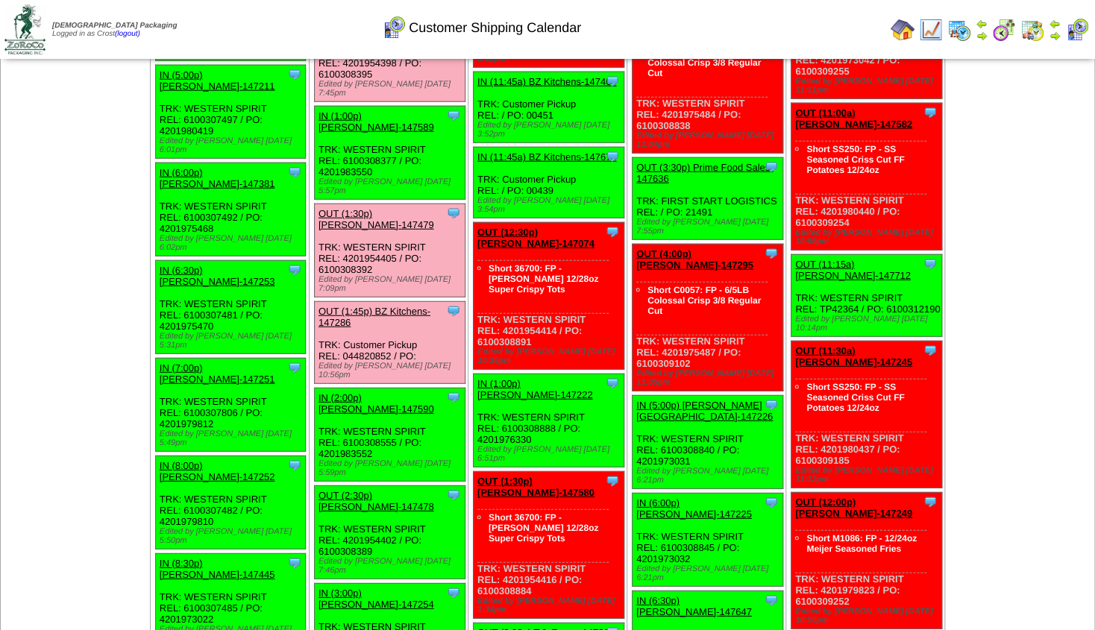
click at [368, 490] on link "OUT (2:30p) [PERSON_NAME]-147478" at bounding box center [376, 501] width 116 height 22
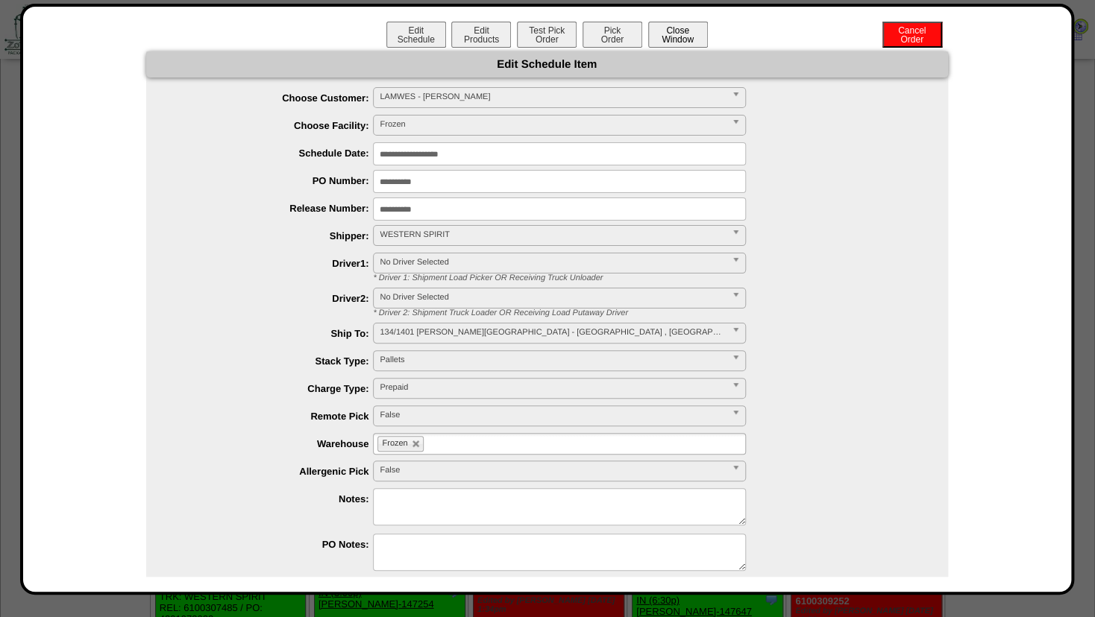
click at [670, 24] on button "Close Window" at bounding box center [678, 35] width 60 height 26
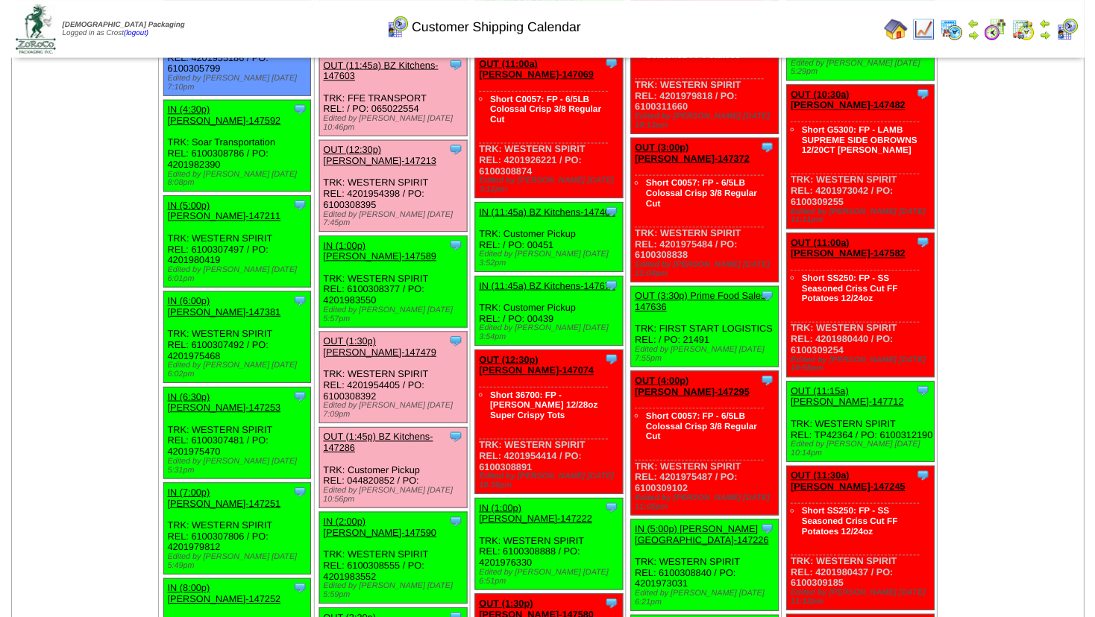
scroll to position [1611, 0]
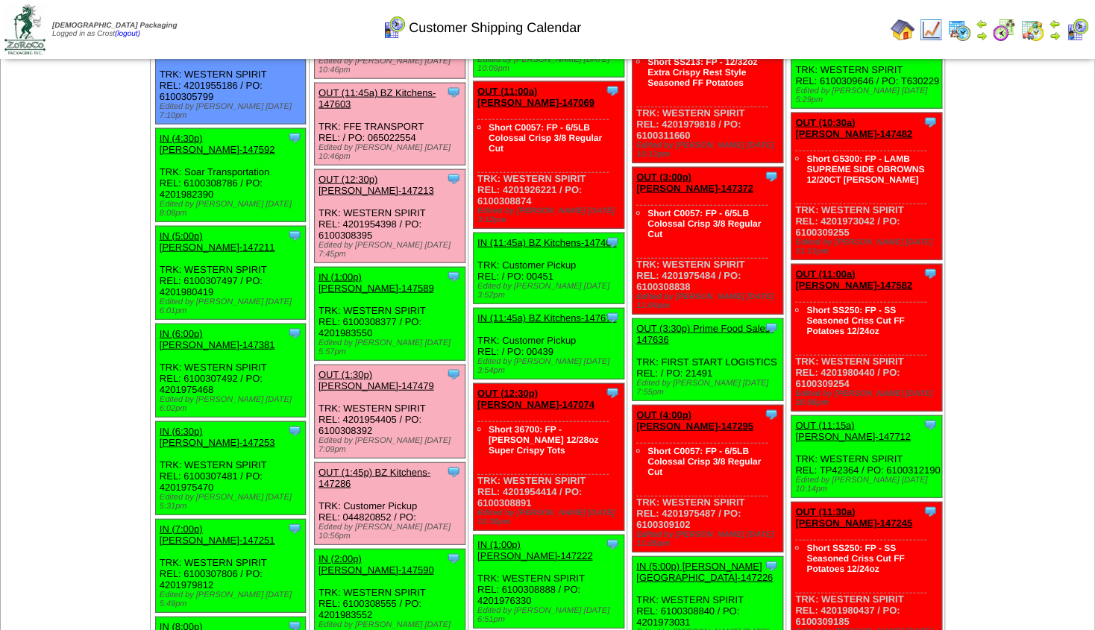
click at [369, 369] on link "OUT (1:30p) [PERSON_NAME]-147479" at bounding box center [376, 380] width 116 height 22
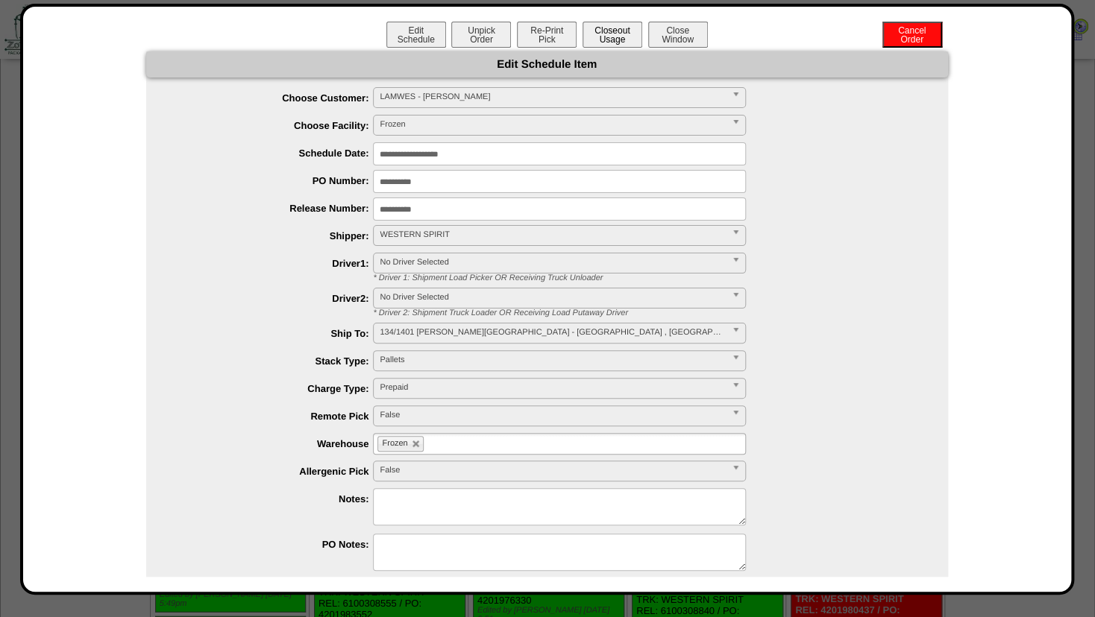
click at [611, 40] on button "Closeout Usage" at bounding box center [612, 35] width 60 height 26
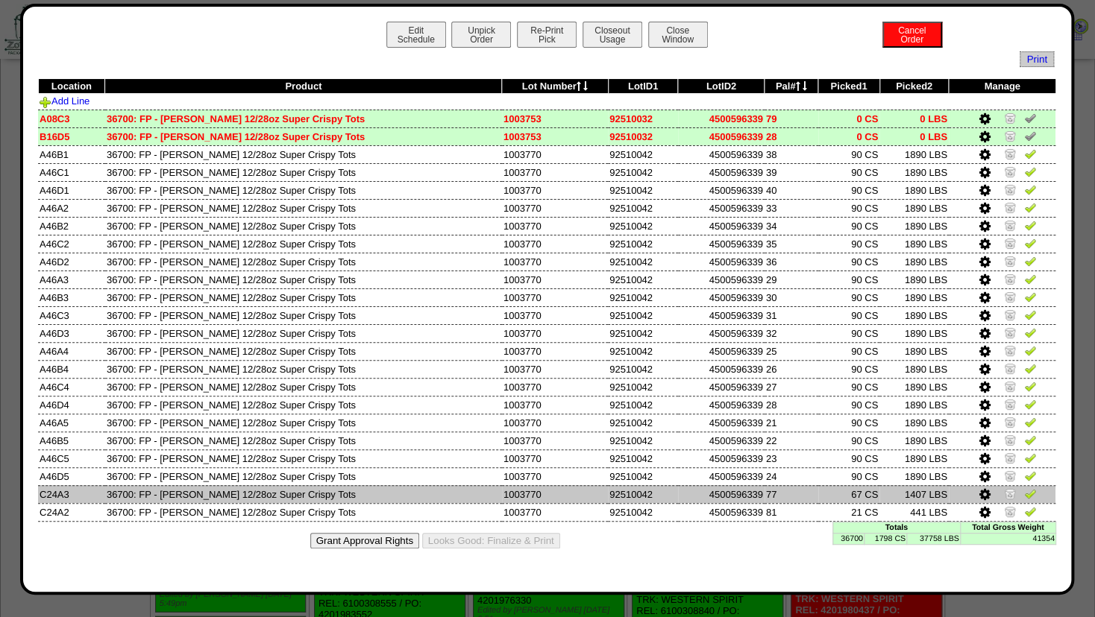
click at [1008, 492] on img at bounding box center [1010, 494] width 12 height 12
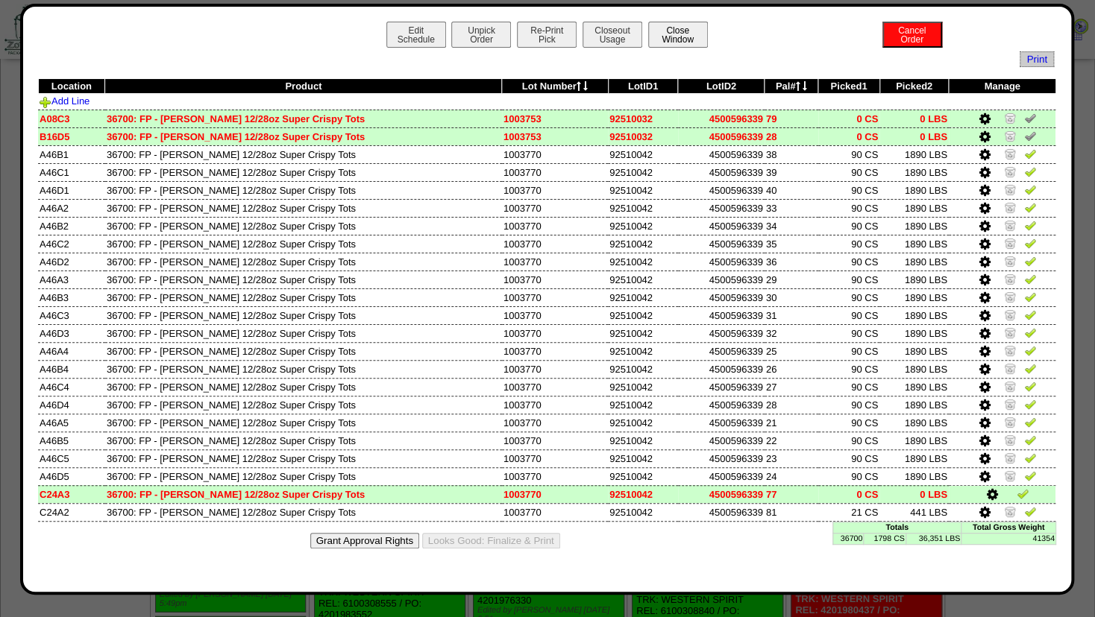
click at [698, 36] on button "Close Window" at bounding box center [678, 35] width 60 height 26
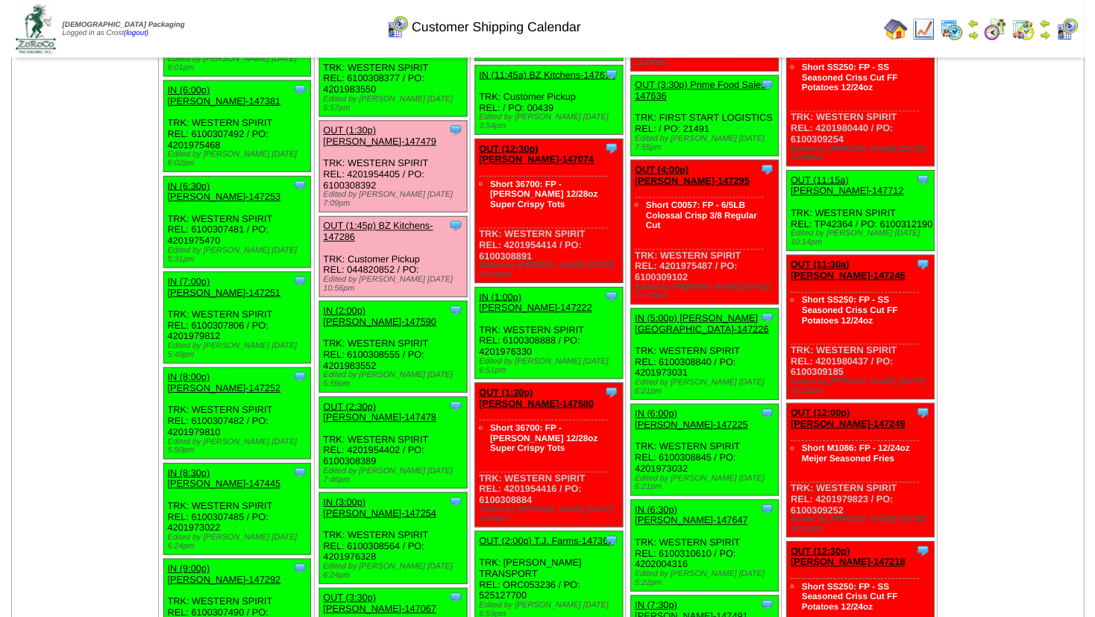
scroll to position [1772, 0]
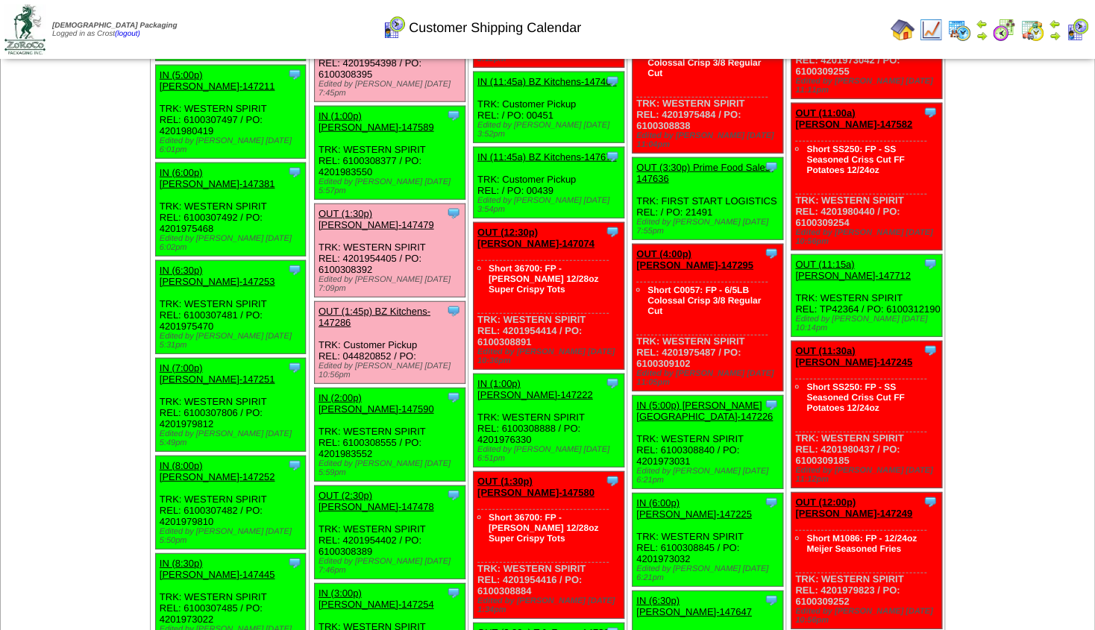
click at [363, 490] on link "OUT (2:30p) [PERSON_NAME]-147478" at bounding box center [376, 501] width 116 height 22
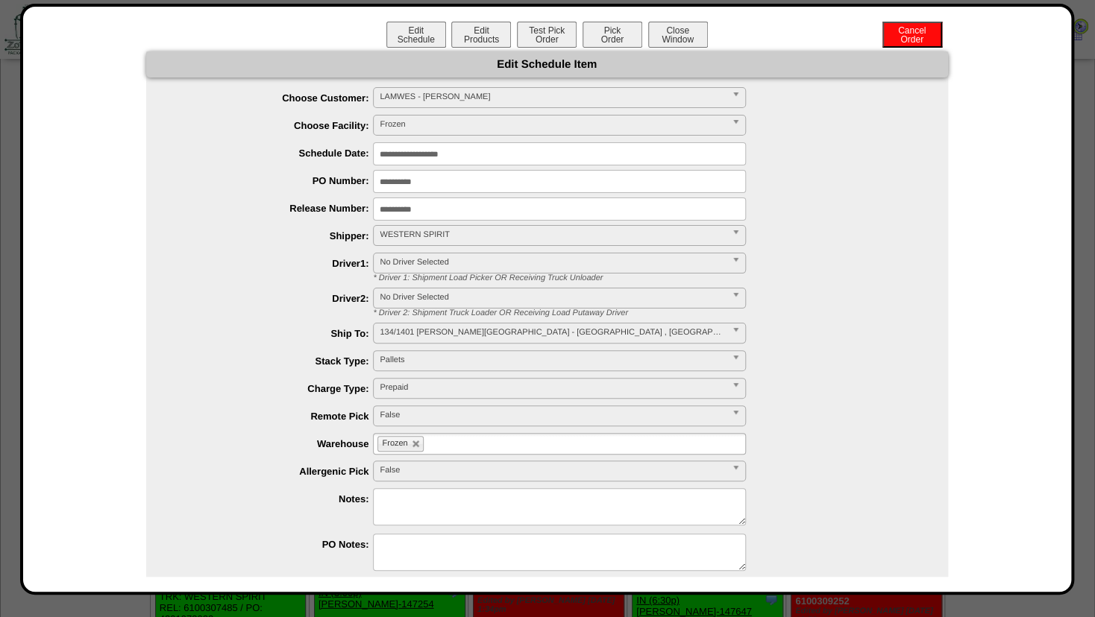
click at [539, 14] on div "**********" at bounding box center [547, 299] width 1054 height 591
click at [541, 26] on button "Test Pick Order" at bounding box center [547, 35] width 60 height 26
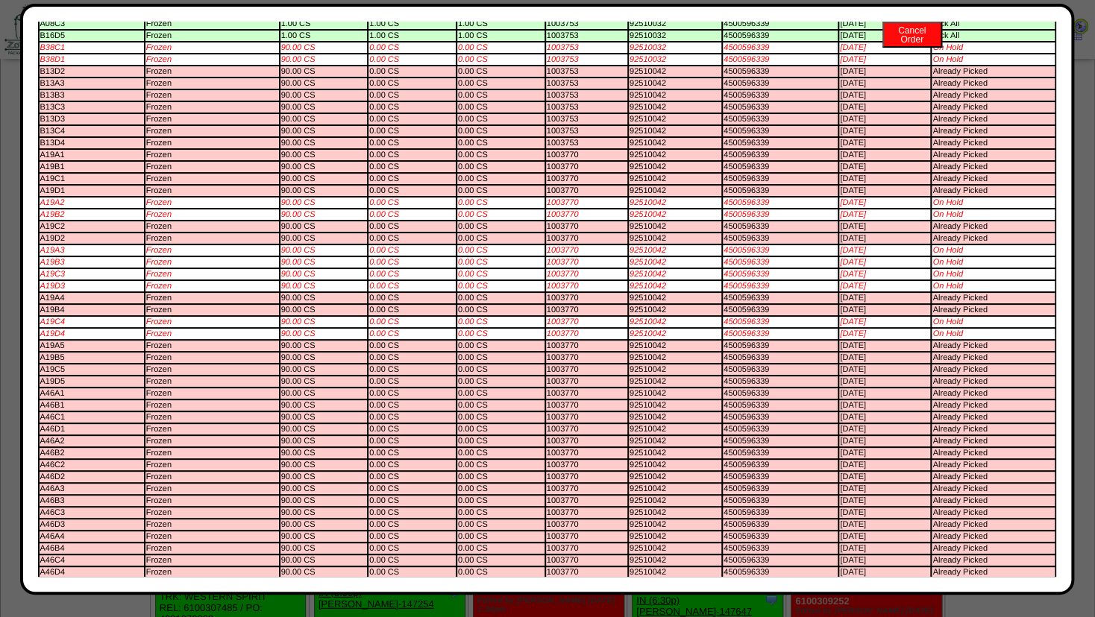
scroll to position [0, 0]
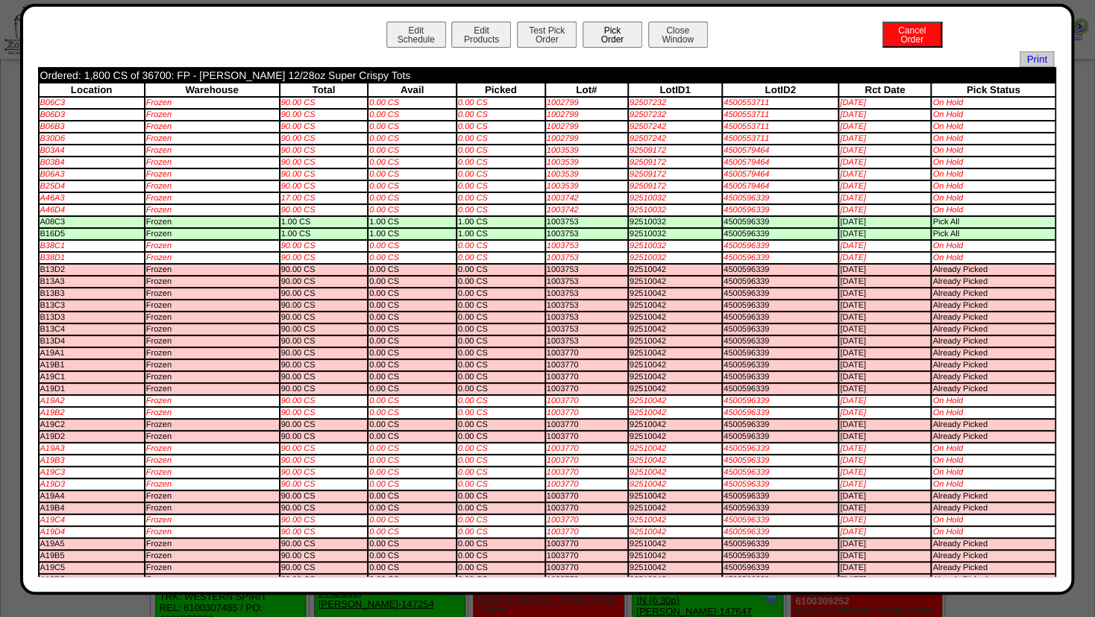
click at [597, 25] on button "Pick Order" at bounding box center [612, 35] width 60 height 26
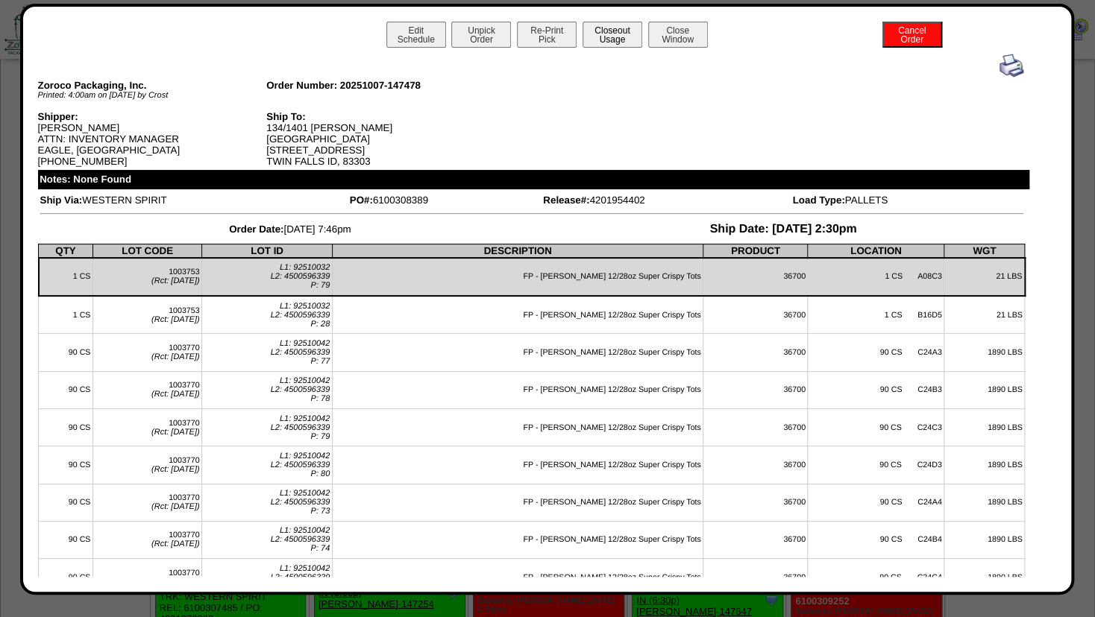
click at [601, 31] on button "Closeout Usage" at bounding box center [612, 35] width 60 height 26
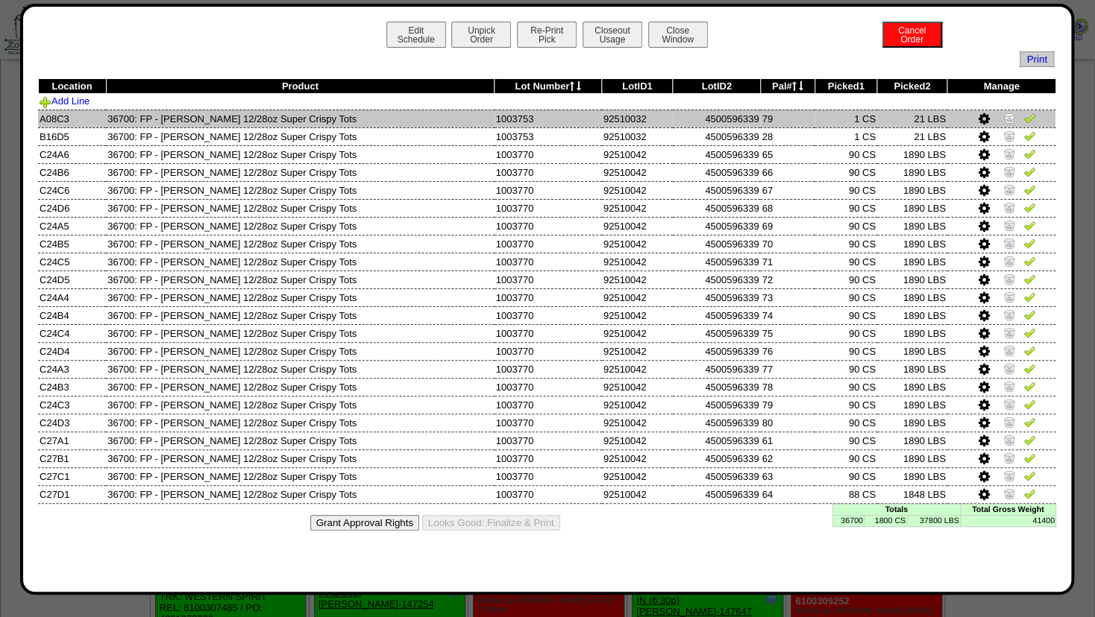
click at [1011, 116] on img at bounding box center [1009, 118] width 12 height 12
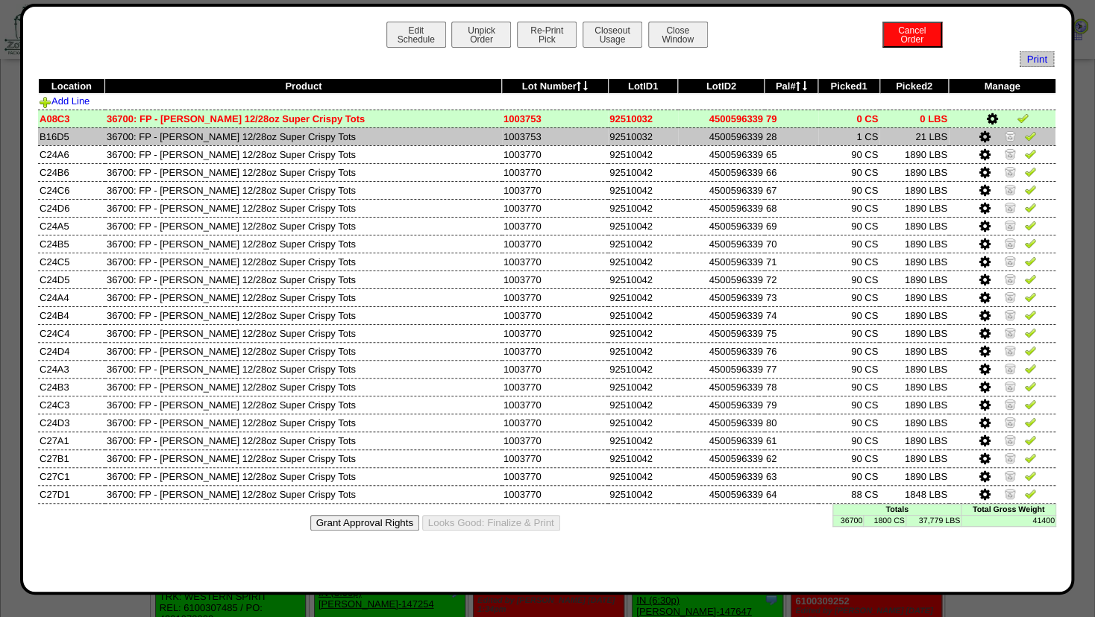
click at [1010, 130] on img at bounding box center [1010, 136] width 12 height 12
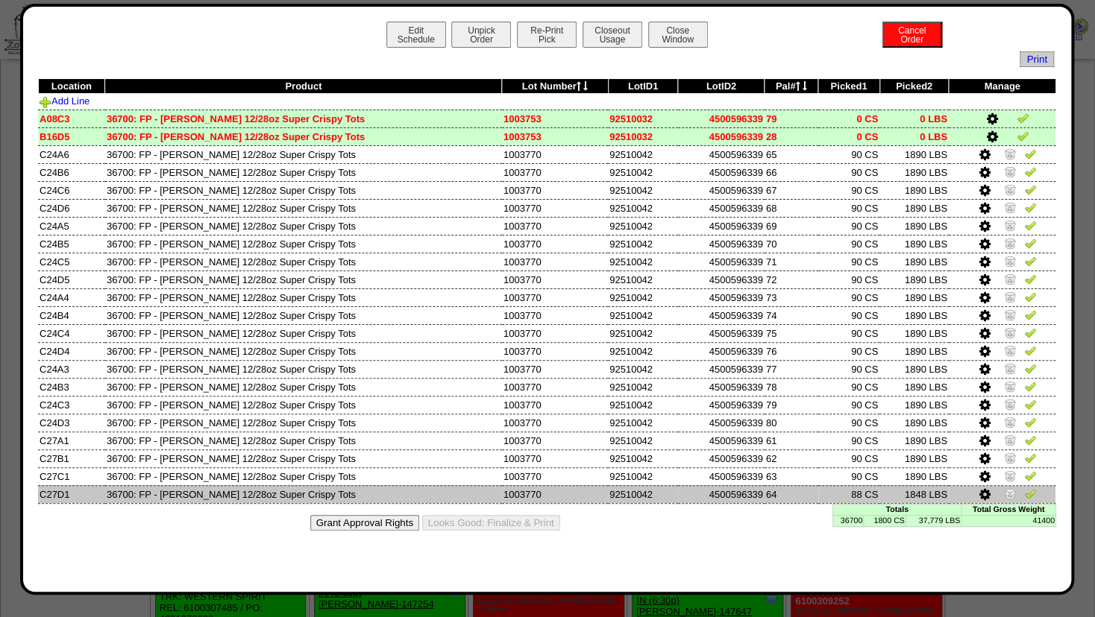
click at [981, 494] on icon at bounding box center [984, 494] width 11 height 13
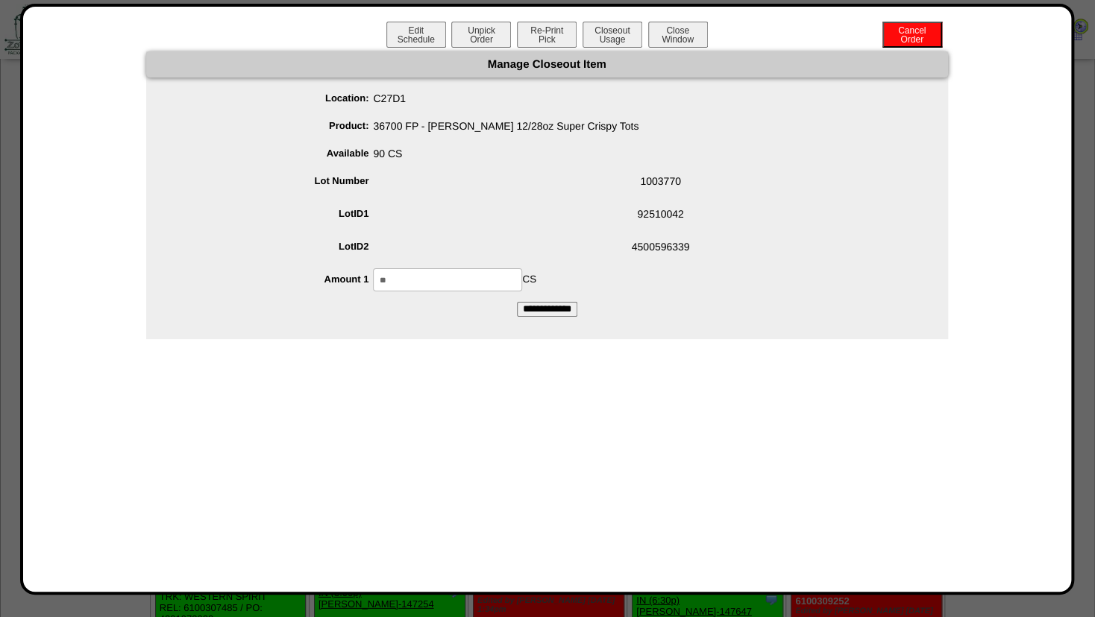
drag, startPoint x: 448, startPoint y: 282, endPoint x: 306, endPoint y: 274, distance: 142.6
click at [373, 274] on input "**" at bounding box center [447, 279] width 149 height 23
type input "**"
click at [570, 242] on span "4500596339" at bounding box center [562, 250] width 772 height 28
click at [548, 309] on input "**********" at bounding box center [547, 309] width 60 height 15
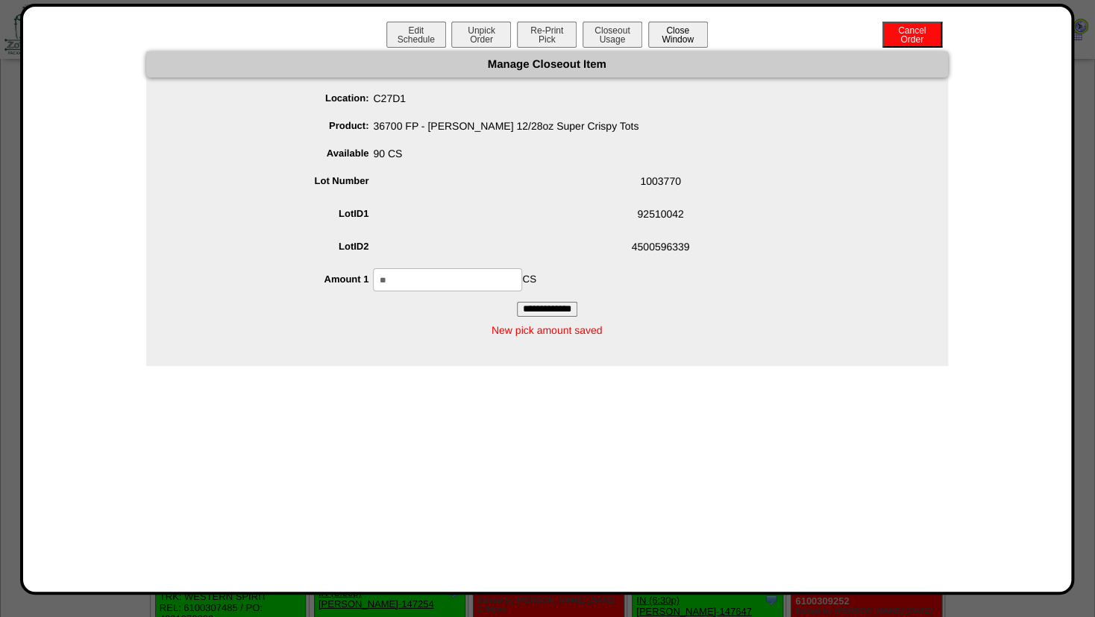
click at [677, 37] on button "Close Window" at bounding box center [678, 35] width 60 height 26
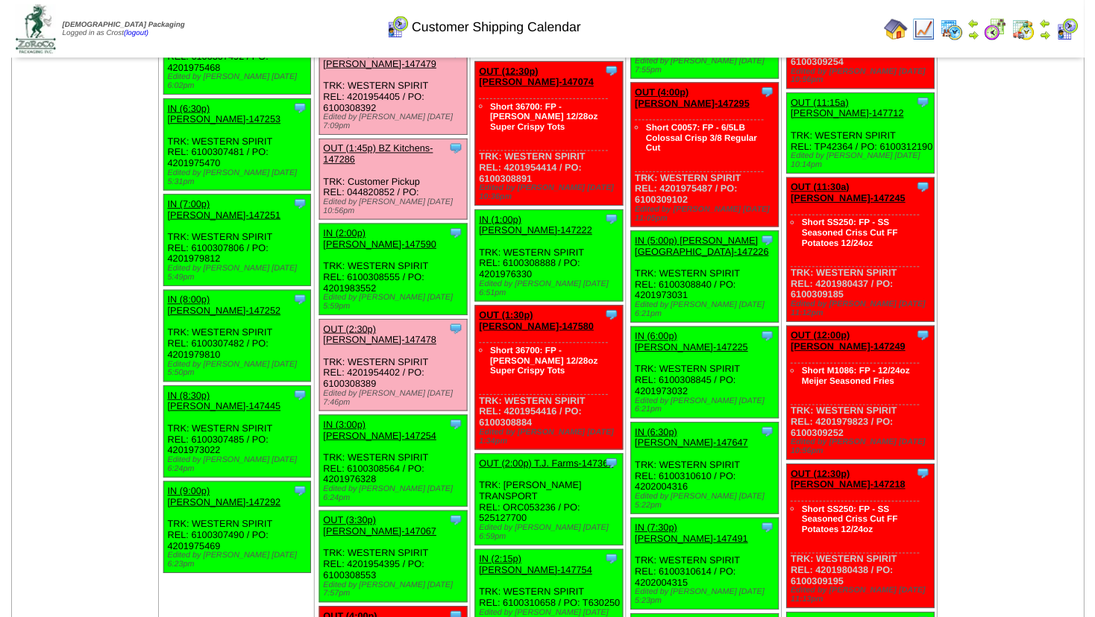
scroll to position [1933, 0]
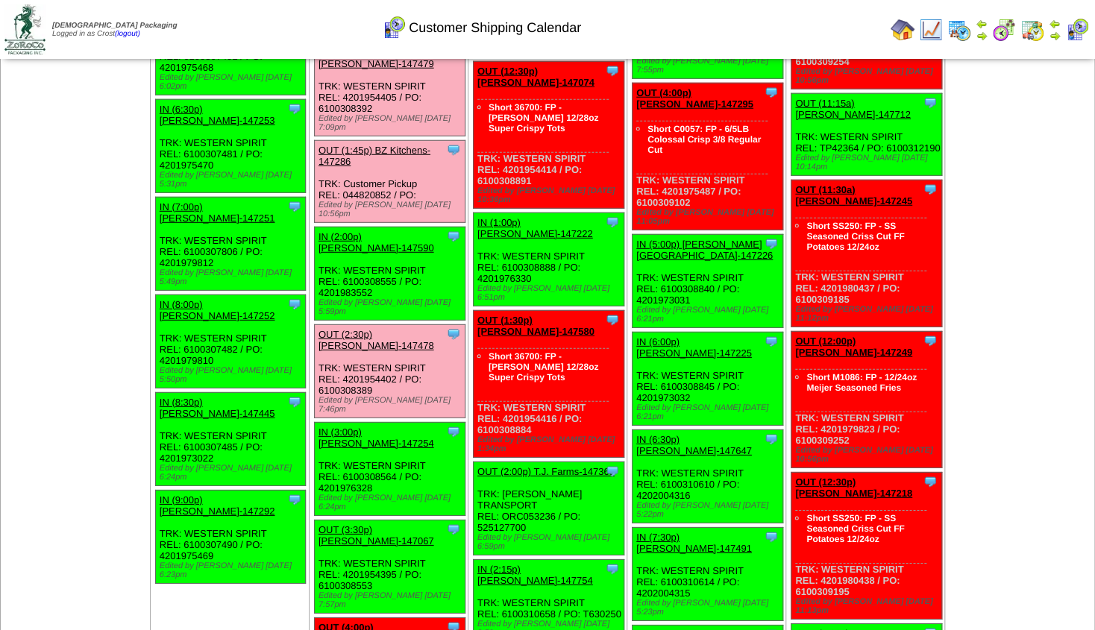
click at [373, 524] on link "OUT (3:30p) [PERSON_NAME]-147067" at bounding box center [376, 535] width 116 height 22
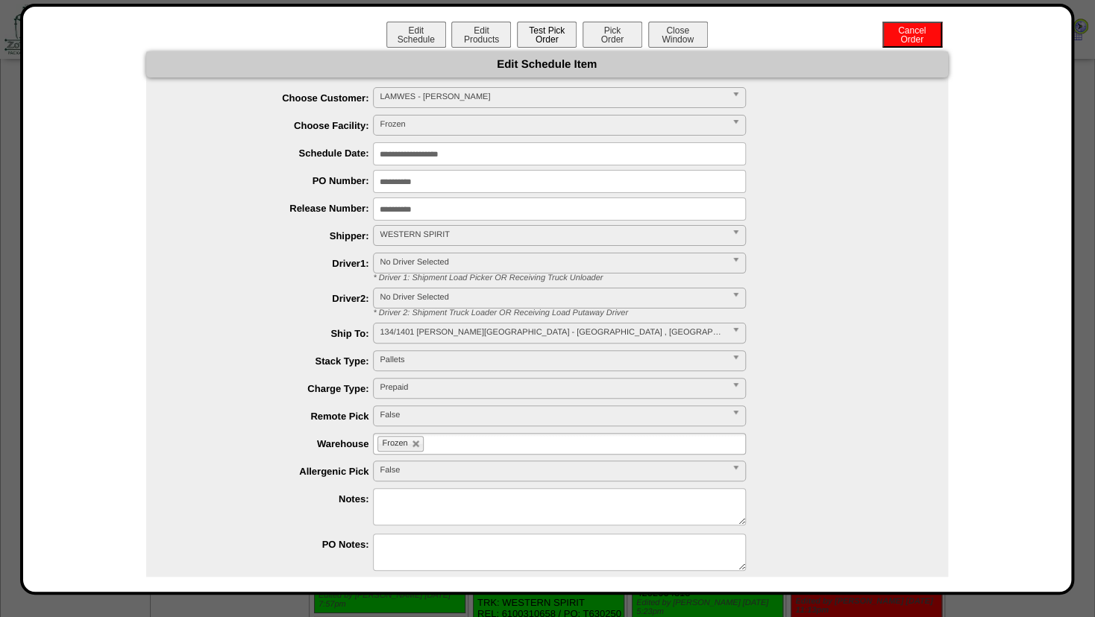
click at [544, 43] on button "Test Pick Order" at bounding box center [547, 35] width 60 height 26
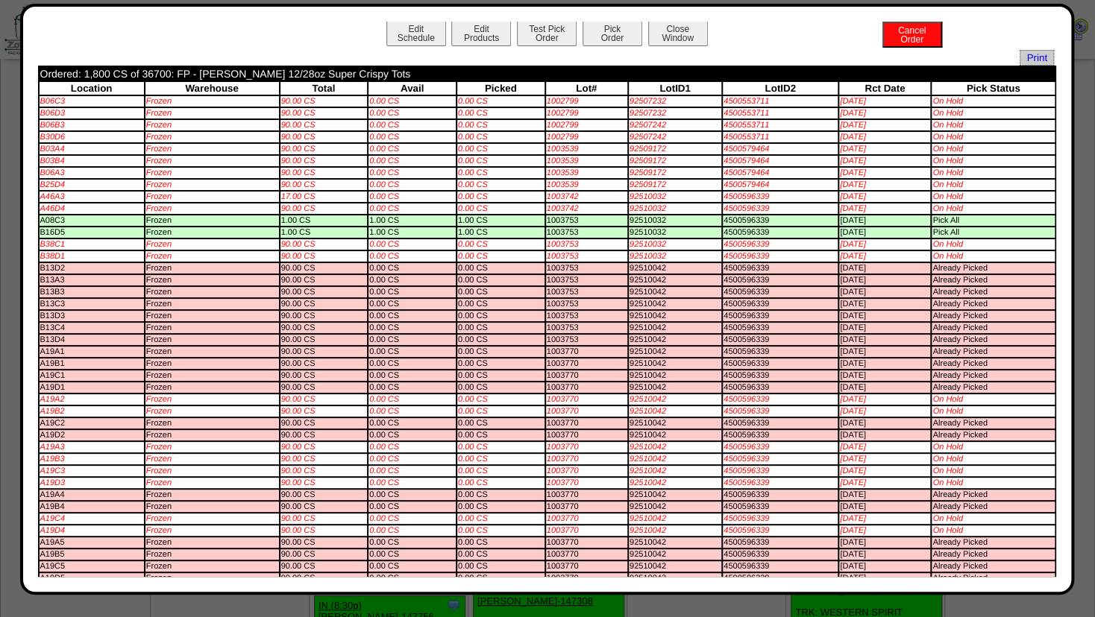
scroll to position [0, 0]
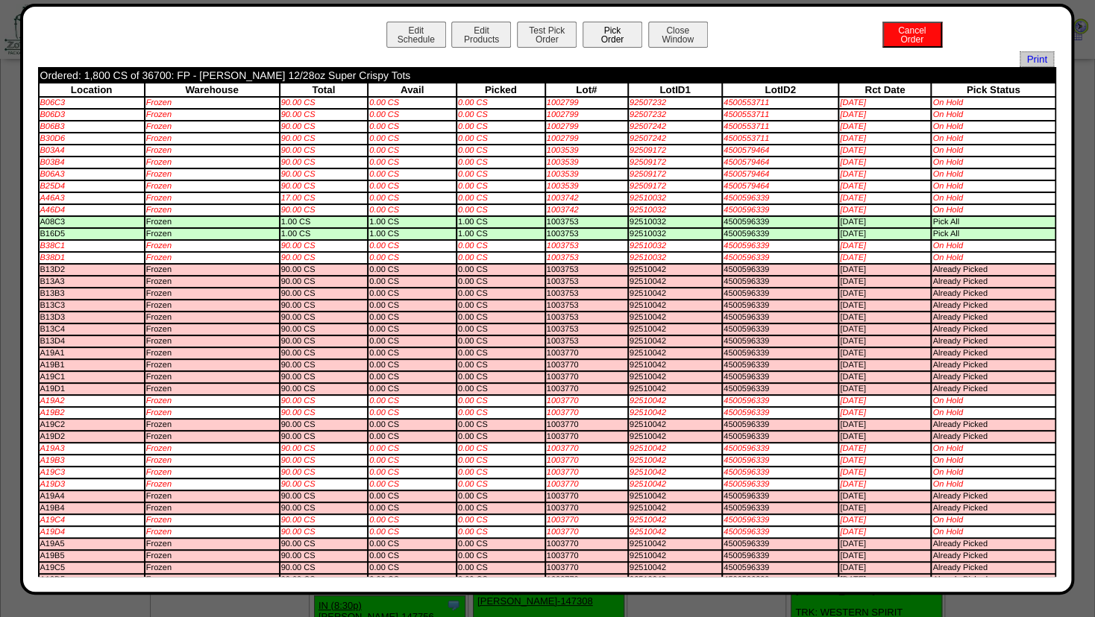
click at [602, 32] on button "Pick Order" at bounding box center [612, 35] width 60 height 26
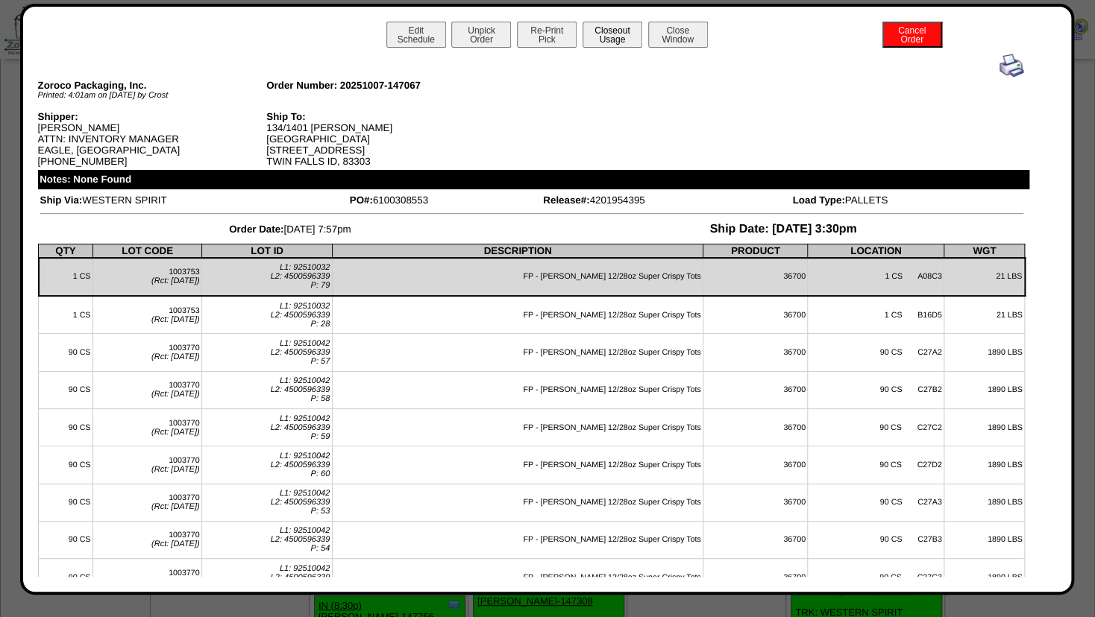
click at [615, 31] on button "Closeout Usage" at bounding box center [612, 35] width 60 height 26
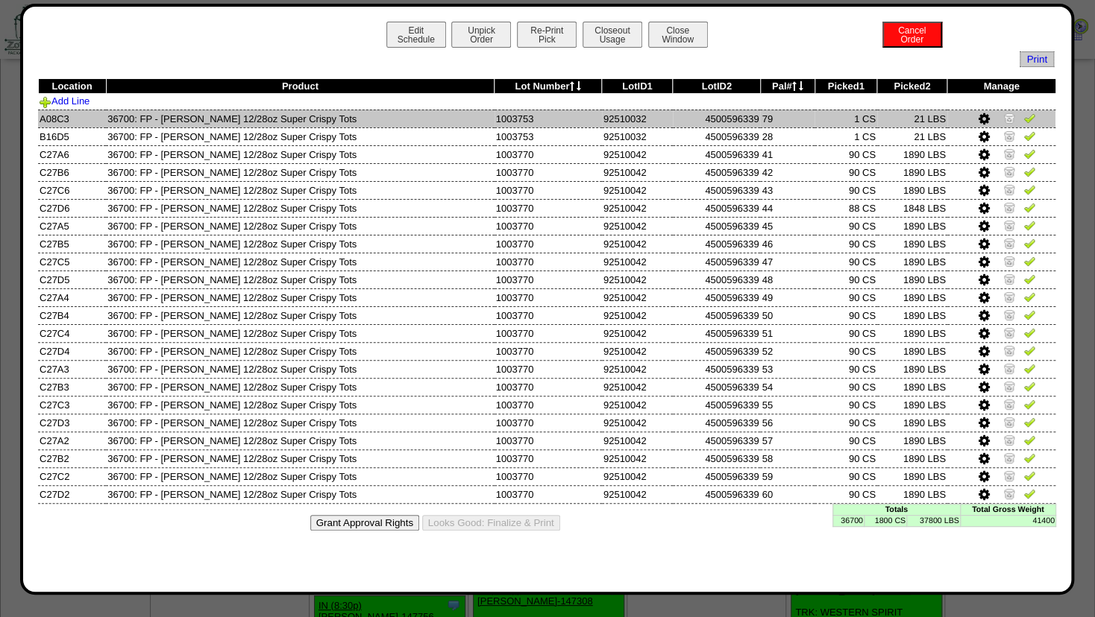
click at [1008, 116] on img at bounding box center [1009, 118] width 12 height 12
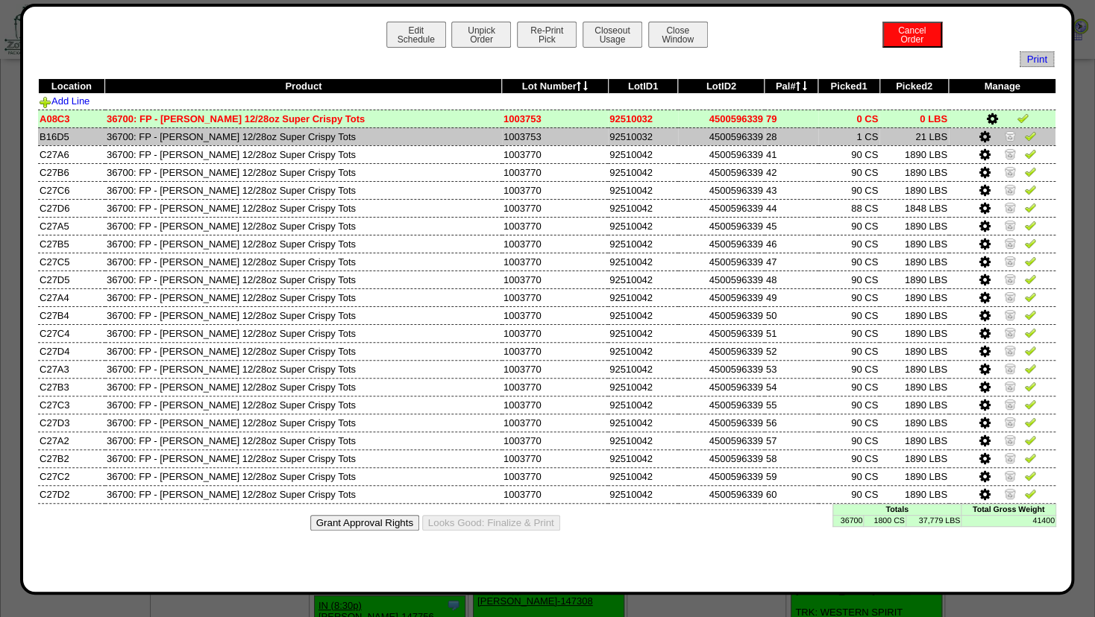
click at [1008, 131] on img at bounding box center [1010, 136] width 12 height 12
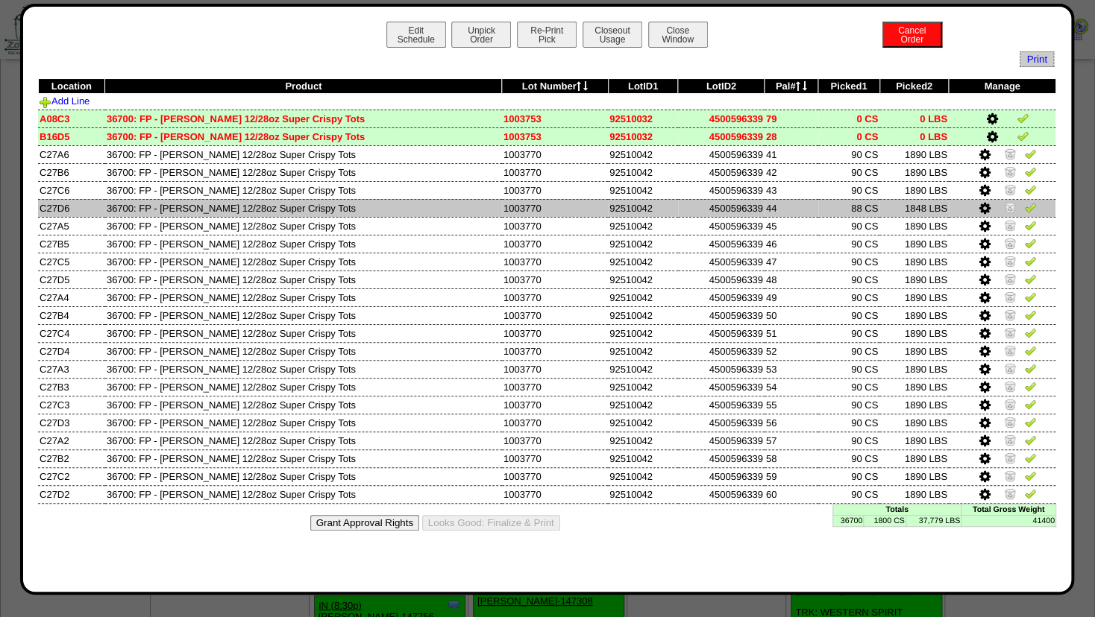
click at [984, 207] on icon at bounding box center [984, 208] width 11 height 13
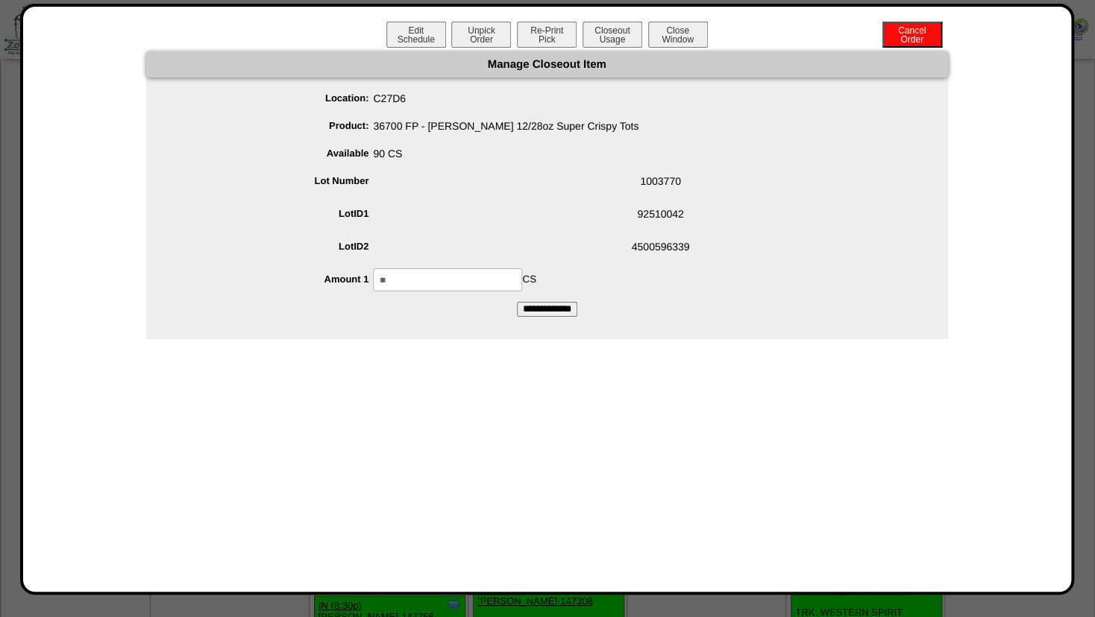
drag, startPoint x: 400, startPoint y: 274, endPoint x: 277, endPoint y: 285, distance: 123.5
click at [373, 285] on input "**" at bounding box center [447, 279] width 149 height 23
type input "**"
drag, startPoint x: 451, startPoint y: 224, endPoint x: 497, endPoint y: 281, distance: 73.1
click at [453, 225] on span "92510042" at bounding box center [562, 217] width 772 height 28
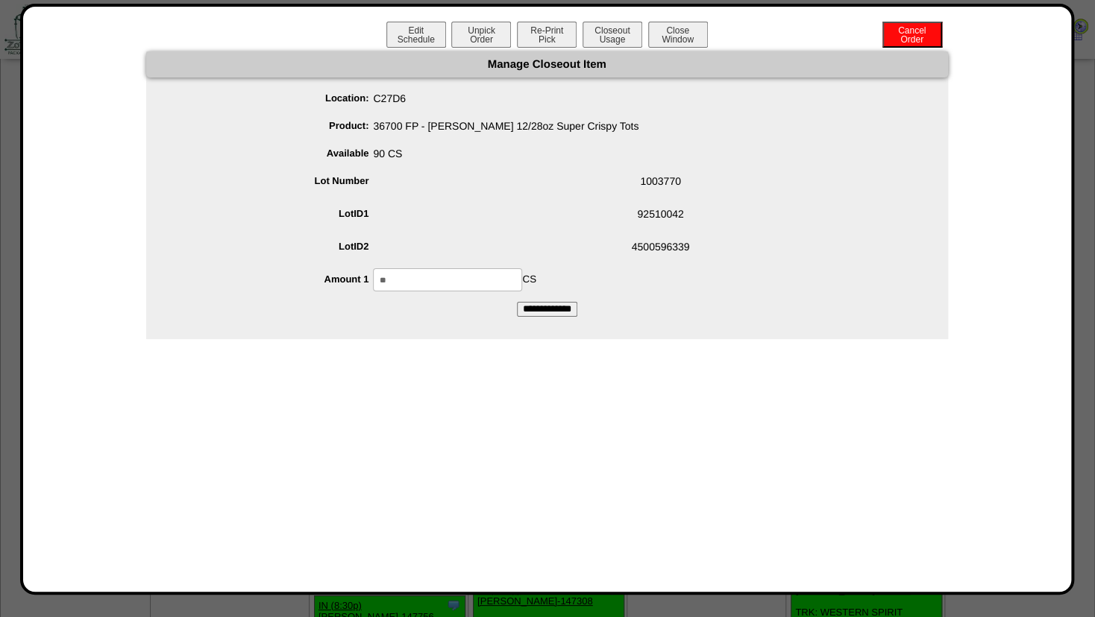
click at [547, 309] on input "**********" at bounding box center [547, 309] width 60 height 15
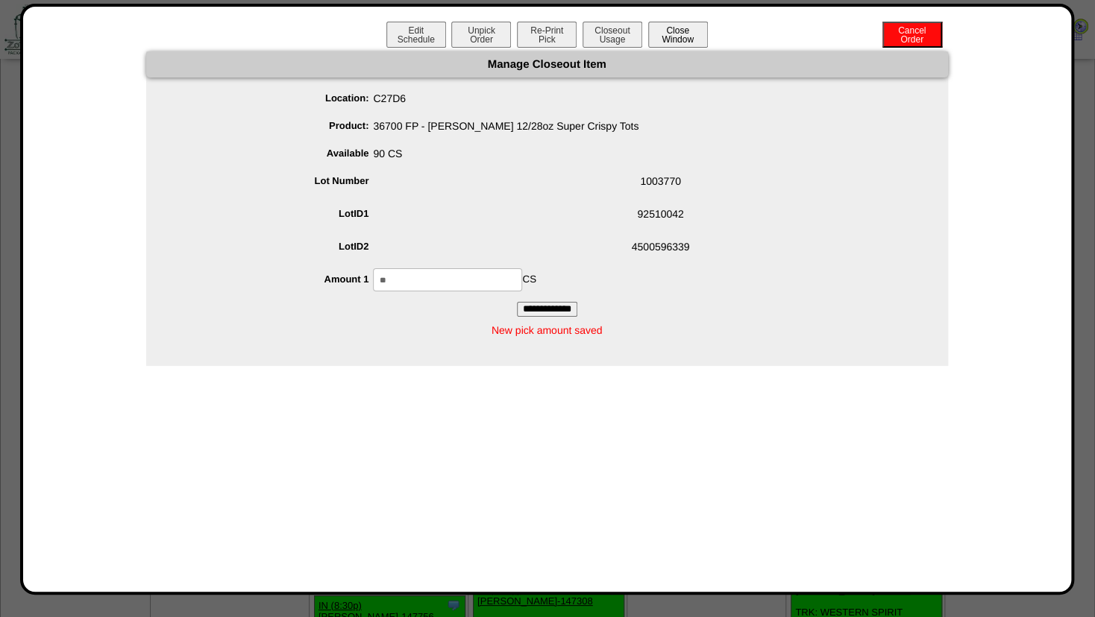
click at [670, 31] on button "Close Window" at bounding box center [678, 35] width 60 height 26
